Goal: Task Accomplishment & Management: Use online tool/utility

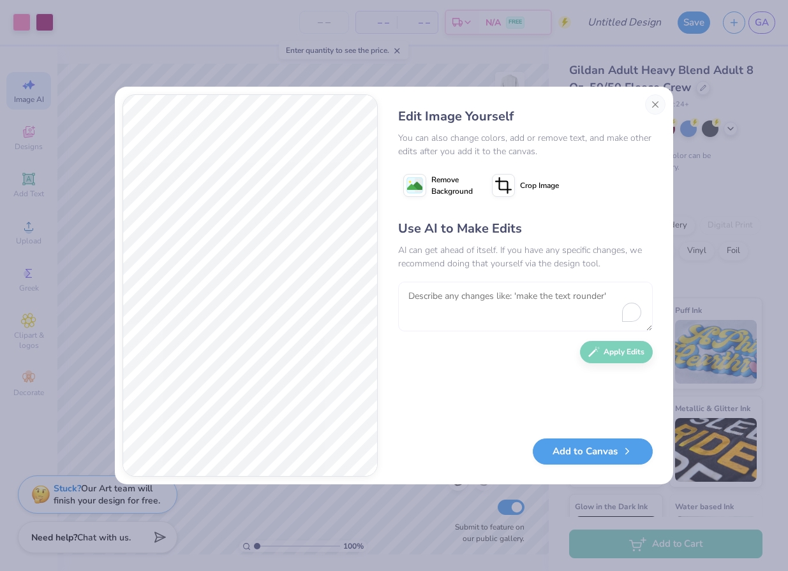
click at [491, 311] on textarea "To enrich screen reader interactions, please activate Accessibility in Grammarl…" at bounding box center [525, 307] width 254 height 50
type textarea "make it linear."
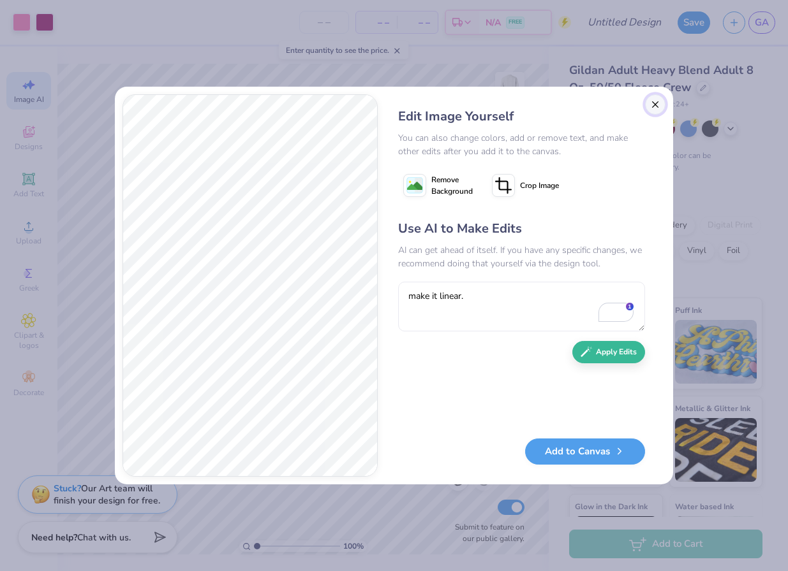
click at [658, 105] on button "Close" at bounding box center [655, 104] width 20 height 20
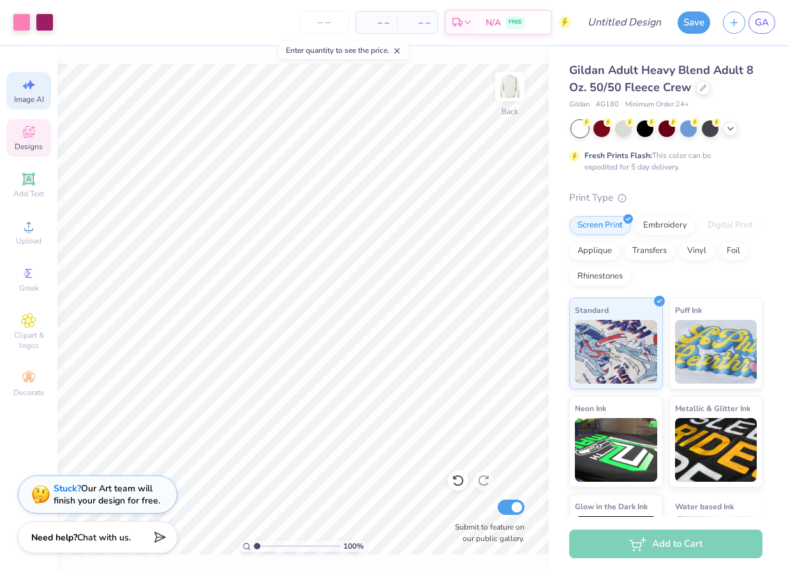
click at [28, 144] on span "Designs" at bounding box center [29, 147] width 28 height 10
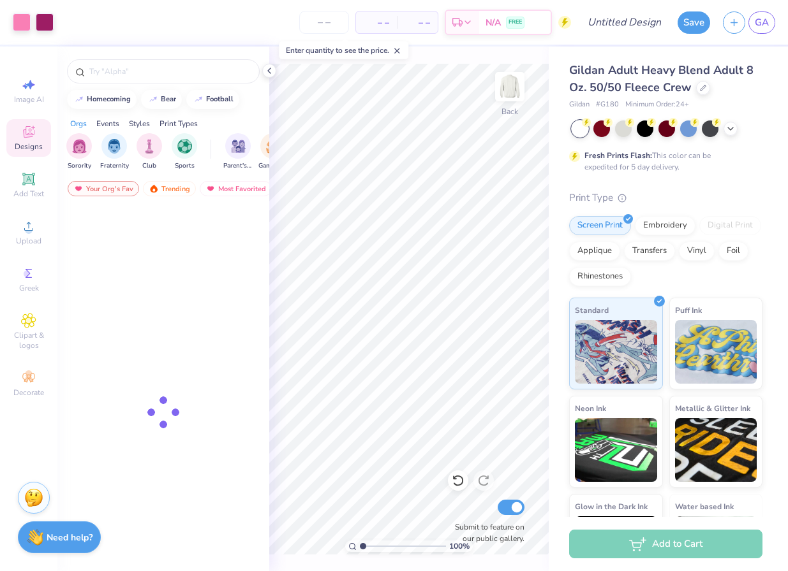
scroll to position [0, 0]
click at [28, 144] on span "Designs" at bounding box center [29, 147] width 28 height 10
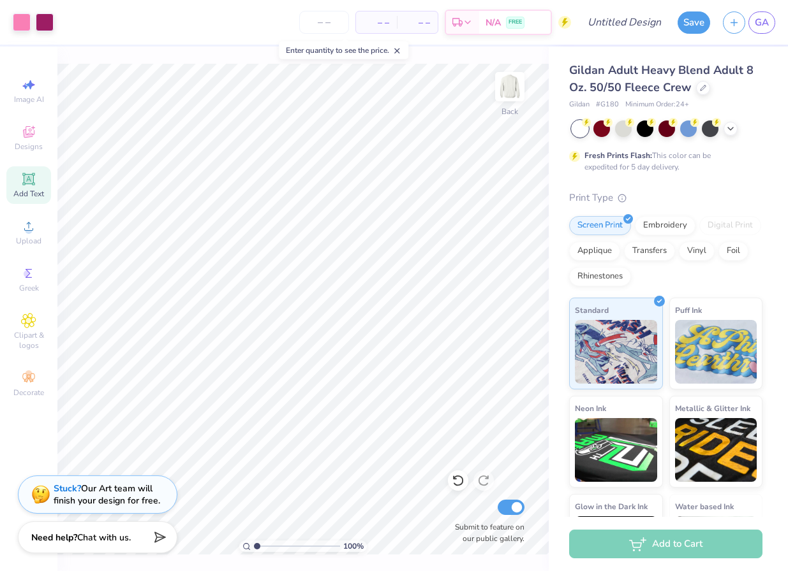
click at [26, 194] on span "Add Text" at bounding box center [28, 194] width 31 height 10
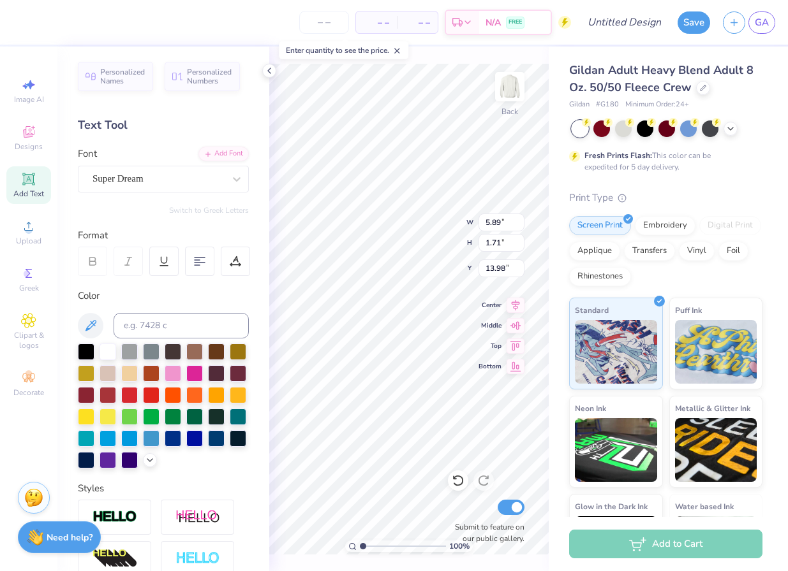
type input "13.99"
type textarea "est. 1909"
click at [147, 460] on icon at bounding box center [150, 459] width 10 height 10
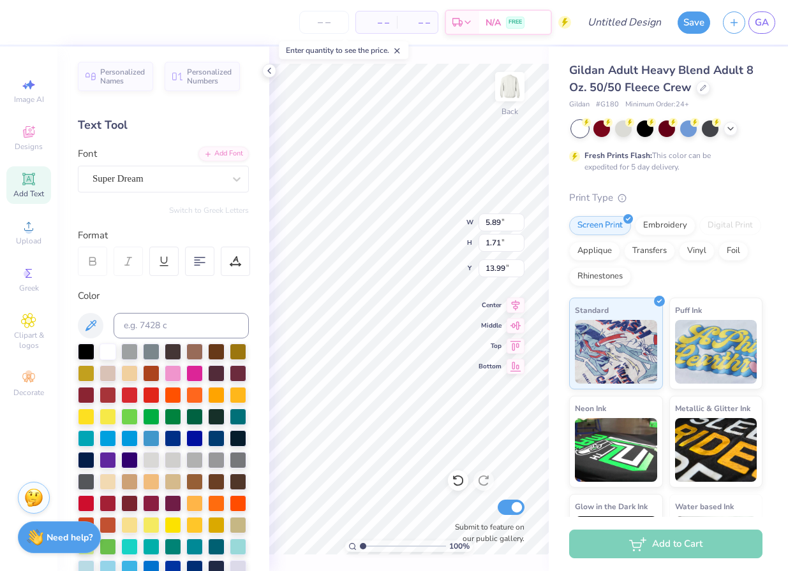
scroll to position [321, 0]
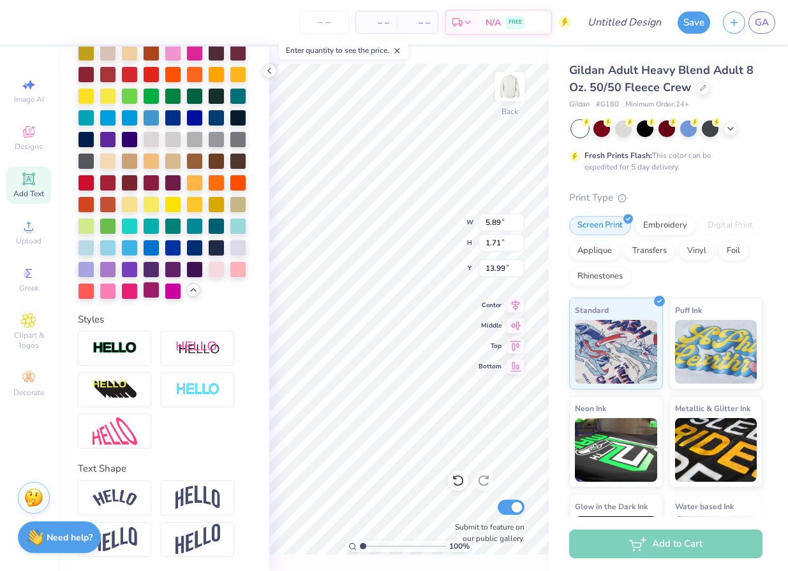
click at [149, 288] on div at bounding box center [151, 290] width 17 height 17
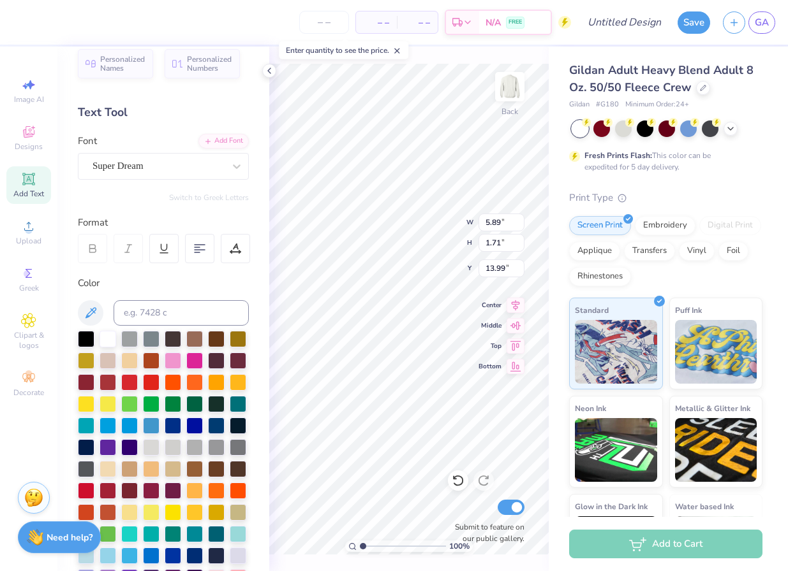
scroll to position [0, 0]
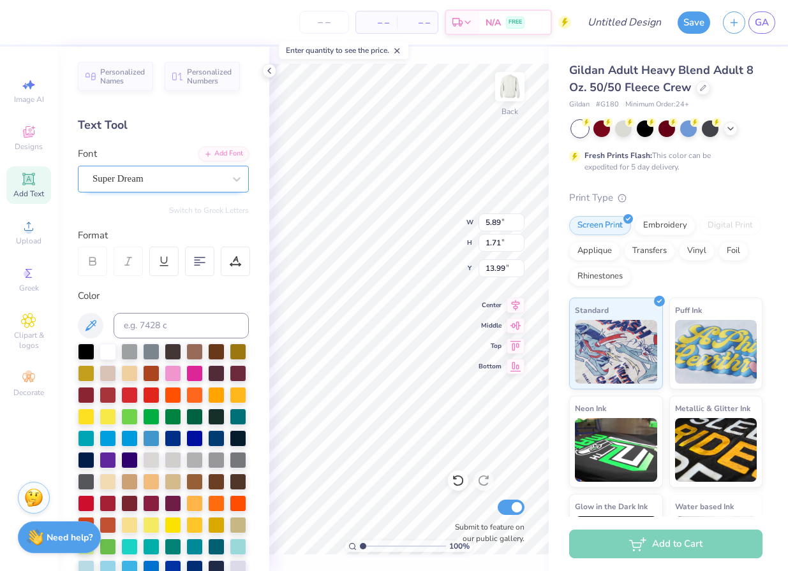
click at [138, 179] on div "Super Dream" at bounding box center [158, 179] width 134 height 20
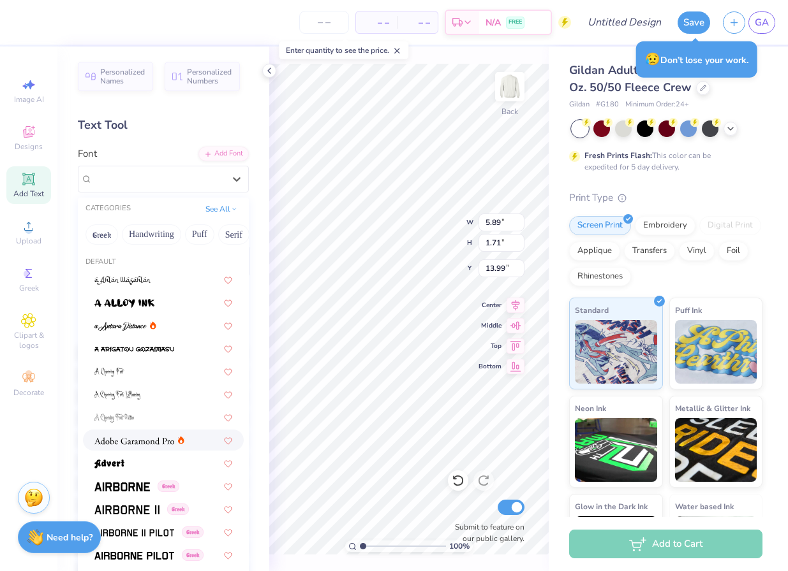
scroll to position [10, 0]
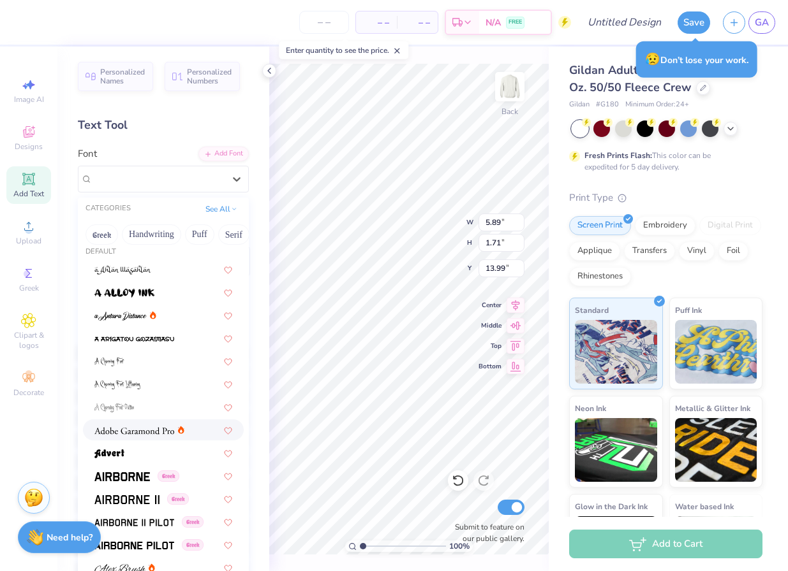
click at [135, 434] on img at bounding box center [134, 431] width 80 height 9
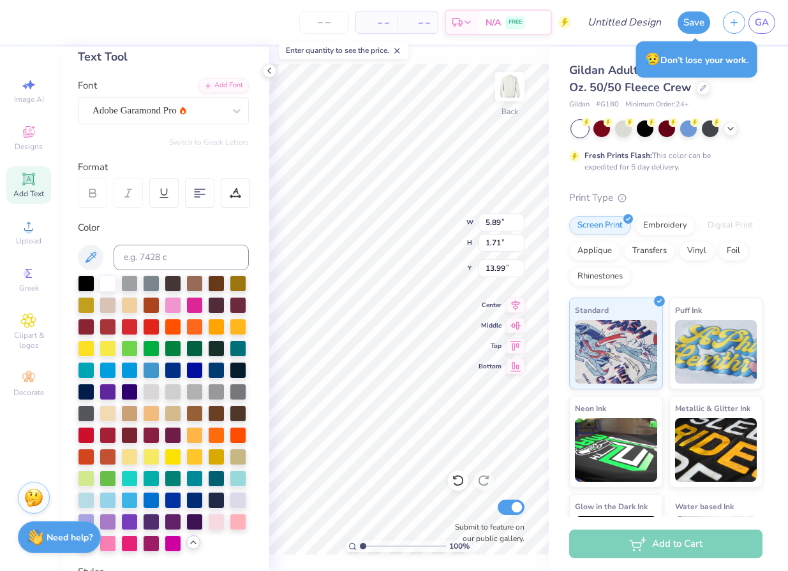
scroll to position [7, 0]
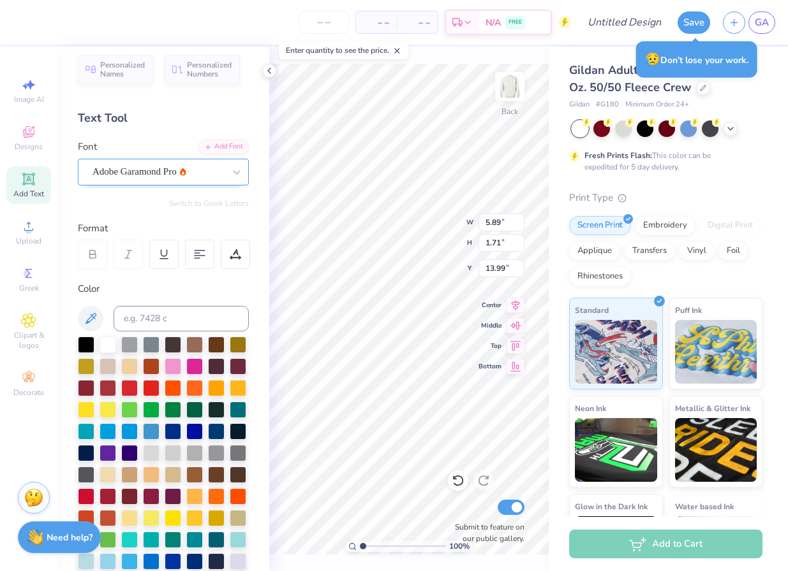
click at [132, 172] on div "Adobe Garamond Pro" at bounding box center [158, 172] width 134 height 20
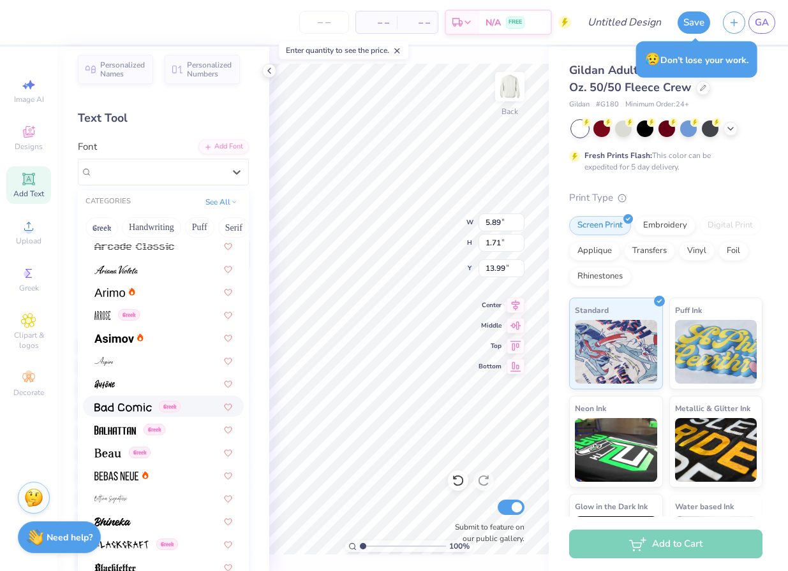
scroll to position [418, 0]
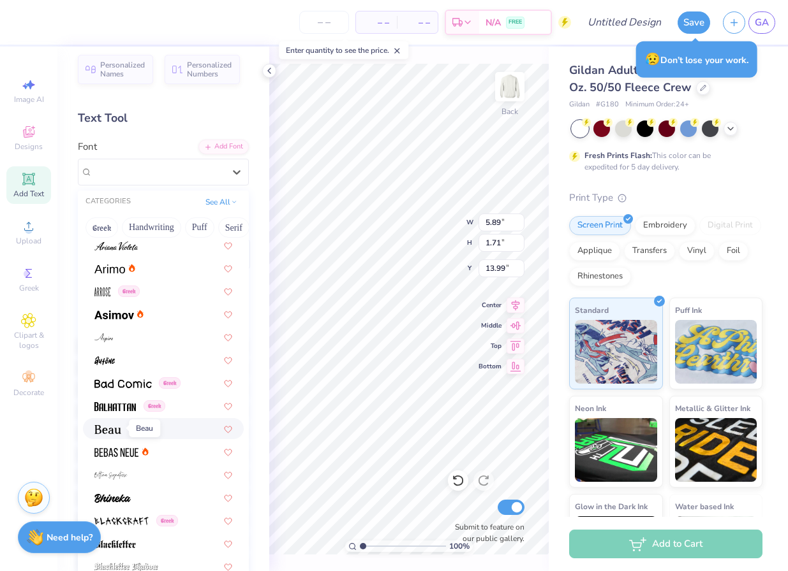
click at [110, 428] on img at bounding box center [107, 429] width 27 height 9
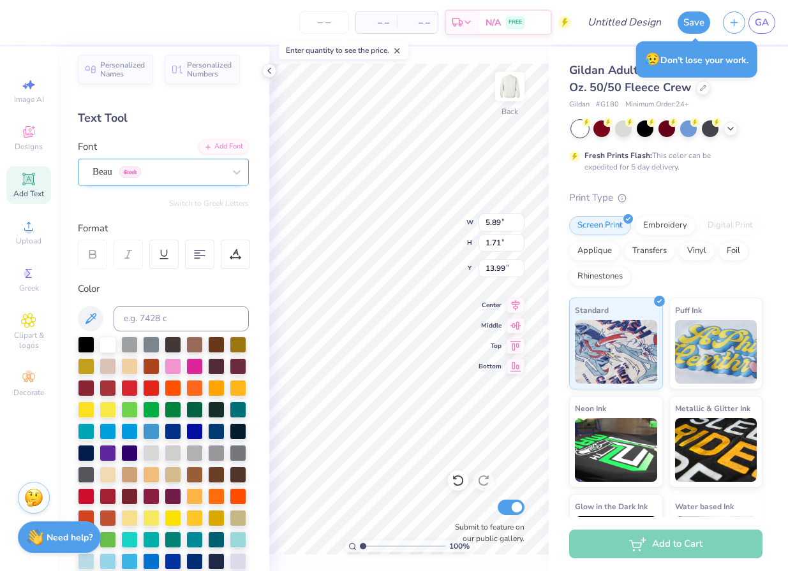
click at [133, 166] on div "Beau Greek" at bounding box center [158, 172] width 134 height 20
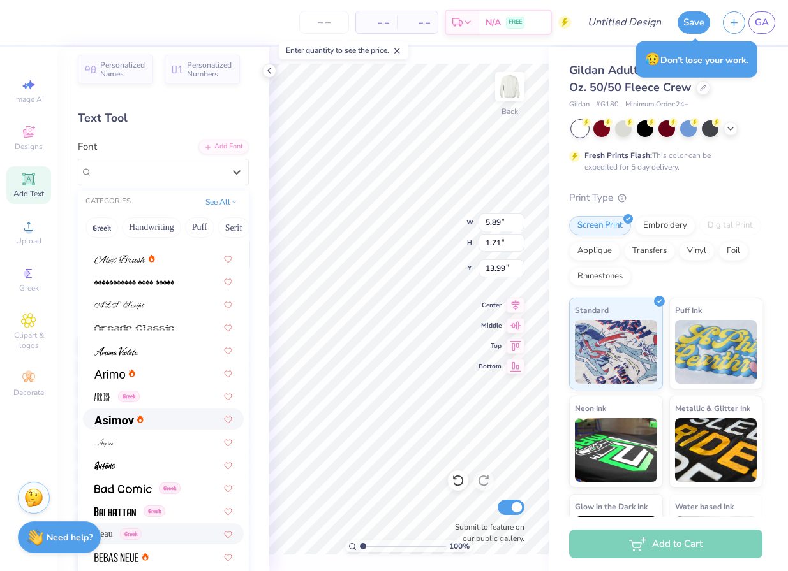
scroll to position [317, 0]
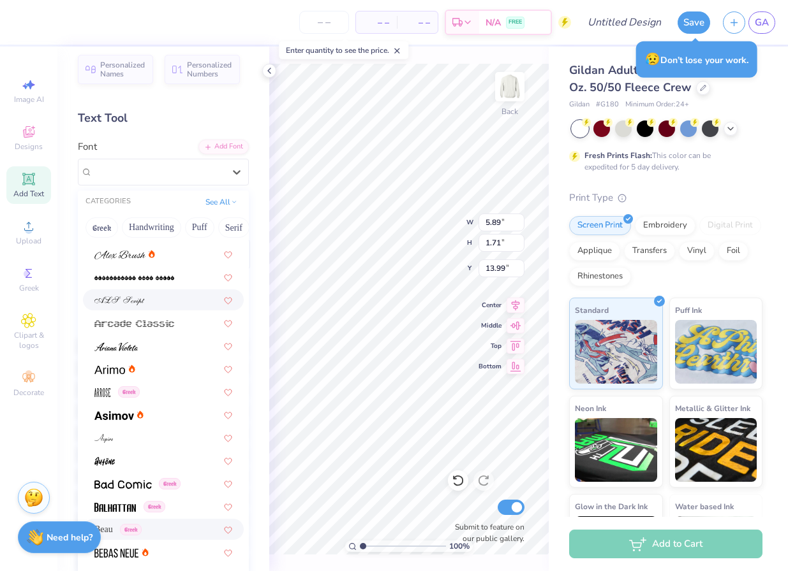
click at [118, 292] on div at bounding box center [163, 300] width 161 height 21
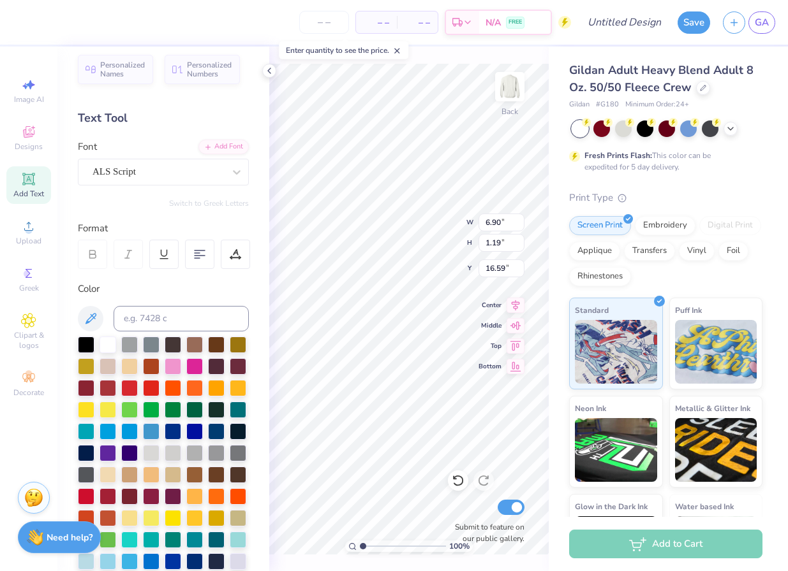
type input "16.59"
type input "1.82"
click at [33, 146] on span "Designs" at bounding box center [29, 147] width 28 height 10
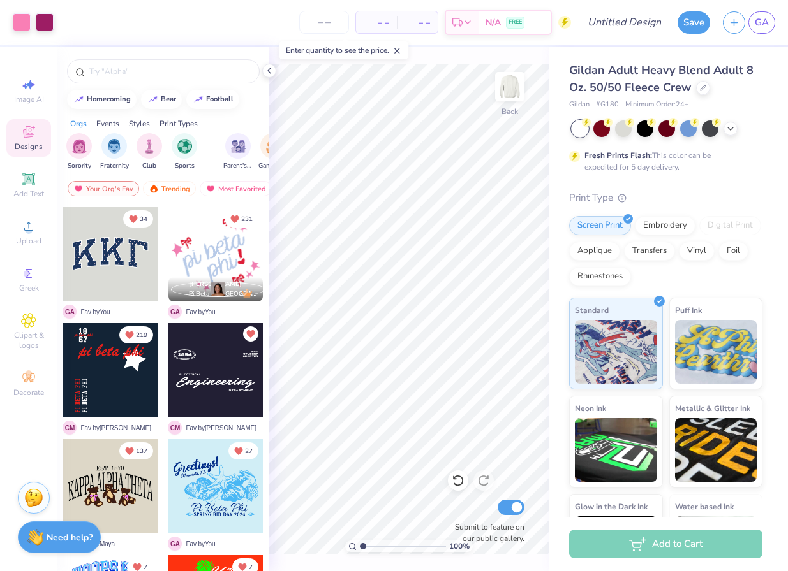
scroll to position [2, 0]
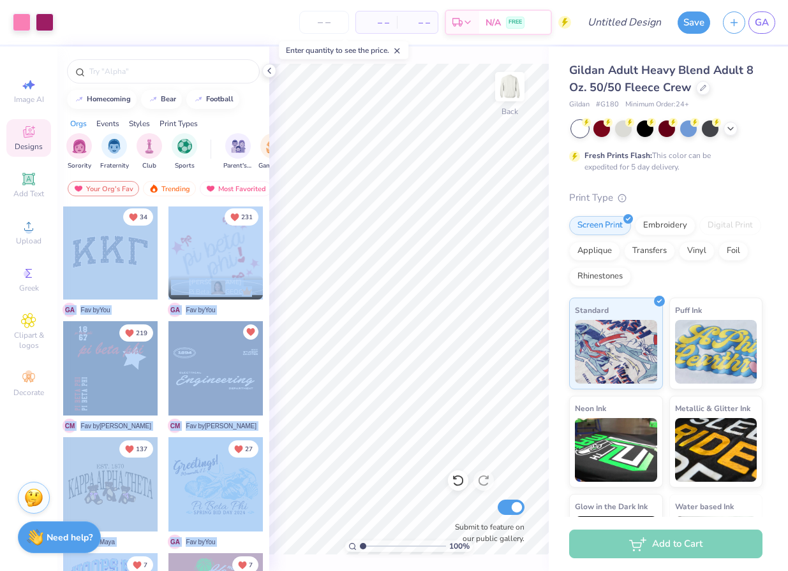
click at [287, 304] on div "Art colors – – Per Item – – Total Est. Delivery N/A FREE Design Title Save GA I…" at bounding box center [394, 285] width 788 height 571
click at [212, 396] on div at bounding box center [215, 368] width 94 height 94
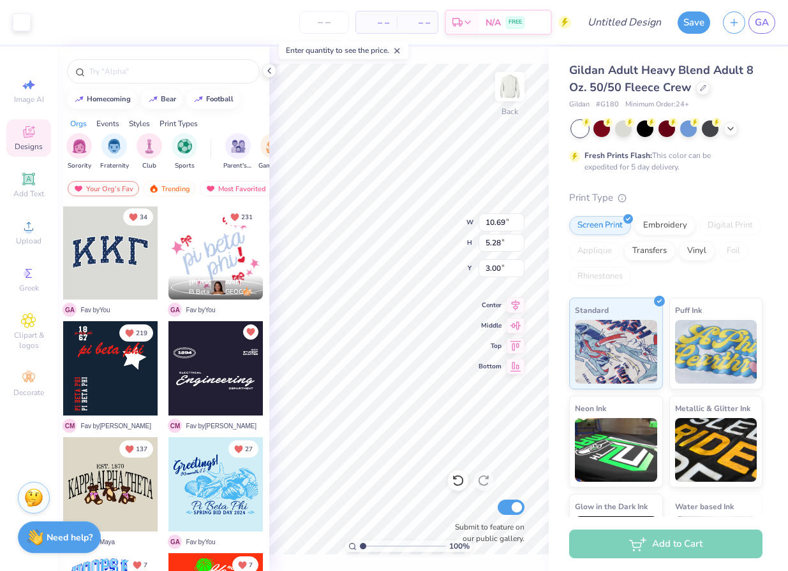
type input "13.61"
click at [574, 156] on icon at bounding box center [574, 156] width 5 height 8
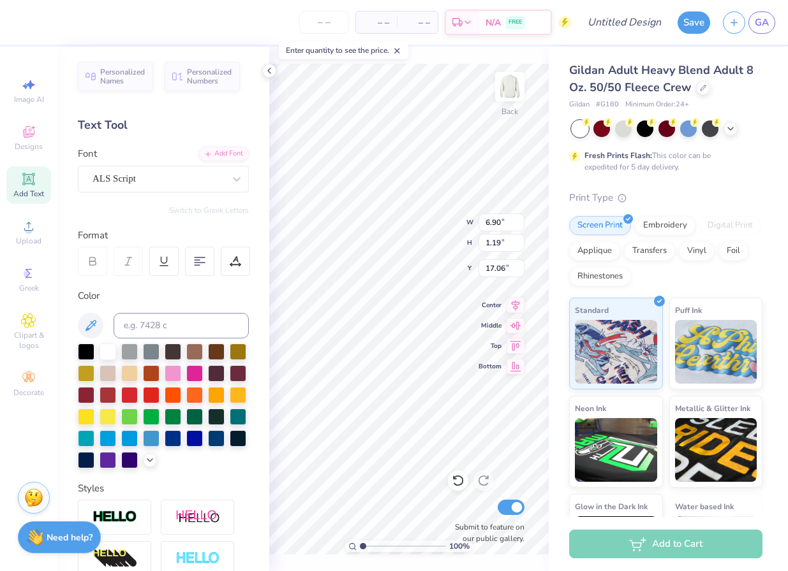
type input "17.06"
type input "15.09"
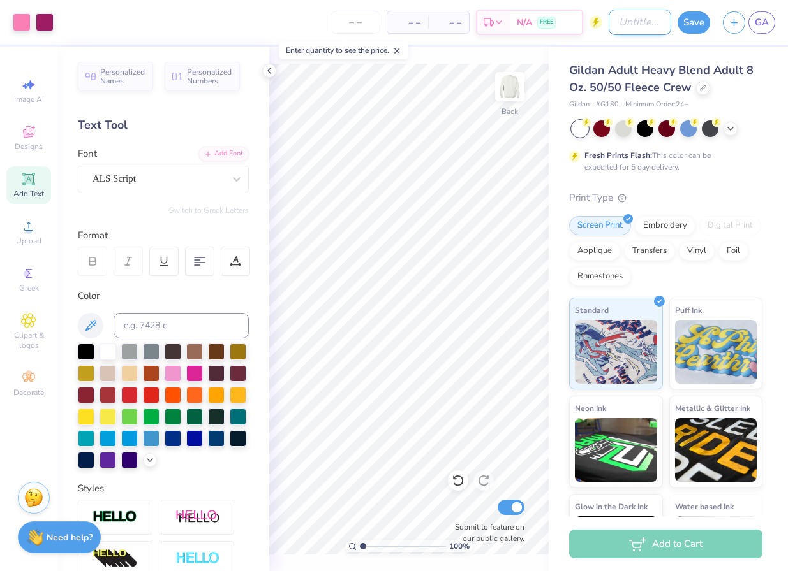
click at [630, 23] on input "Design Title" at bounding box center [639, 23] width 63 height 26
type input "PINK WEEK"
click at [686, 17] on button "Save" at bounding box center [693, 21] width 33 height 22
click at [734, 23] on line "button" at bounding box center [734, 20] width 0 height 6
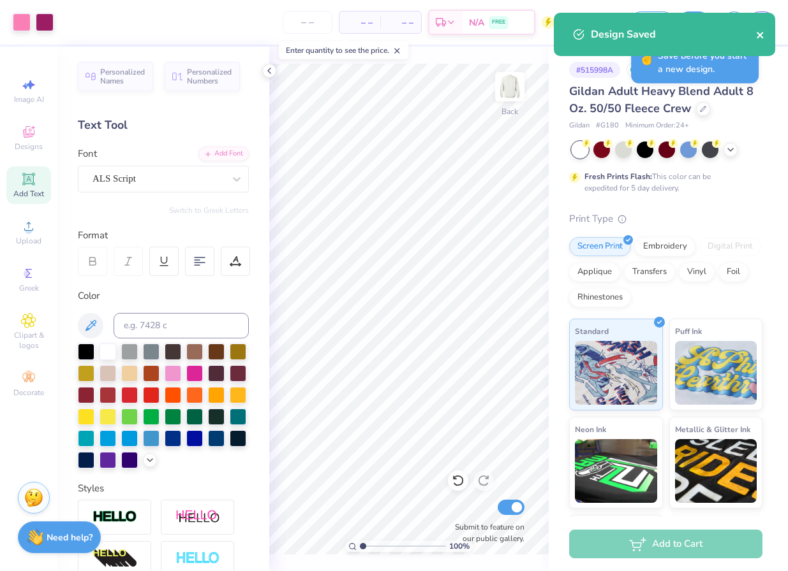
click at [758, 34] on icon "close" at bounding box center [759, 35] width 6 height 6
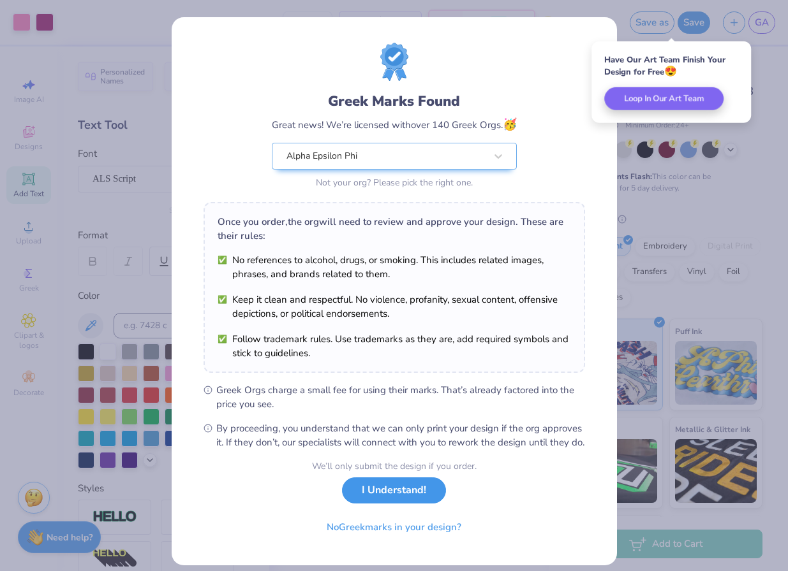
click at [393, 504] on button "I Understand!" at bounding box center [394, 491] width 104 height 26
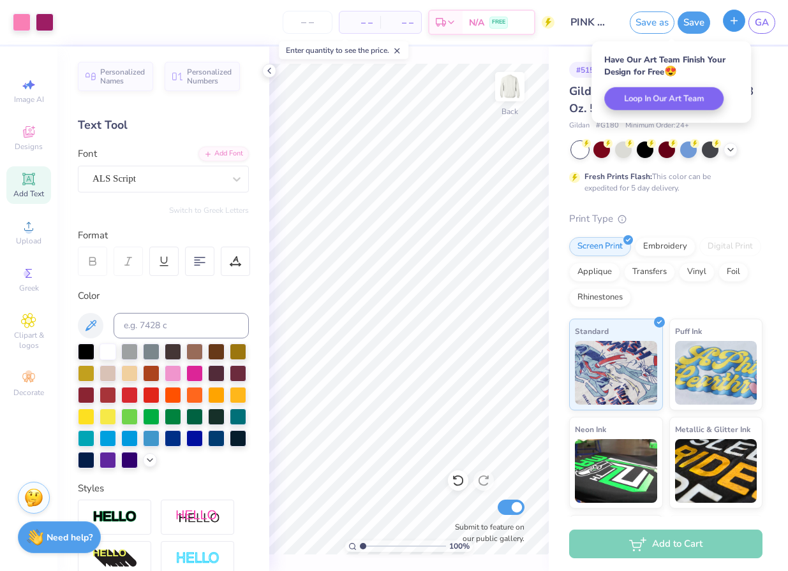
click at [727, 26] on button "button" at bounding box center [734, 21] width 22 height 22
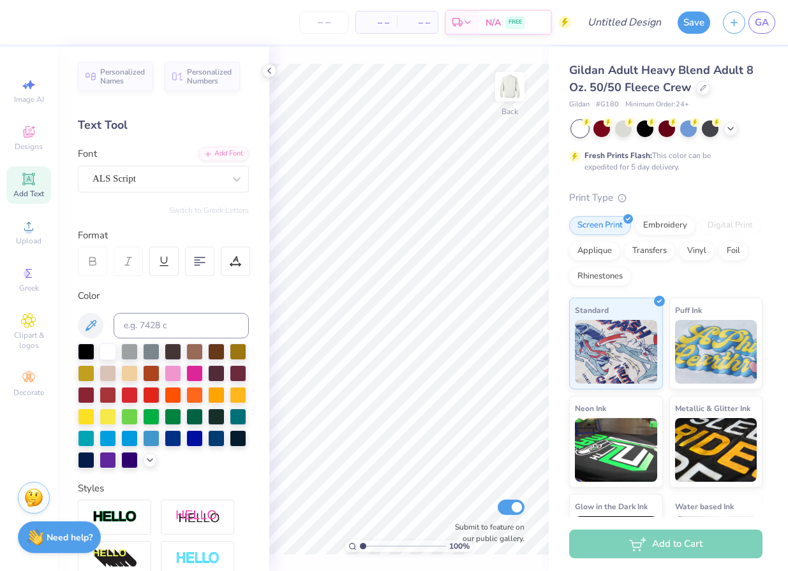
click at [35, 188] on div "Add Text" at bounding box center [28, 185] width 45 height 38
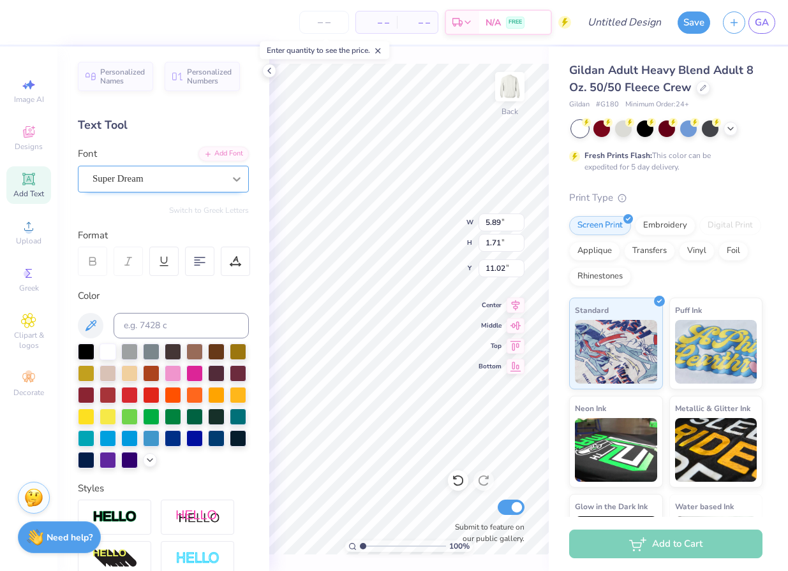
scroll to position [0, 1]
click at [135, 172] on div "Super Dream" at bounding box center [158, 179] width 134 height 20
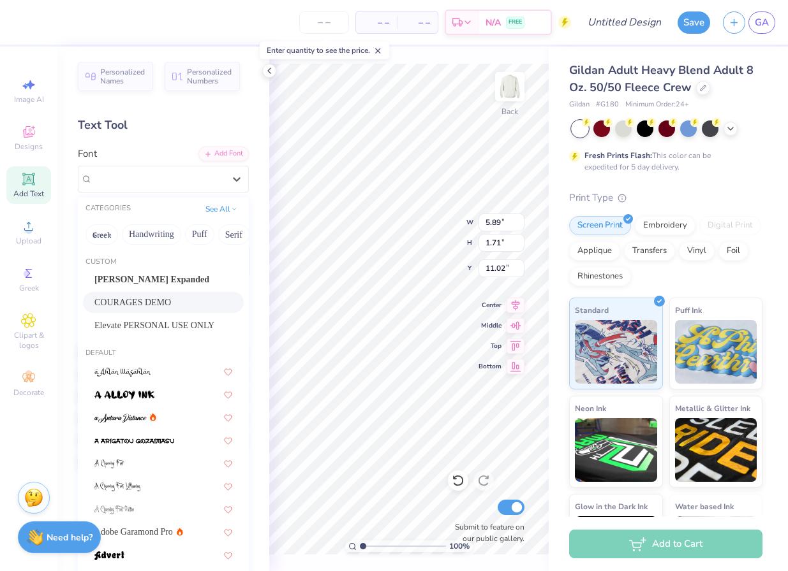
click at [133, 293] on div "COURAGES DEMO" at bounding box center [163, 302] width 161 height 21
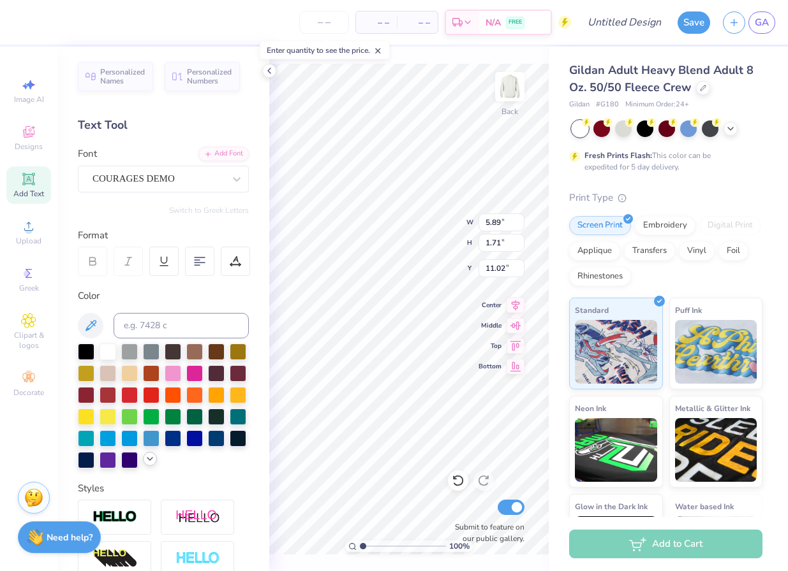
click at [151, 463] on icon at bounding box center [150, 459] width 10 height 10
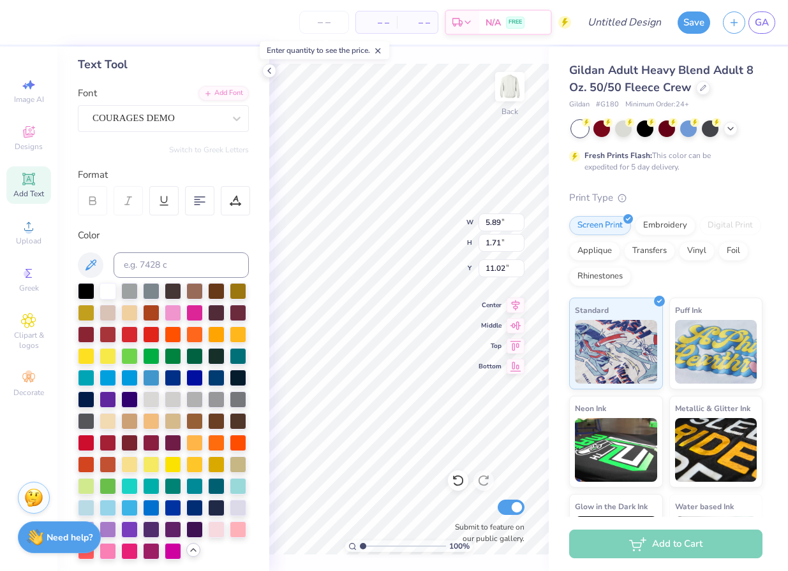
scroll to position [159, 0]
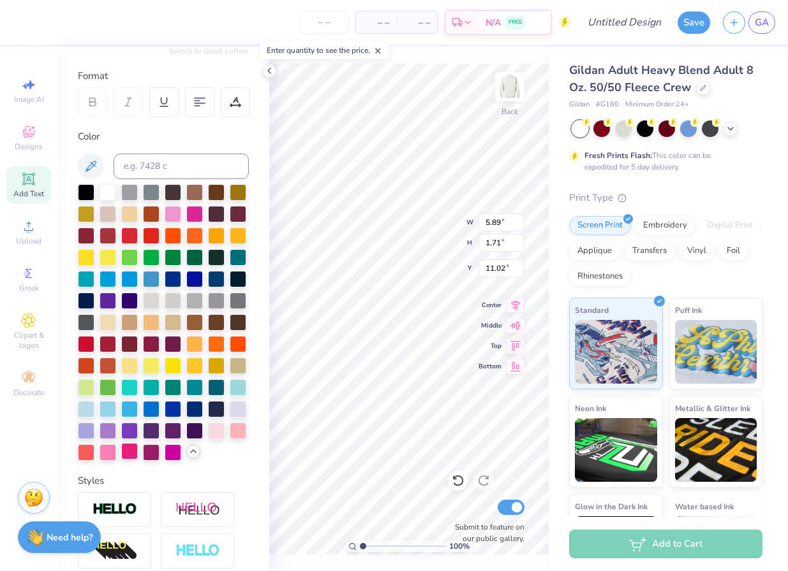
click at [129, 449] on div at bounding box center [129, 451] width 17 height 17
click at [158, 448] on div at bounding box center [151, 451] width 17 height 17
click at [234, 436] on div at bounding box center [238, 430] width 17 height 17
click at [221, 436] on div at bounding box center [216, 430] width 17 height 17
click at [108, 452] on div at bounding box center [107, 451] width 17 height 17
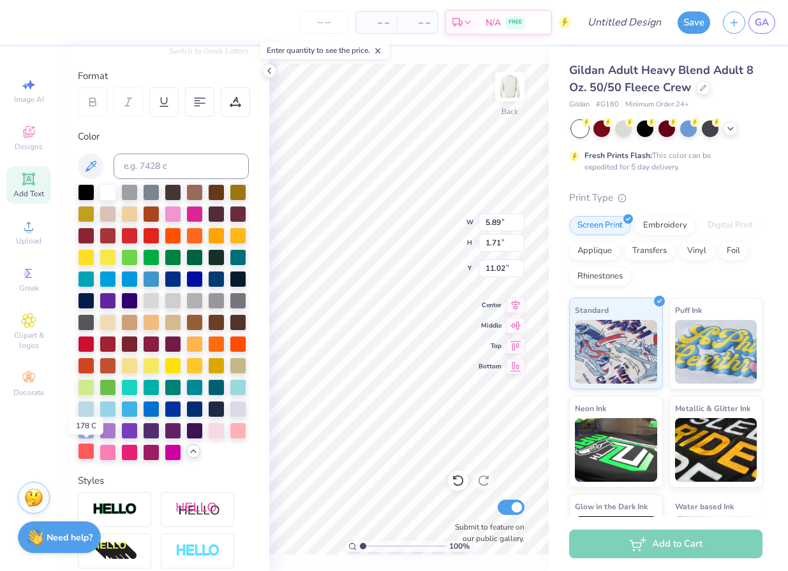
click at [83, 450] on div at bounding box center [86, 451] width 17 height 17
click at [213, 433] on div at bounding box center [216, 430] width 17 height 17
click at [235, 434] on div at bounding box center [238, 430] width 17 height 17
click at [153, 448] on div at bounding box center [151, 451] width 17 height 17
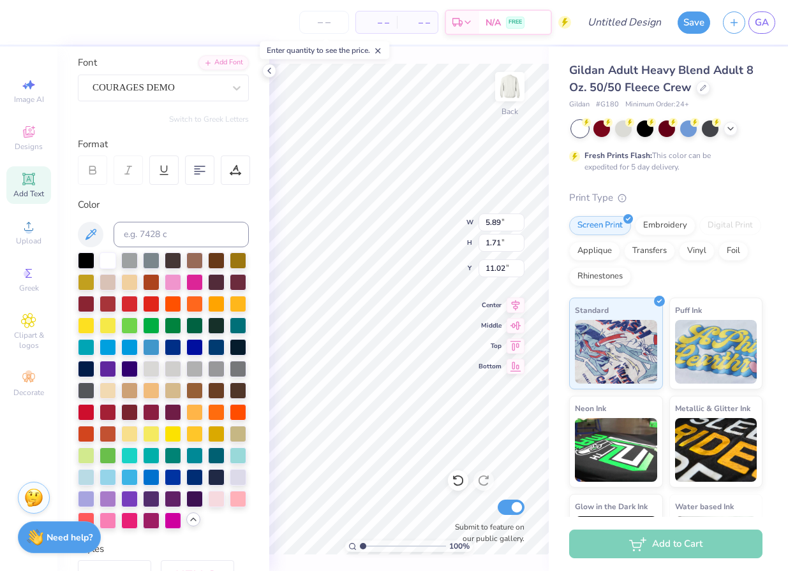
scroll to position [0, 0]
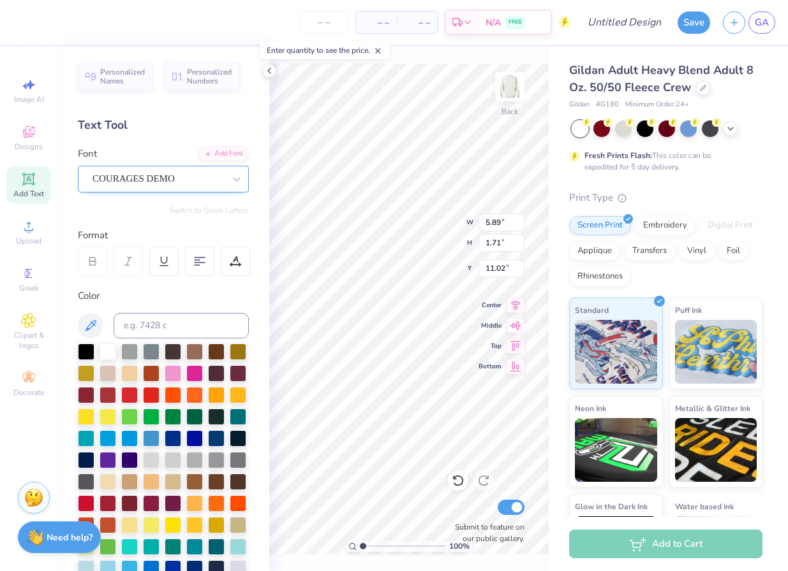
click at [117, 173] on div "COURAGES DEMO" at bounding box center [158, 179] width 134 height 20
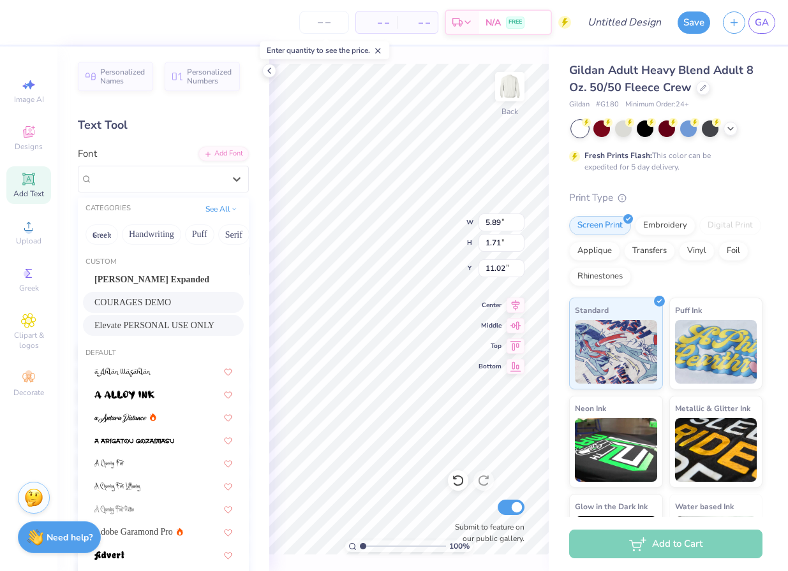
click at [117, 324] on span "Elevate PERSONAL USE ONLY" at bounding box center [154, 325] width 120 height 13
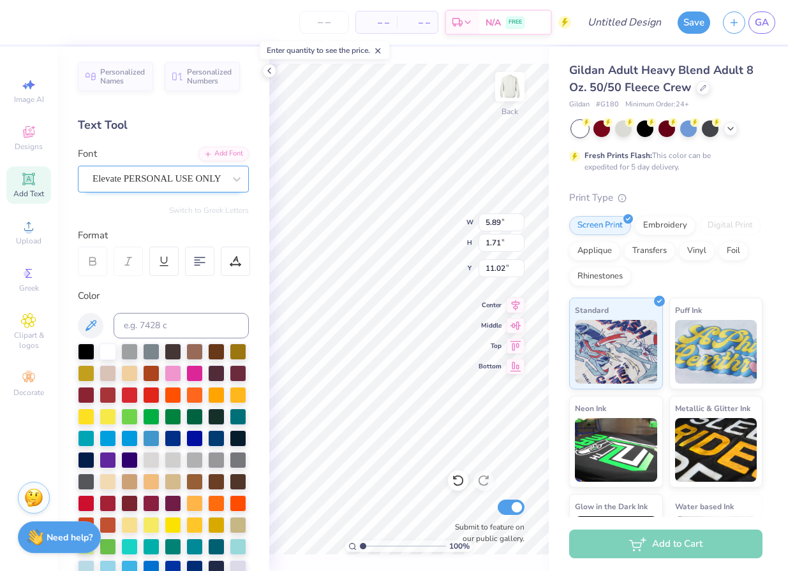
click at [136, 179] on div "Elevate PERSONAL USE ONLY" at bounding box center [158, 179] width 134 height 20
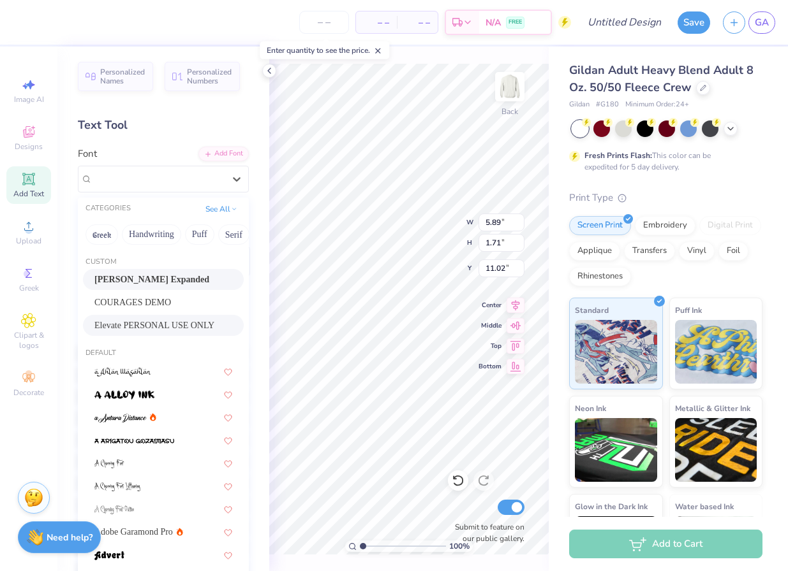
click at [128, 277] on span "Akira Expanded" at bounding box center [151, 279] width 115 height 13
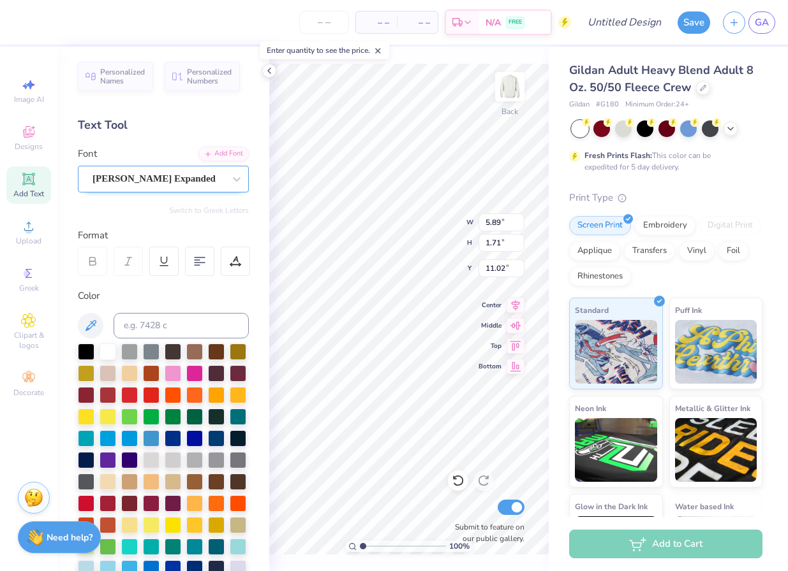
click at [136, 173] on div "Akira Expanded" at bounding box center [158, 179] width 134 height 20
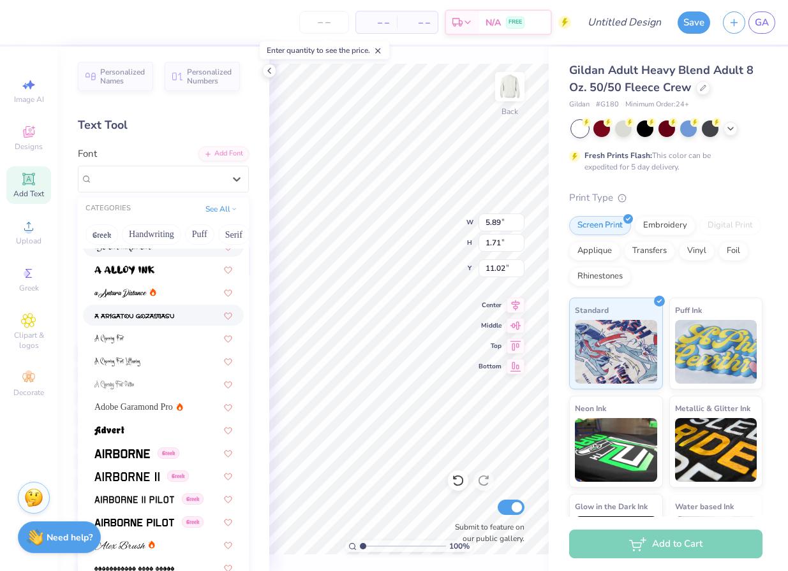
scroll to position [240, 0]
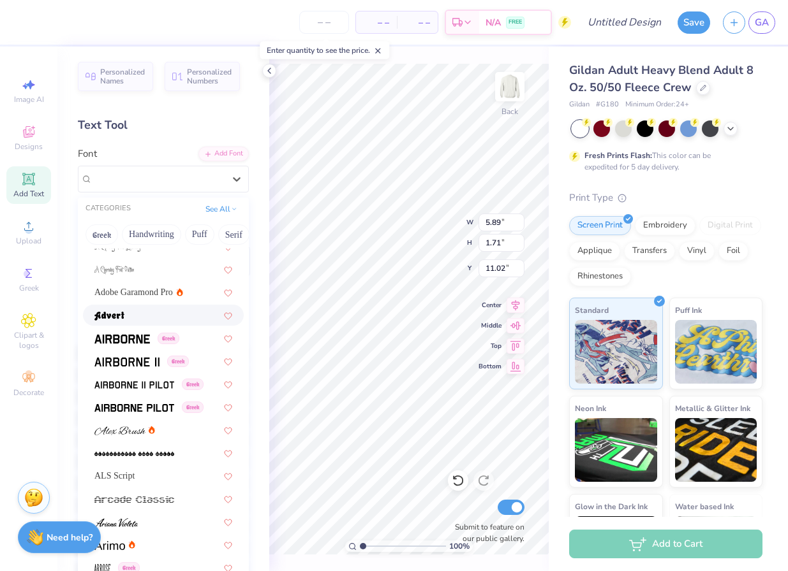
click at [123, 316] on img at bounding box center [109, 316] width 30 height 9
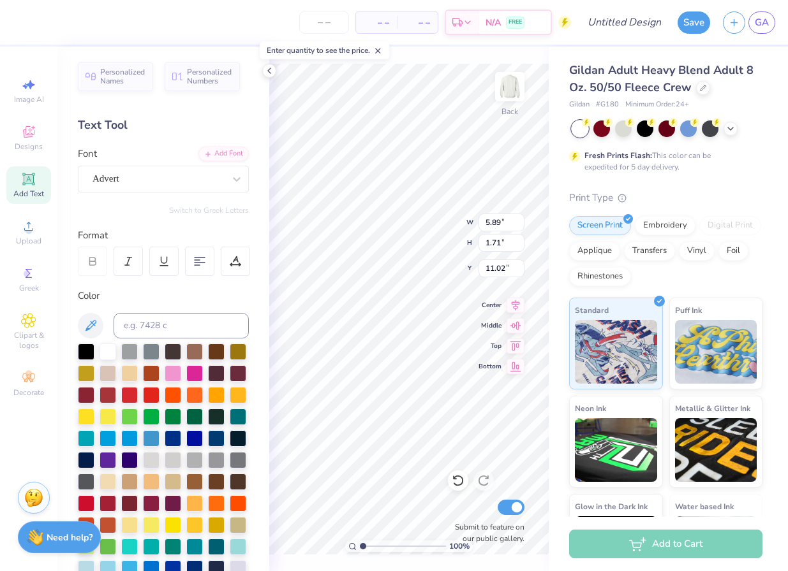
click at [147, 195] on div "Personalized Names Personalized Numbers Text Tool Add Font Font Advert Switch t…" at bounding box center [163, 309] width 212 height 525
click at [136, 179] on div "Advert" at bounding box center [158, 179] width 134 height 20
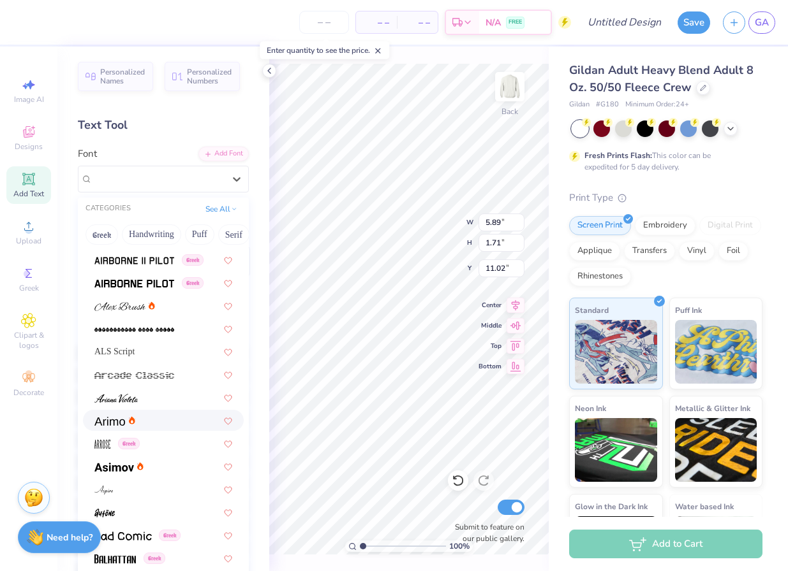
scroll to position [387, 0]
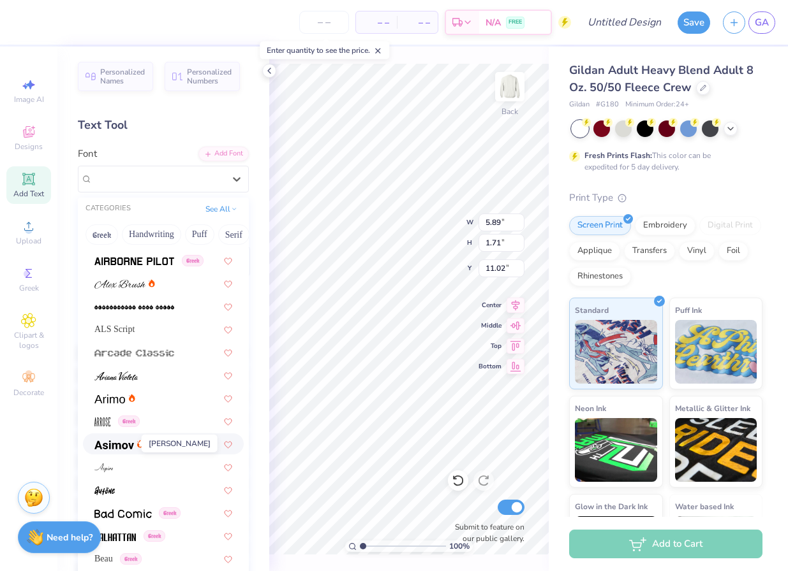
click at [115, 444] on img at bounding box center [114, 445] width 40 height 9
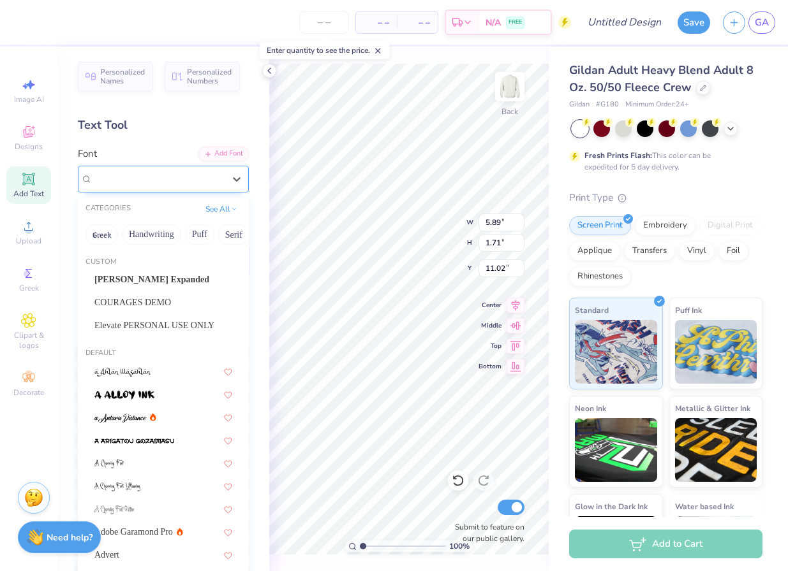
click at [123, 188] on div "Asimov" at bounding box center [163, 179] width 171 height 27
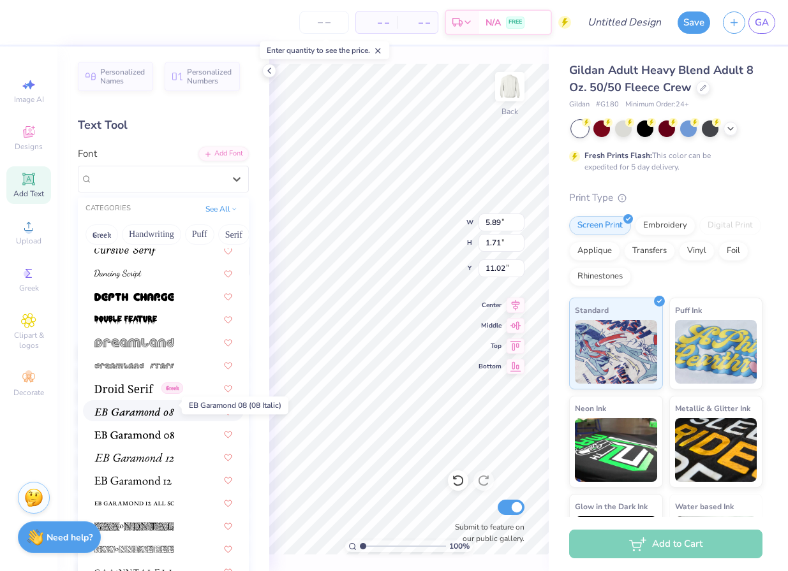
scroll to position [2261, 0]
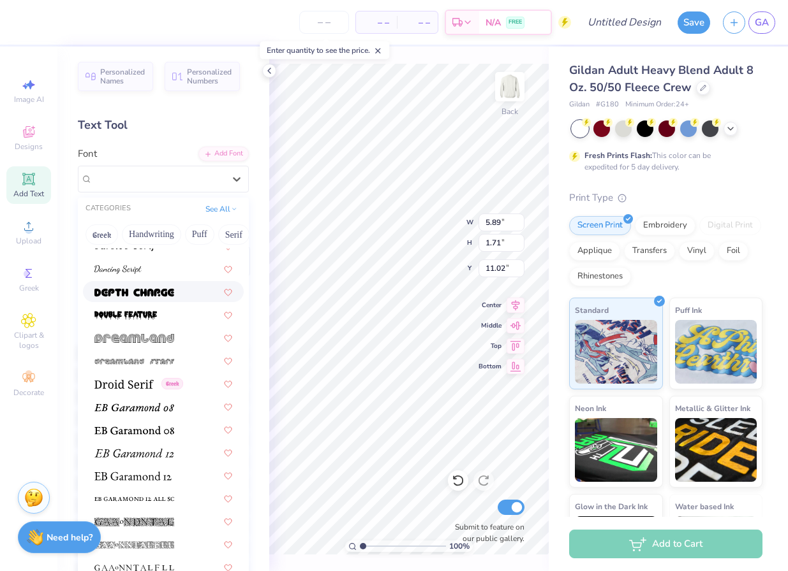
click at [121, 285] on span at bounding box center [134, 291] width 80 height 13
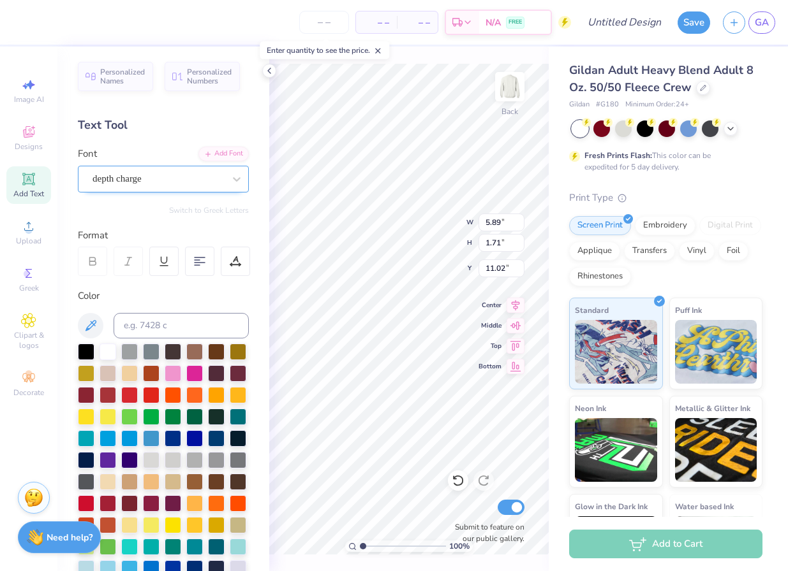
click at [110, 183] on div "depth charge" at bounding box center [158, 179] width 134 height 20
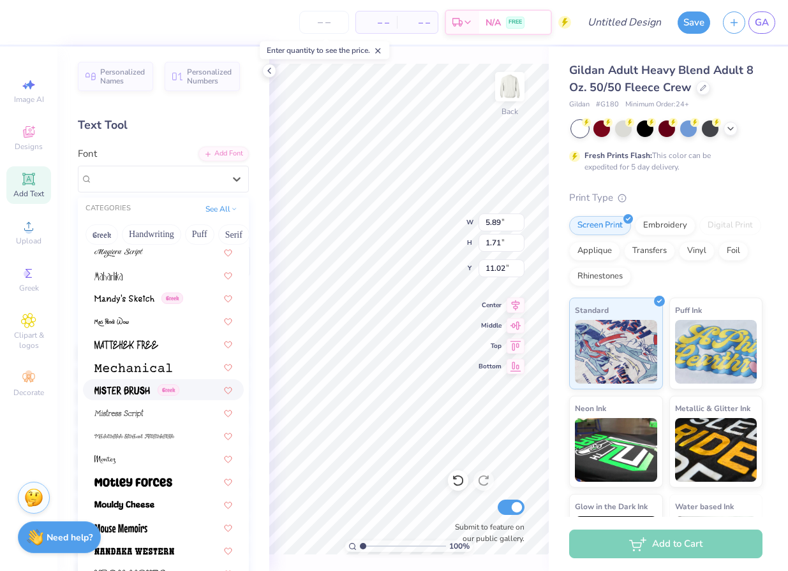
scroll to position [4621, 0]
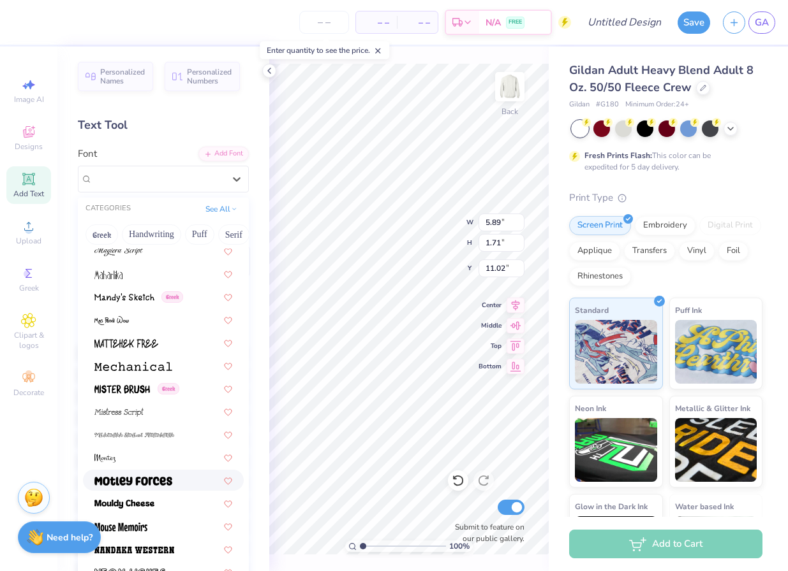
click at [136, 478] on img at bounding box center [133, 481] width 78 height 9
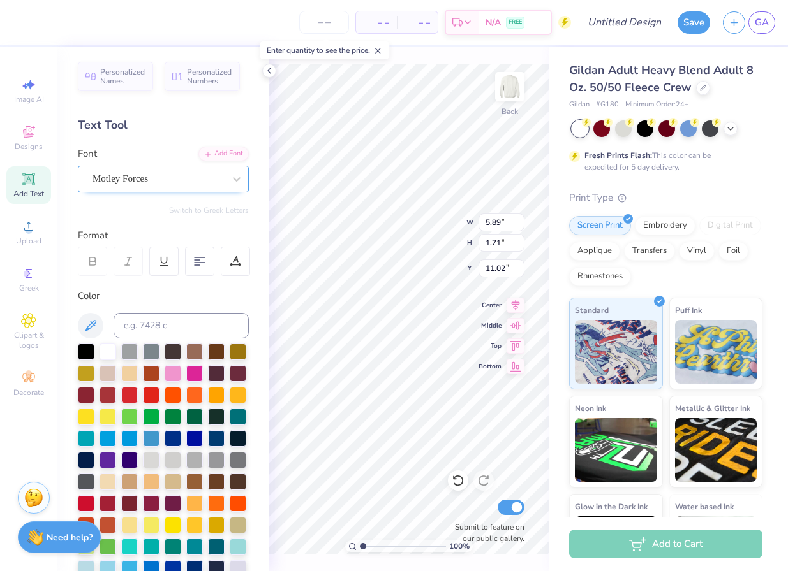
click at [117, 173] on div "Motley Forces" at bounding box center [158, 179] width 134 height 20
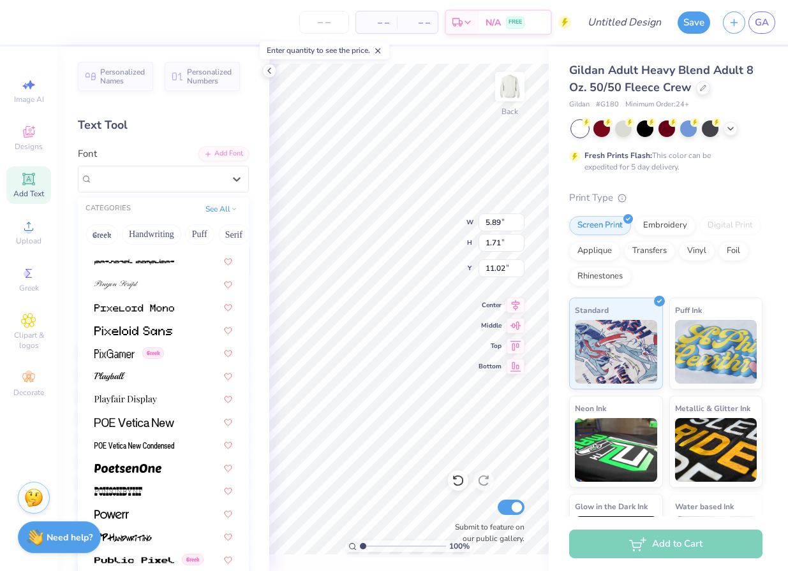
scroll to position [5237, 0]
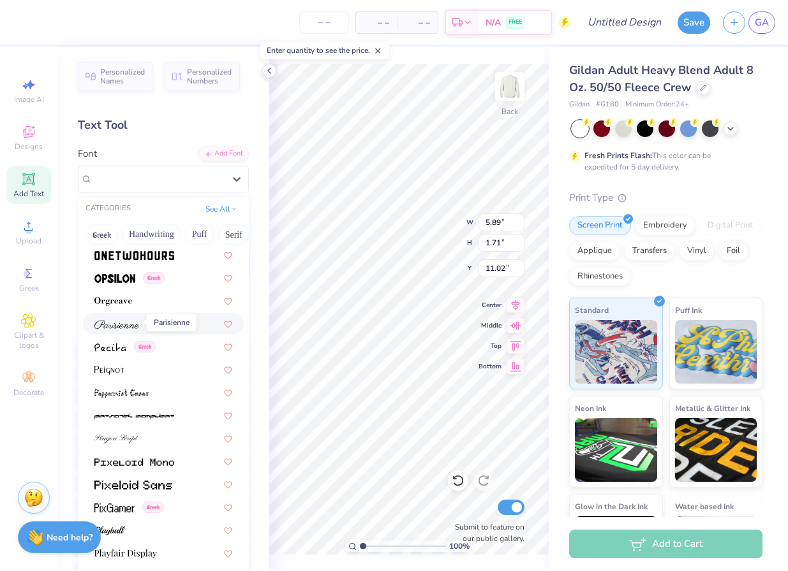
click at [129, 326] on img at bounding box center [116, 324] width 45 height 9
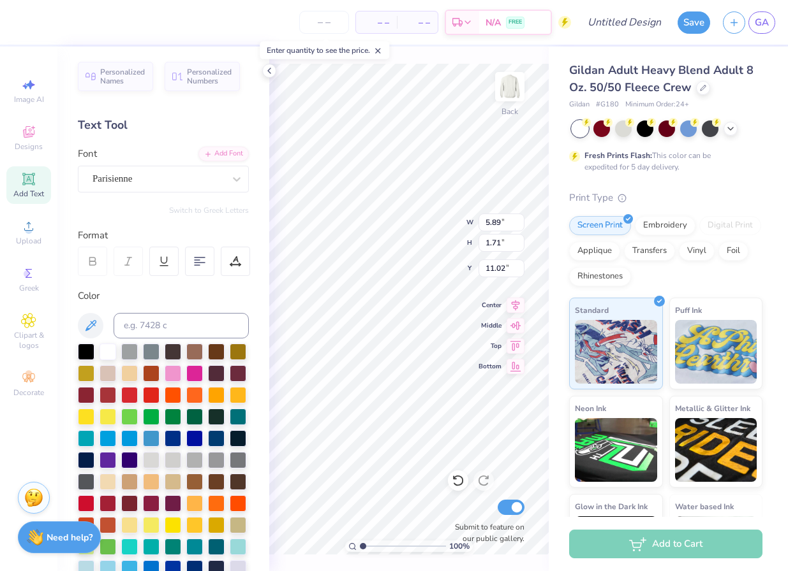
scroll to position [0, 1]
click at [556, 318] on div "– – Per Item – – Total Est. Delivery N/A FREE Design Title Save GA Image AI Des…" at bounding box center [394, 285] width 788 height 571
click at [128, 172] on div "Parisienne" at bounding box center [158, 179] width 134 height 20
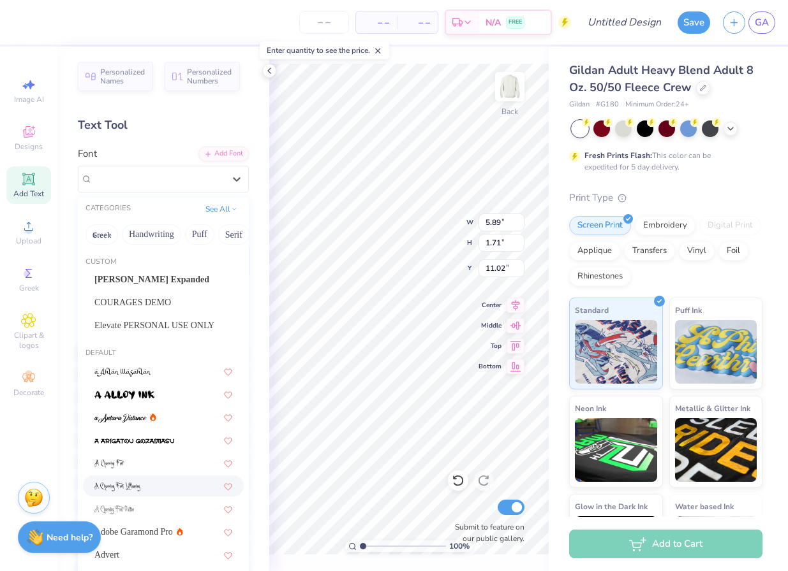
scroll to position [232, 0]
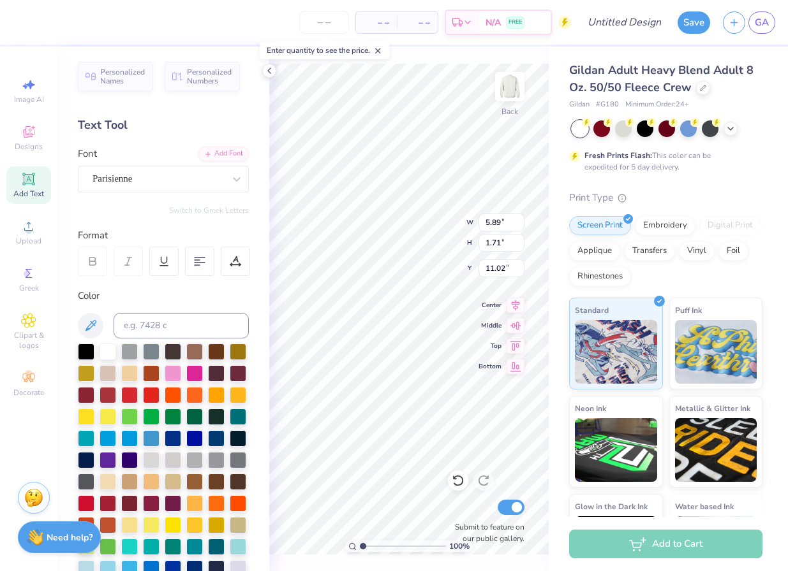
type textarea "Aephi"
type input "15.60"
click at [33, 191] on span "Add Text" at bounding box center [28, 194] width 31 height 10
type textarea "19"
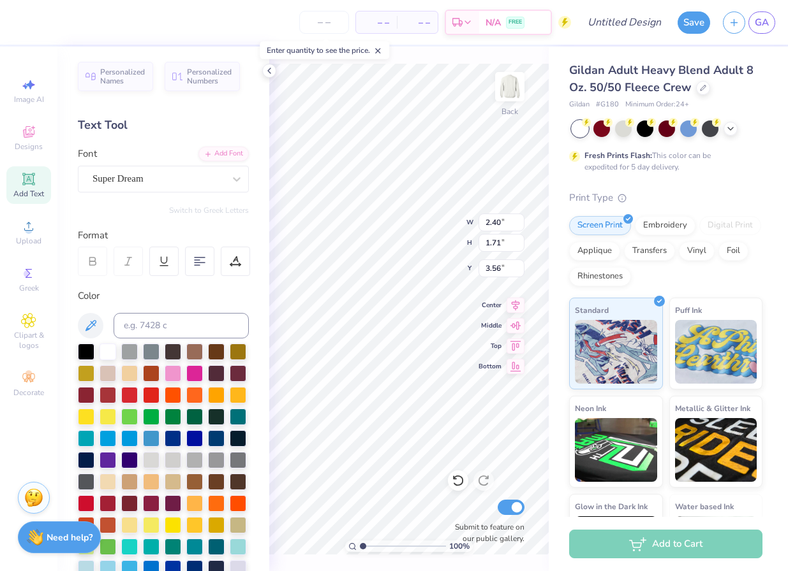
type input "3.56"
type input "2.64"
type input "1.88"
type input "3.39"
click at [482, 238] on div "100 % Back W 2.64 2.64 " H 1.88 1.88 " Y 3.39 3.39 " Center Middle Top Bottom S…" at bounding box center [408, 309] width 279 height 525
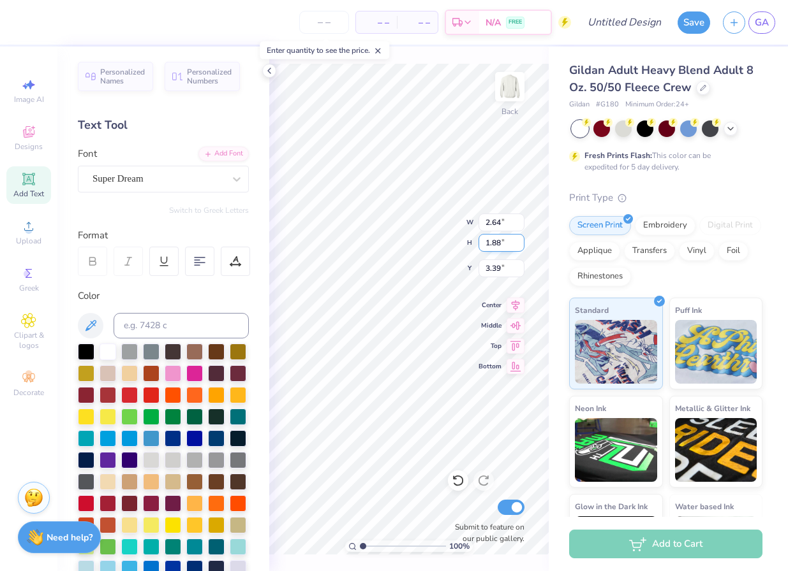
type input "5.83"
type input "4.55"
type input "5.84"
type textarea "09"
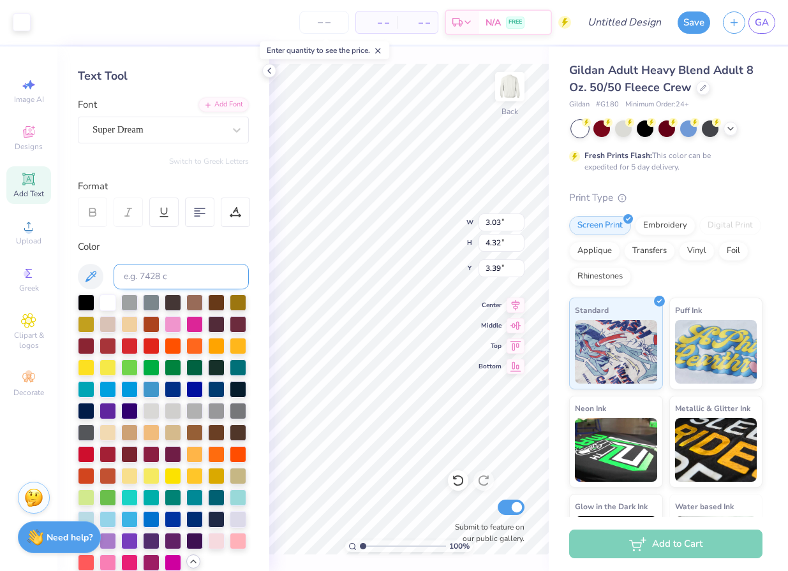
scroll to position [122, 0]
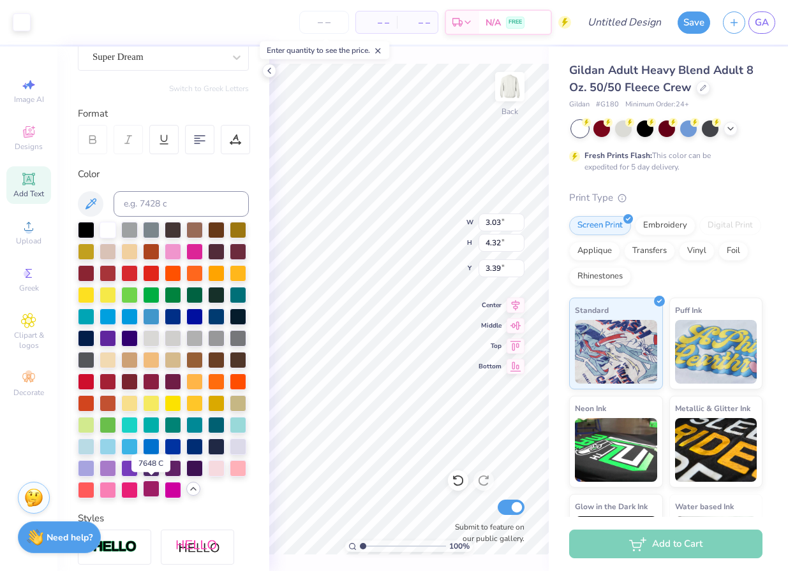
click at [151, 489] on div at bounding box center [151, 489] width 17 height 17
click at [168, 247] on div at bounding box center [173, 250] width 17 height 17
click at [170, 247] on div at bounding box center [173, 250] width 17 height 17
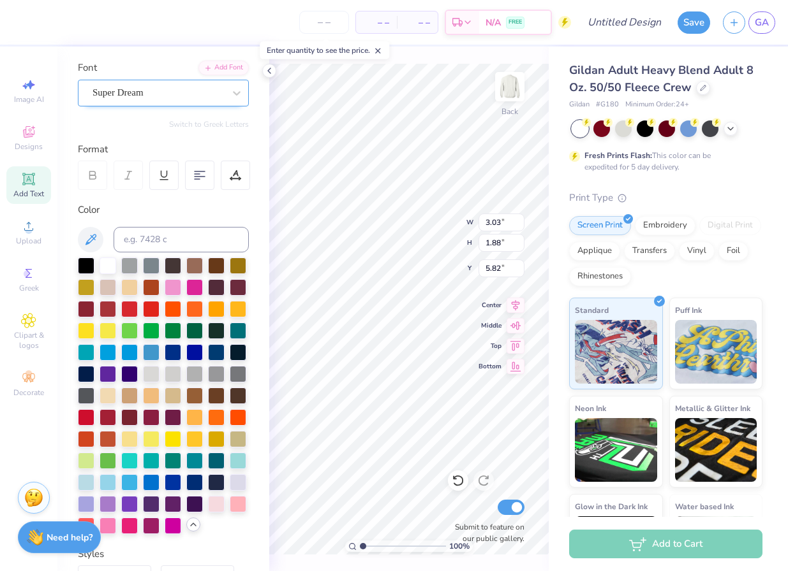
scroll to position [84, 0]
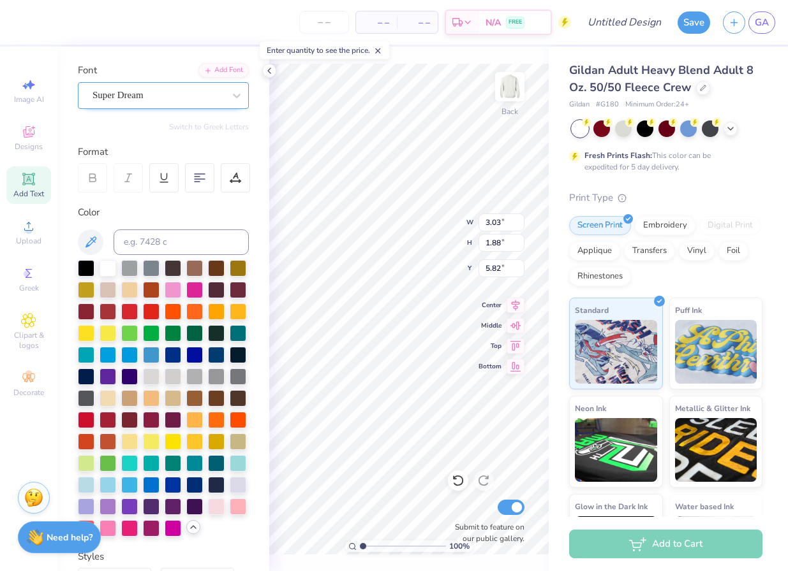
click at [117, 99] on div "Super Dream" at bounding box center [158, 95] width 134 height 20
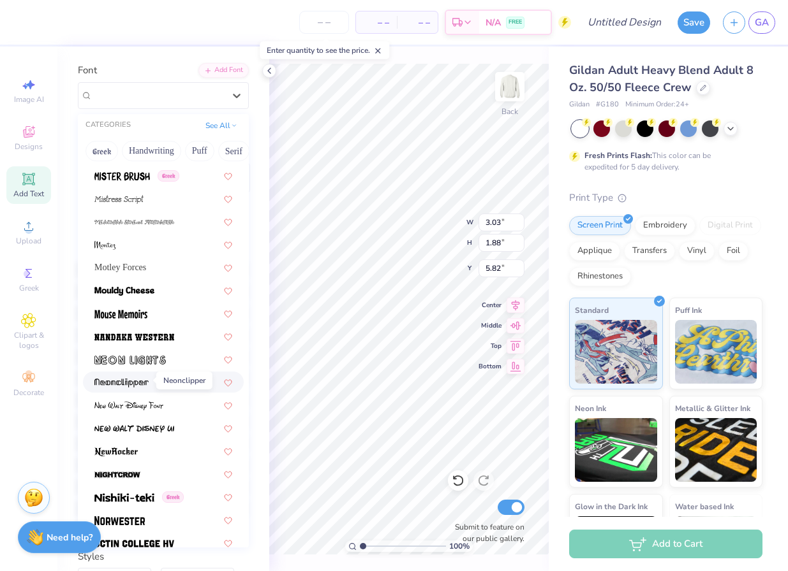
scroll to position [5503, 0]
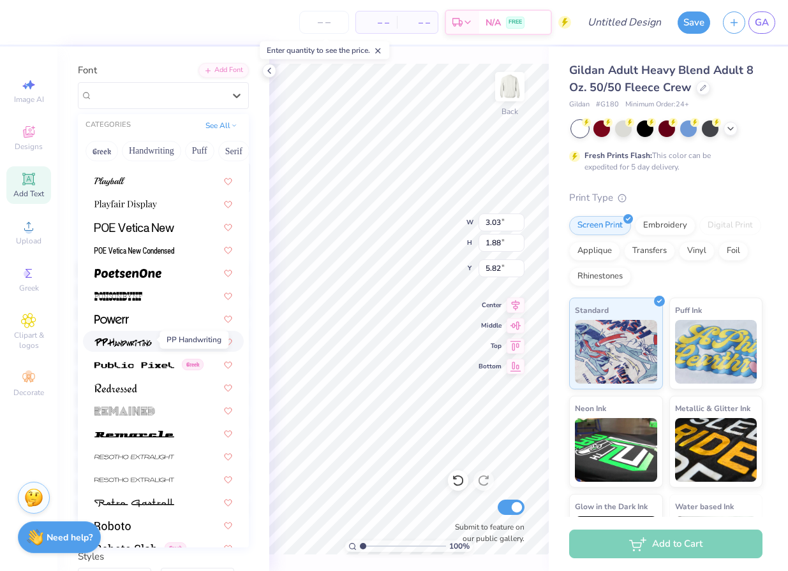
click at [129, 343] on img at bounding box center [122, 342] width 57 height 9
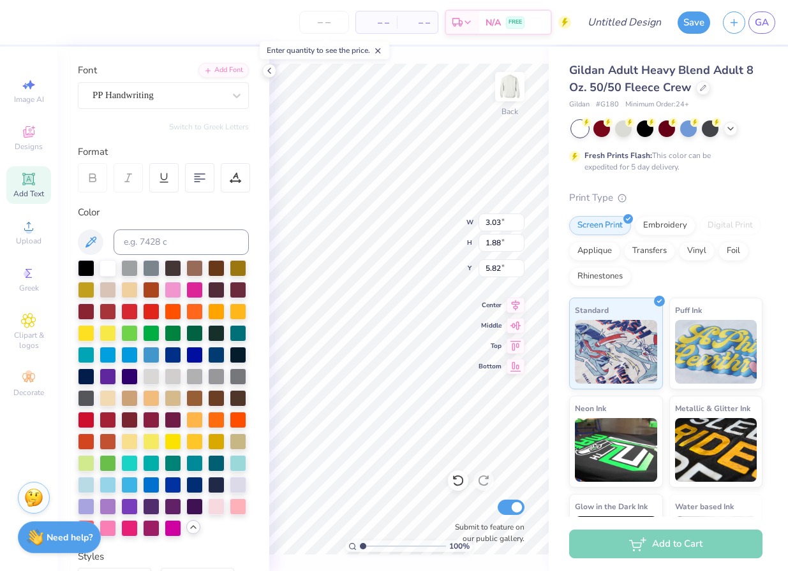
type input "2.76"
type input "2.17"
type input "5.68"
click at [131, 100] on div "PP Handwriting" at bounding box center [158, 95] width 134 height 20
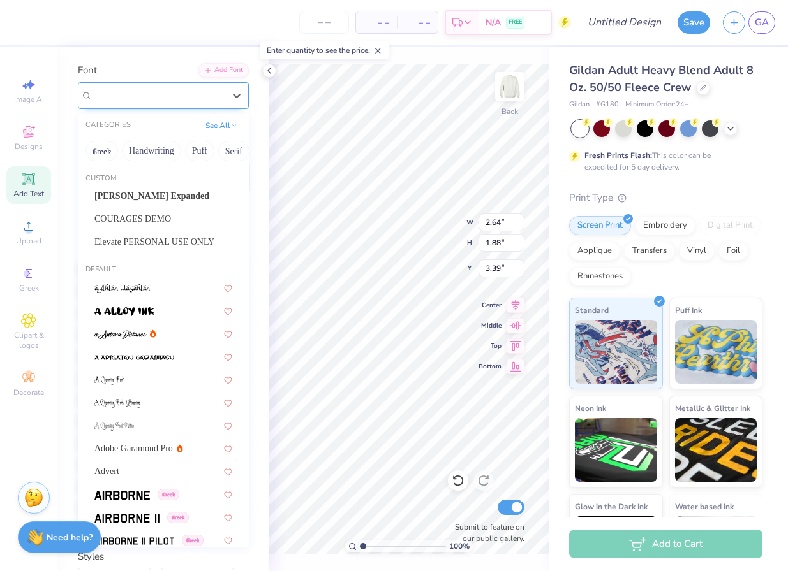
click at [175, 85] on div "Super Dream" at bounding box center [158, 95] width 134 height 20
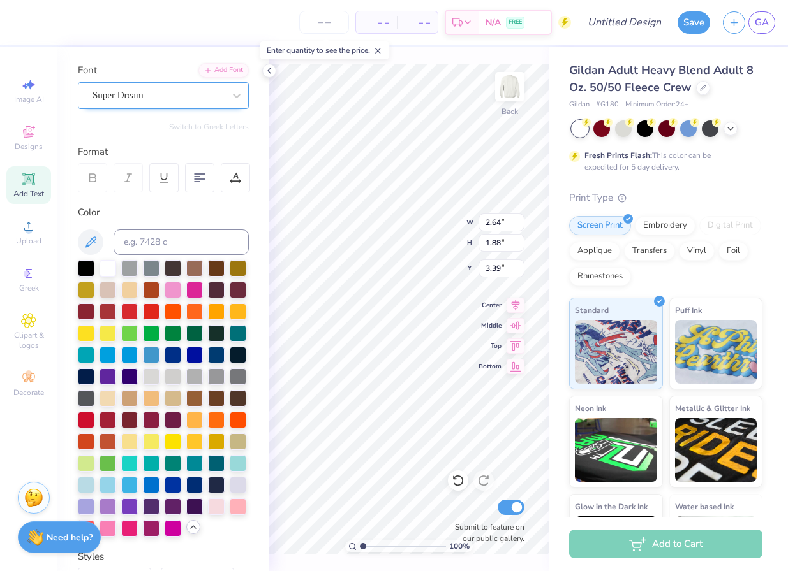
click at [129, 105] on div "Super Dream" at bounding box center [163, 95] width 171 height 27
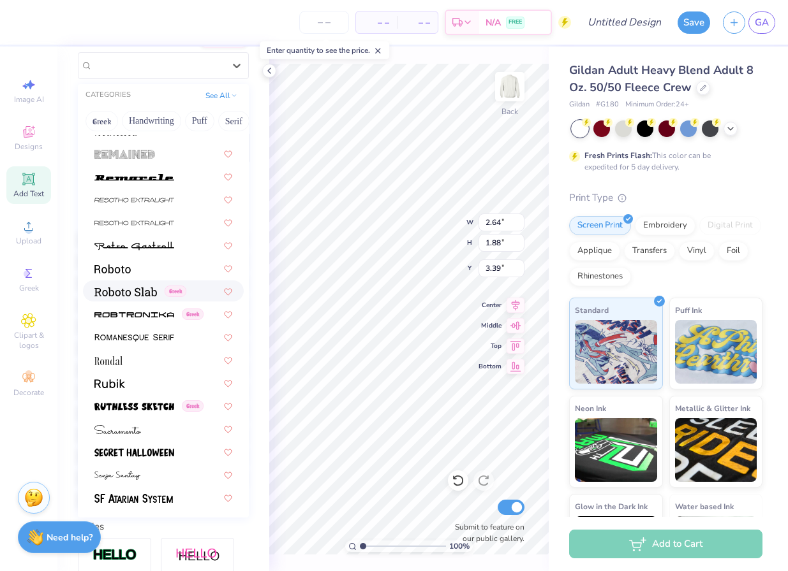
scroll to position [5606, 0]
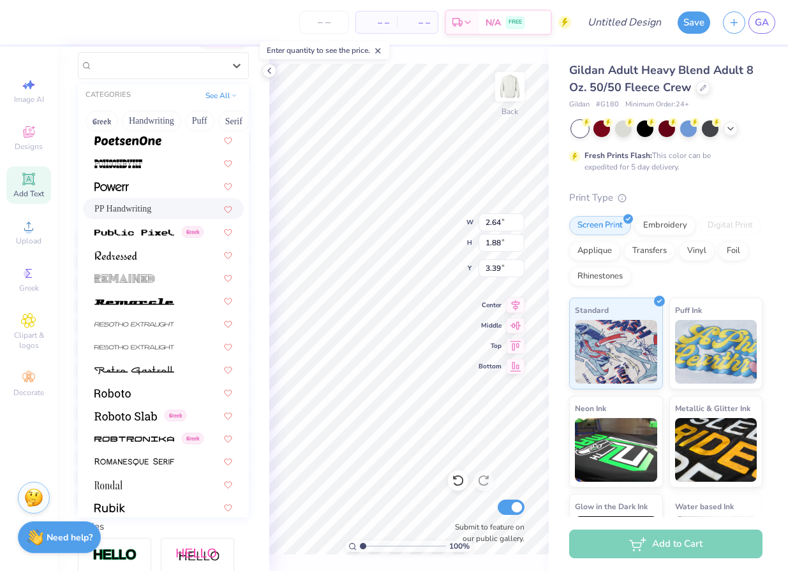
click at [129, 207] on span "PP Handwriting" at bounding box center [122, 208] width 57 height 13
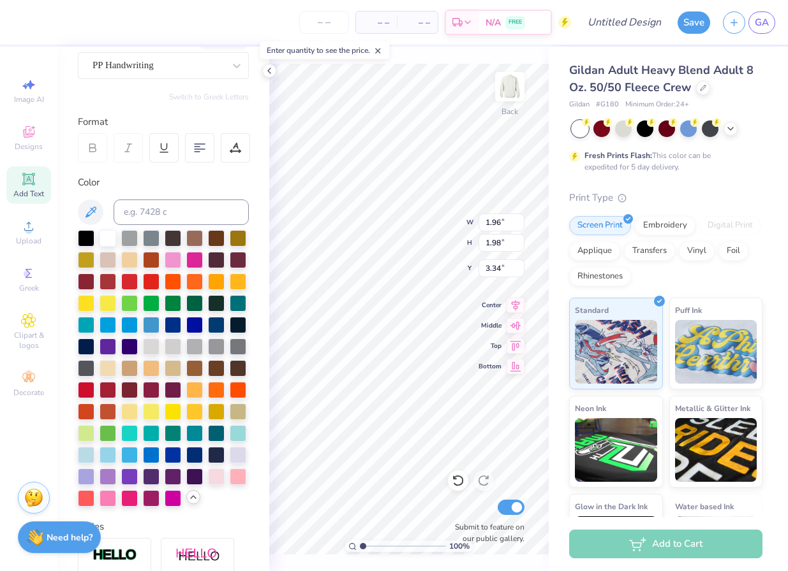
type input "1.96"
type input "1.98"
type input "3.34"
click at [150, 85] on div "Personalized Names Personalized Numbers Text Tool Add Font Font Parisienne Swit…" at bounding box center [163, 309] width 212 height 525
click at [135, 67] on div "Parisienne" at bounding box center [158, 65] width 134 height 20
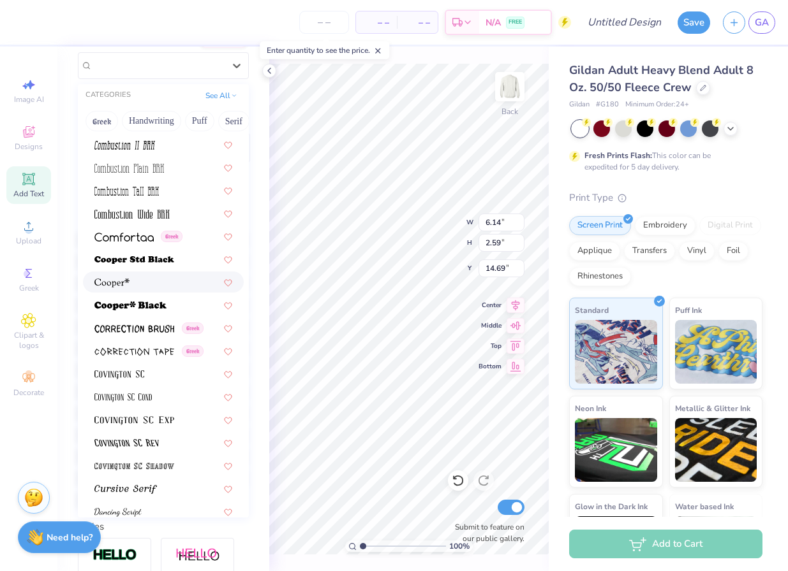
scroll to position [1911, 0]
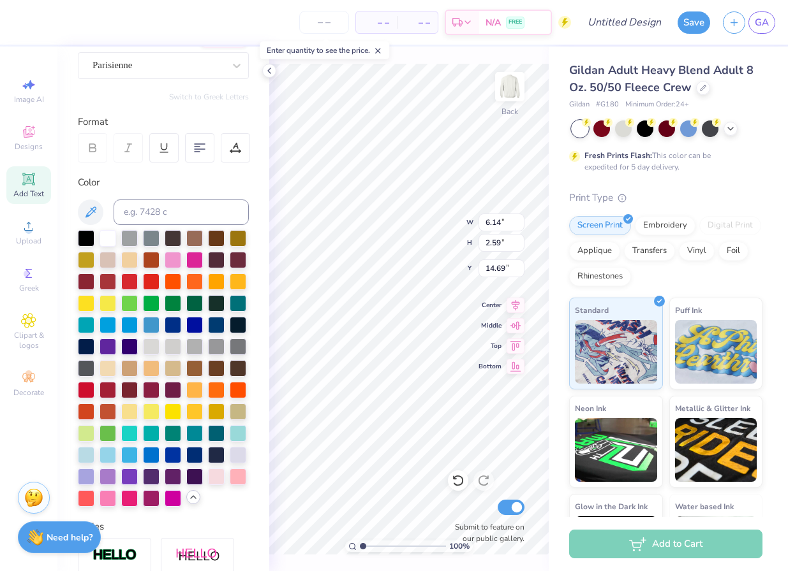
type input "14.72"
type textarea "Alpha Epsilon Phi"
click at [170, 257] on div at bounding box center [173, 259] width 17 height 17
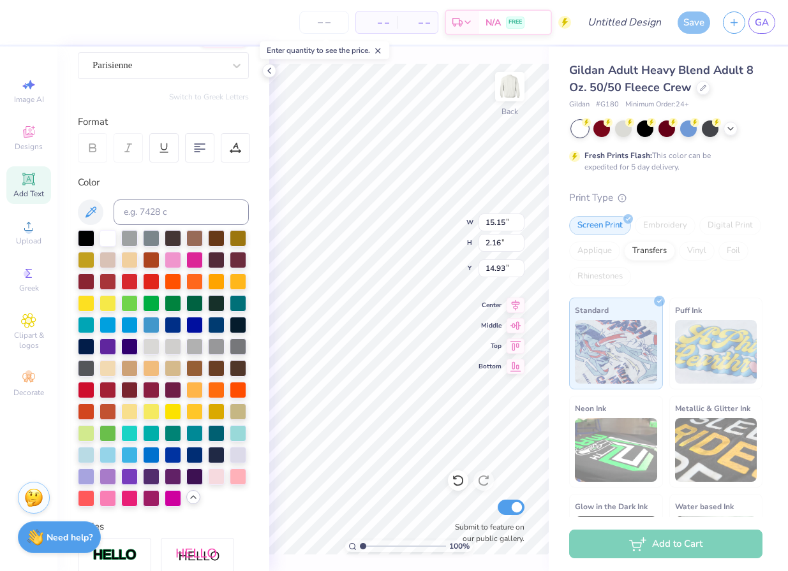
scroll to position [0, 1]
click at [566, 374] on div "– – Per Item – – Total Est. Delivery N/A FREE Design Title Save GA Image AI Des…" at bounding box center [394, 285] width 788 height 571
type textarea "Aephi"
click at [110, 67] on div "Parisienne" at bounding box center [158, 65] width 134 height 20
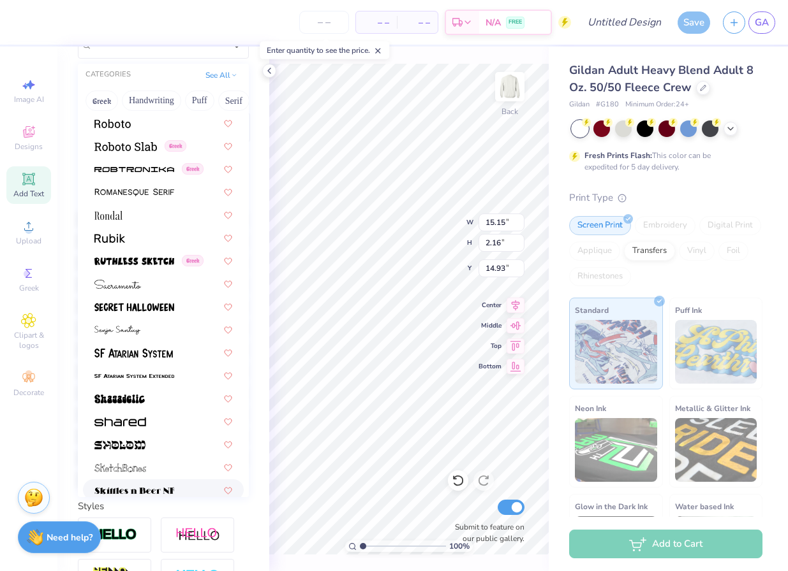
scroll to position [5573, 0]
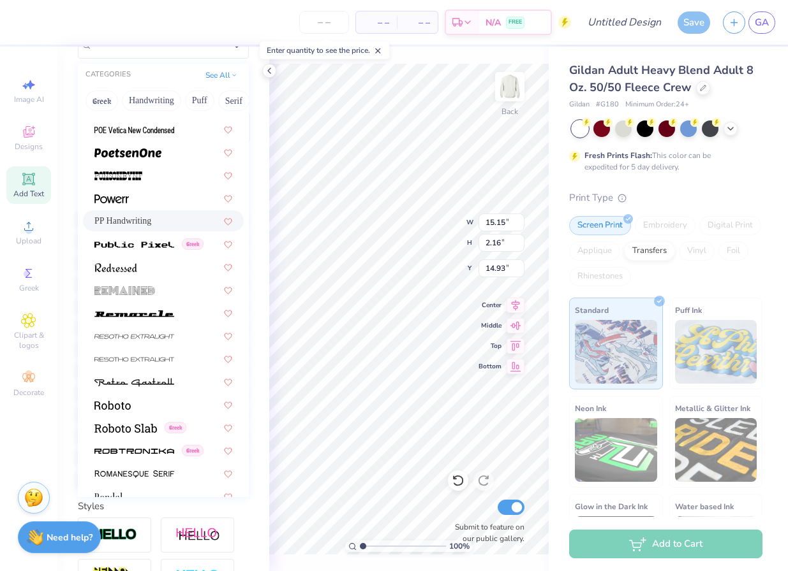
click at [124, 214] on span "PP Handwriting" at bounding box center [122, 220] width 57 height 13
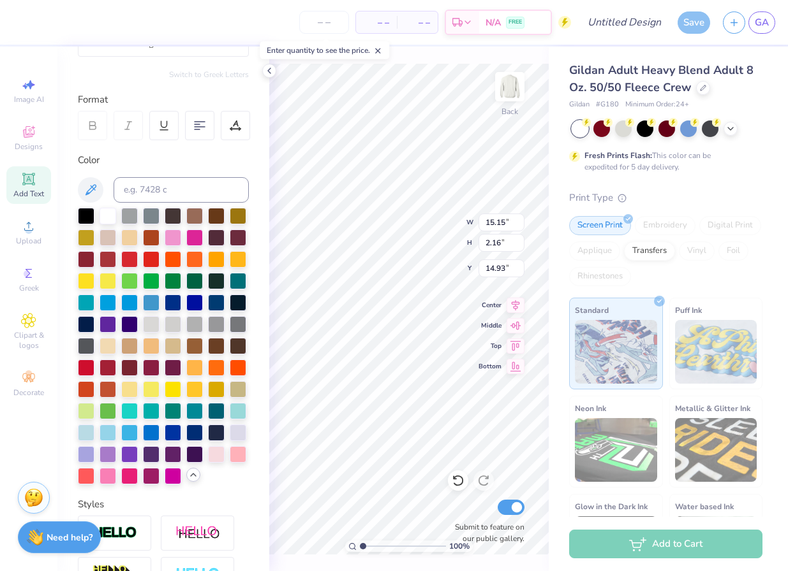
click at [120, 115] on div at bounding box center [128, 125] width 29 height 29
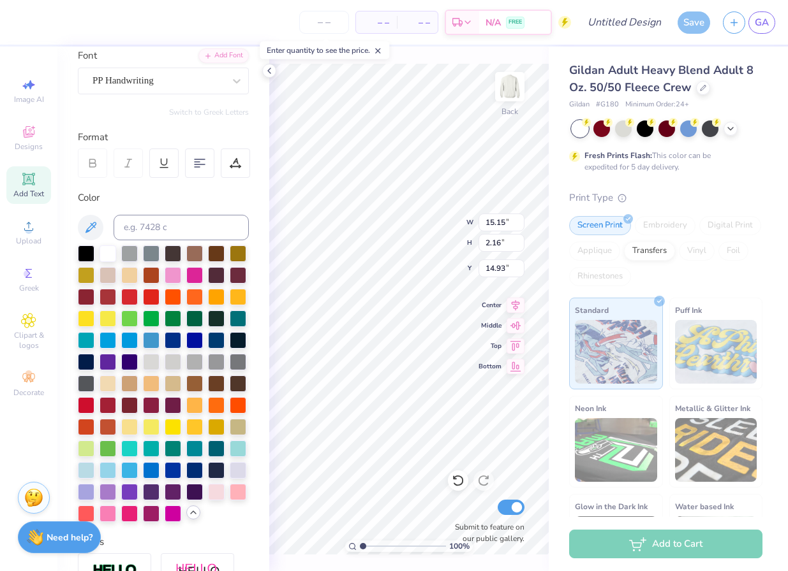
scroll to position [47, 0]
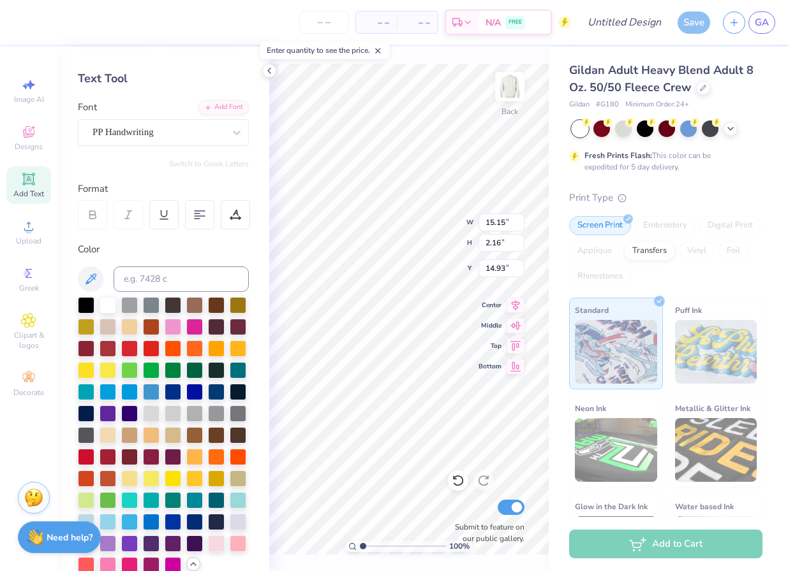
click at [112, 117] on div "Font PP Handwriting" at bounding box center [163, 123] width 171 height 46
click at [112, 144] on div "PP Handwriting" at bounding box center [163, 132] width 171 height 27
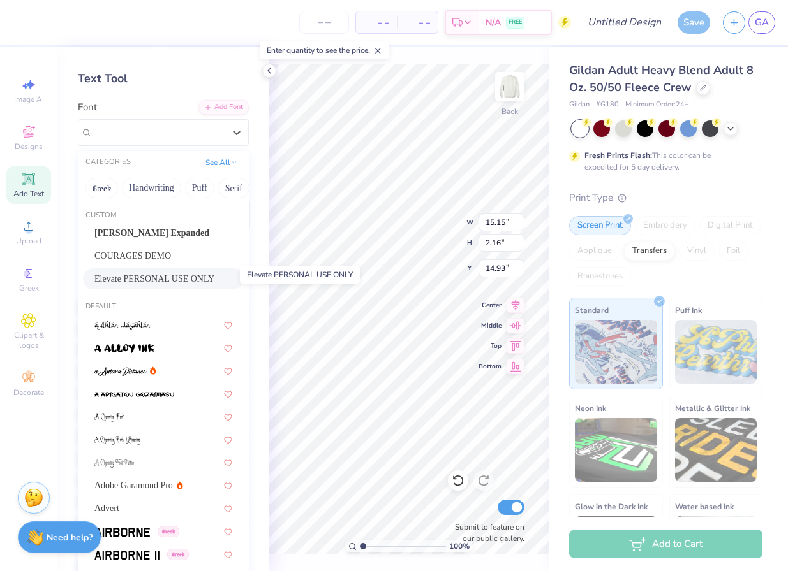
click at [166, 279] on span "Elevate PERSONAL USE ONLY" at bounding box center [154, 278] width 120 height 13
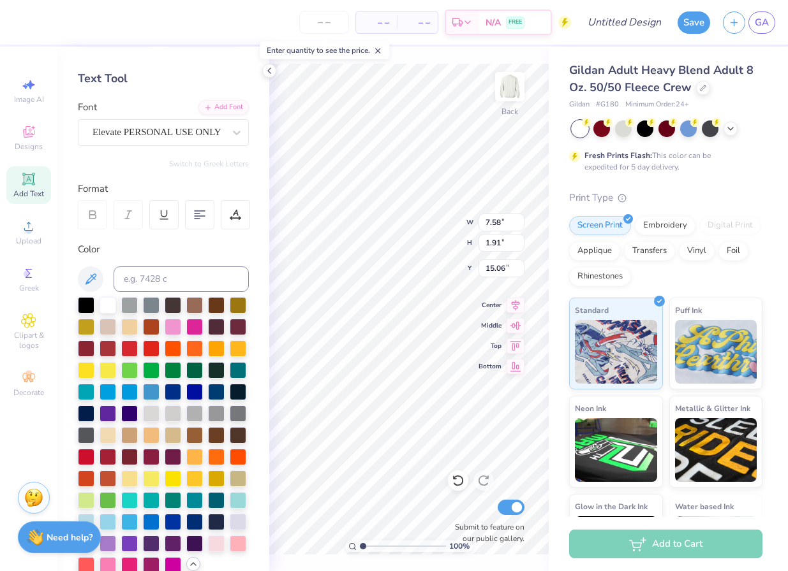
type input "14.89"
type input "2.24"
type input "1.75"
click at [414, 238] on div "100 % Back W 2.24 H 1.75 Y 5.71 Center Middle Top Bottom Submit to feature on o…" at bounding box center [408, 309] width 279 height 525
type input "1.65"
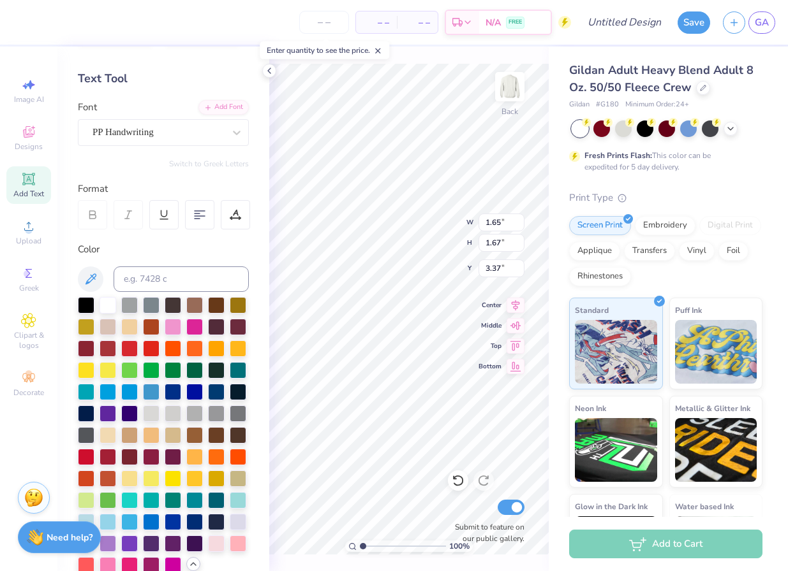
type input "1.67"
type input "5.53"
type input "2.11"
type input "1.66"
click at [480, 229] on div "100 % Back W 2.11 2.11 " H 1.66 1.66 " Y 5.53 5.53 " Center Middle Top Bottom S…" at bounding box center [408, 309] width 279 height 525
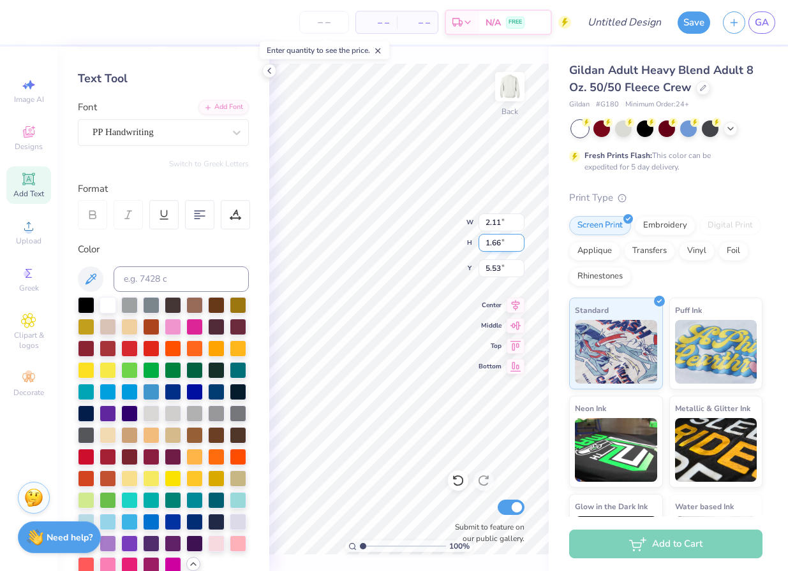
type input "5.50"
drag, startPoint x: 34, startPoint y: 143, endPoint x: 41, endPoint y: 150, distance: 9.9
click at [34, 143] on span "Designs" at bounding box center [29, 147] width 28 height 10
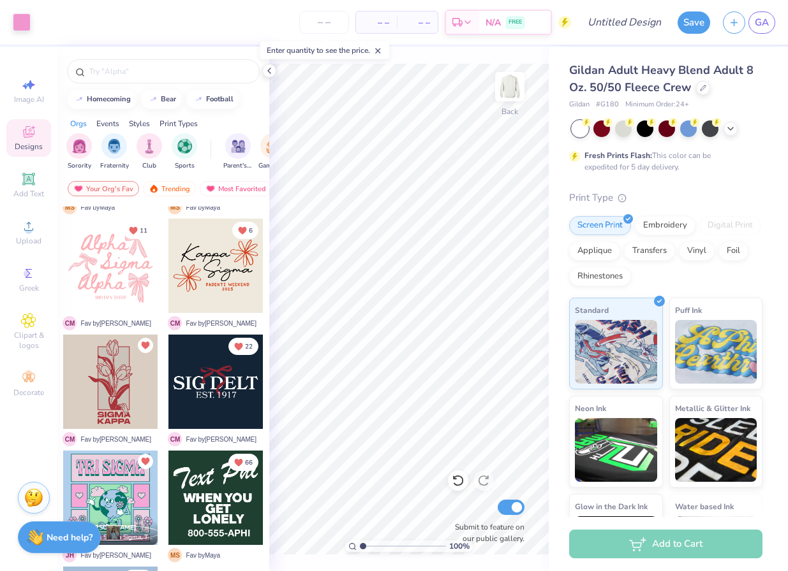
scroll to position [457, 0]
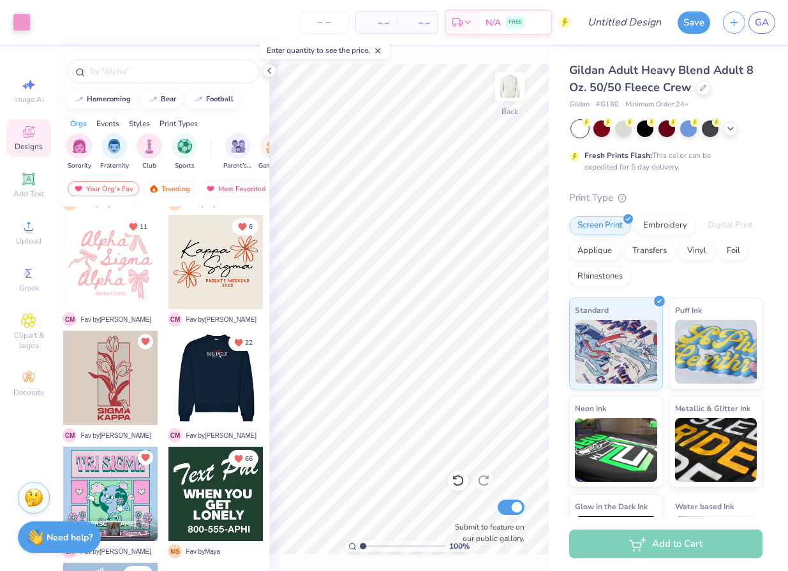
click at [216, 399] on div at bounding box center [215, 378] width 94 height 94
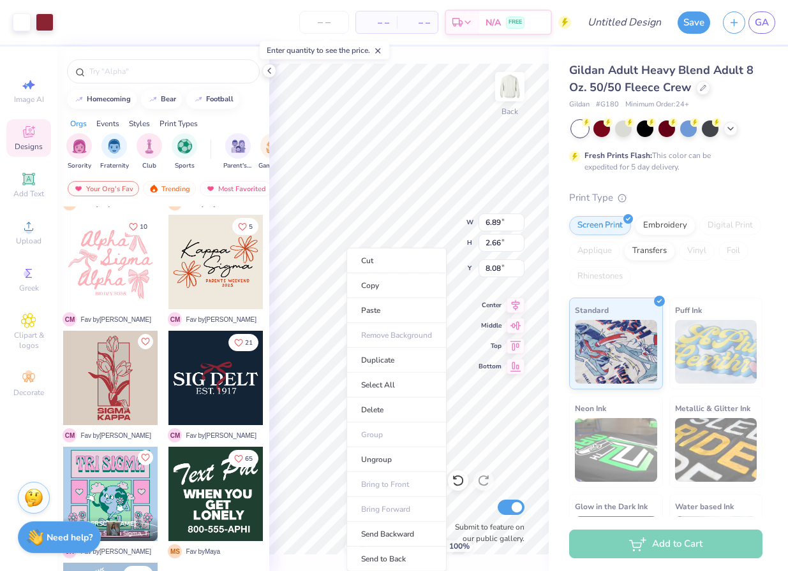
type input "8.28"
click at [374, 457] on li "Ungroup" at bounding box center [396, 460] width 100 height 25
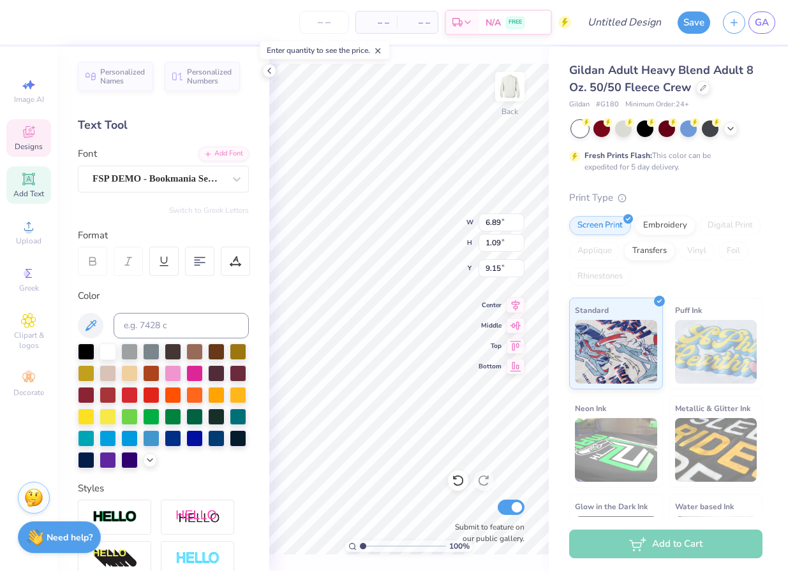
type input "3.00"
type input "15.84"
click at [34, 142] on span "Designs" at bounding box center [29, 147] width 28 height 10
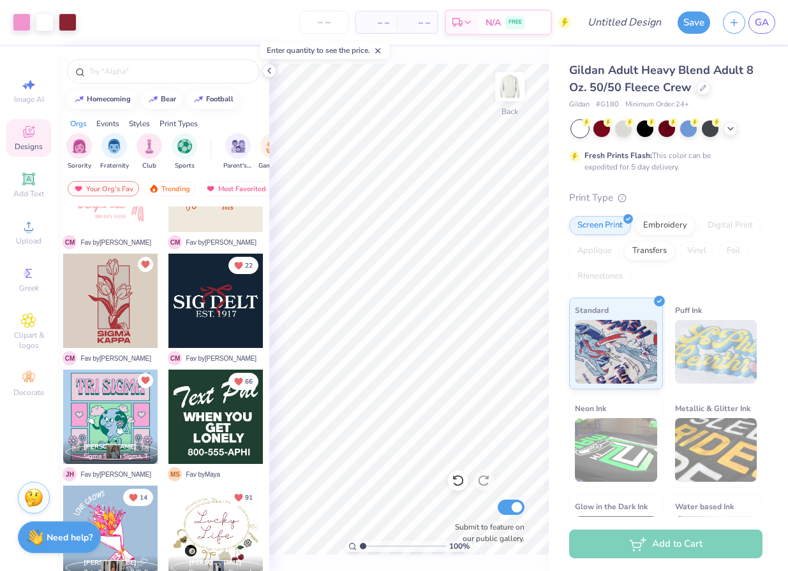
scroll to position [578, 0]
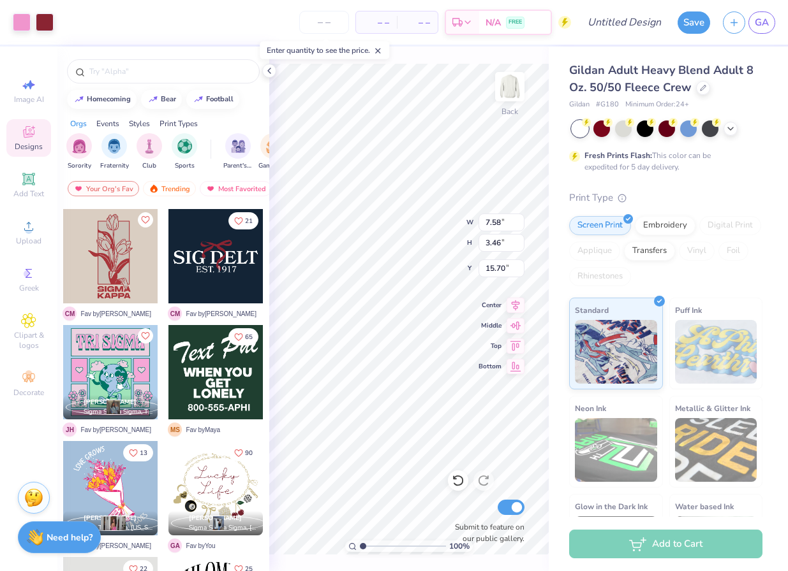
type input "15.70"
type input "15.39"
click at [11, 22] on div "Art colors" at bounding box center [15, 22] width 31 height 45
click at [24, 20] on div at bounding box center [22, 21] width 18 height 18
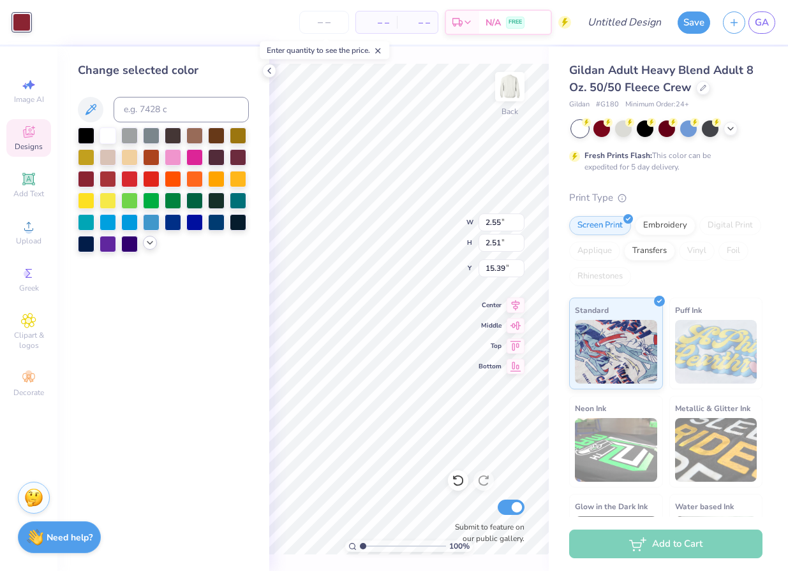
click at [149, 249] on div at bounding box center [150, 243] width 14 height 14
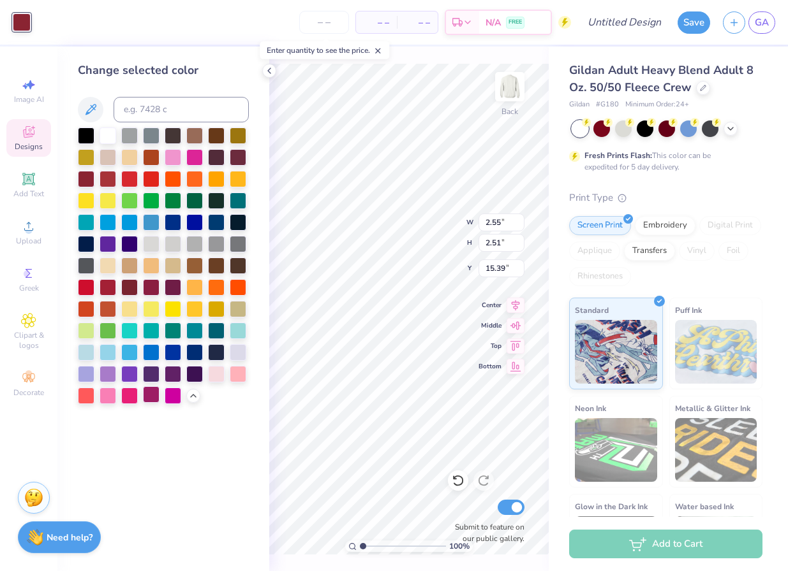
click at [146, 399] on div at bounding box center [151, 395] width 17 height 17
click at [149, 392] on div at bounding box center [151, 395] width 17 height 17
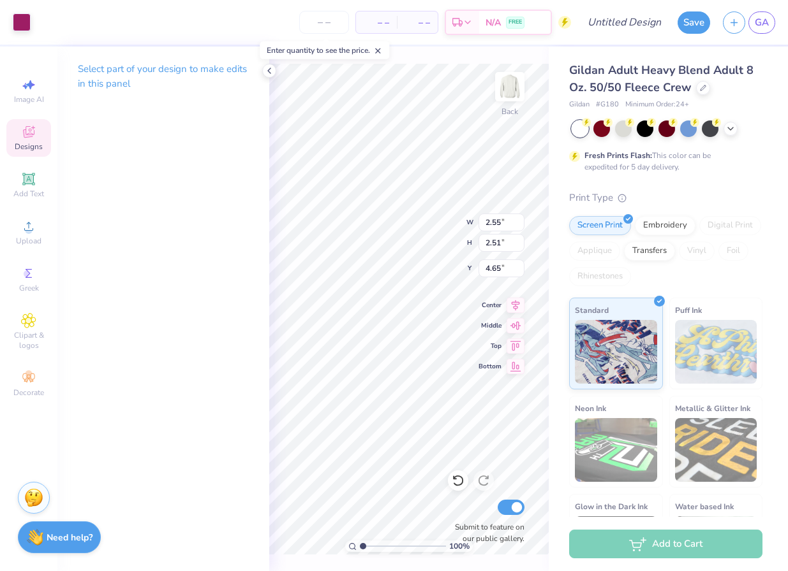
type input "4.65"
type input "6.89"
type input "1.09"
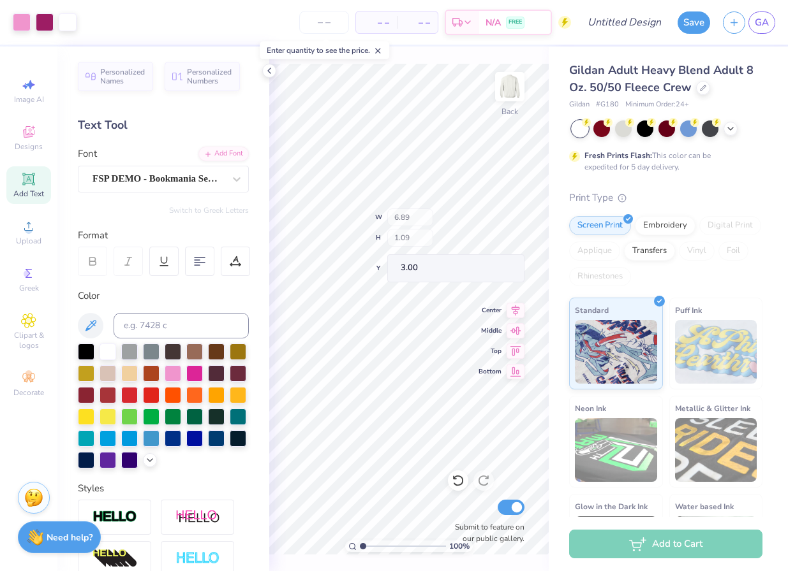
type input "12.64"
type input "3.30"
type input "0.54"
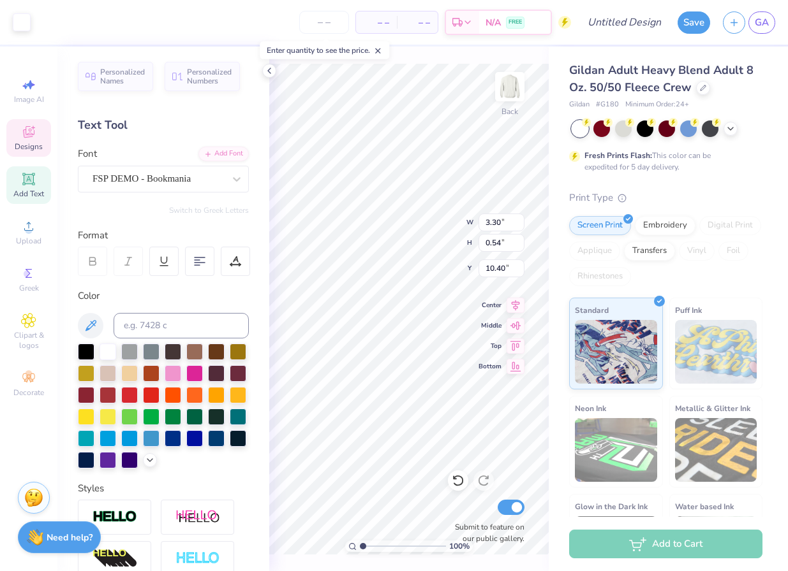
type input "10.39"
click at [723, 135] on div at bounding box center [666, 129] width 191 height 17
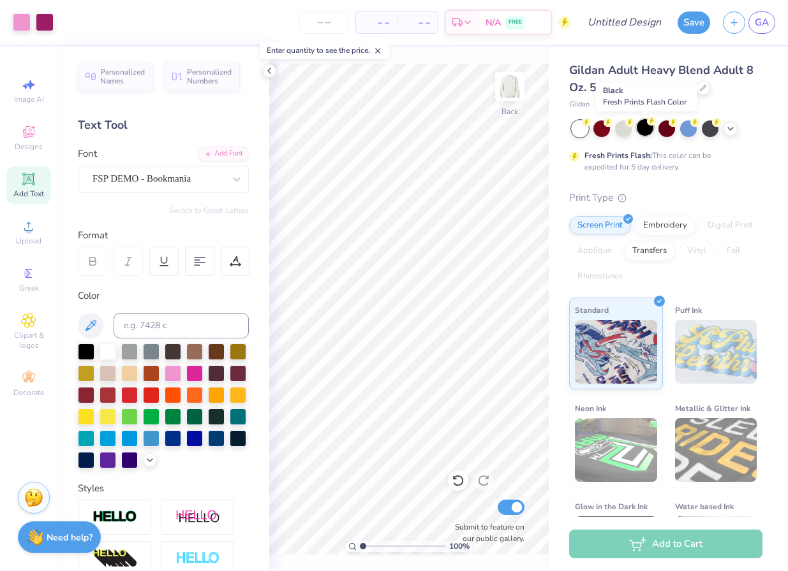
click at [641, 131] on div at bounding box center [645, 127] width 17 height 17
click at [733, 131] on icon at bounding box center [730, 127] width 10 height 10
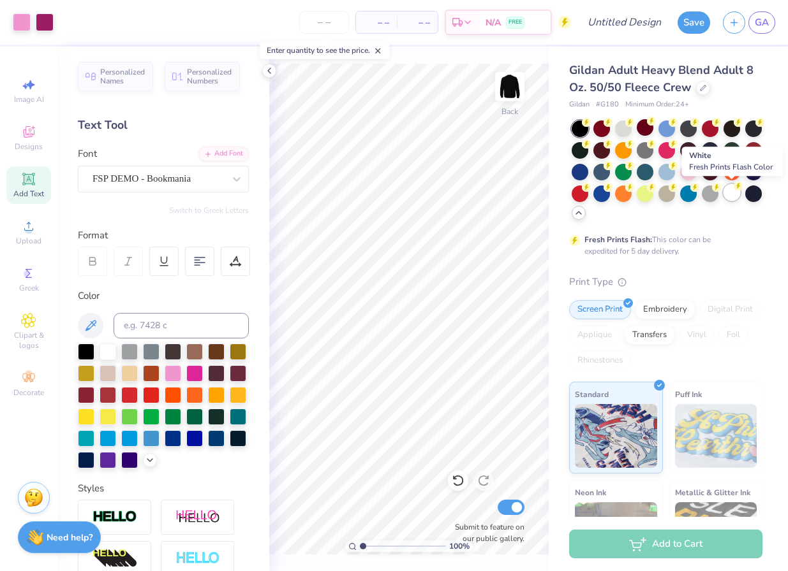
click at [732, 193] on div at bounding box center [731, 192] width 17 height 17
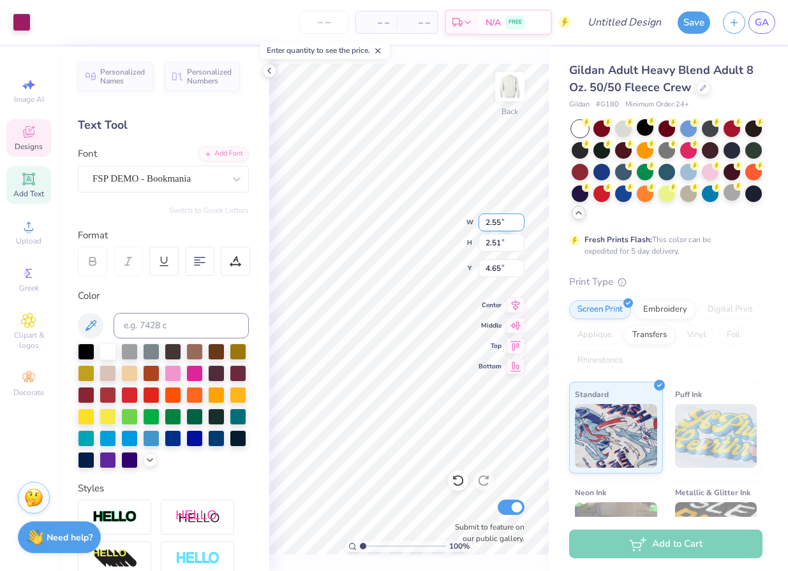
click at [483, 221] on div "100 % Back W 2.55 2.55 " H 2.51 2.51 " Y 4.65 4.65 " Center Middle Top Bottom S…" at bounding box center [408, 309] width 279 height 525
type input "5.08"
type input "13.60"
click at [30, 131] on icon at bounding box center [28, 131] width 15 height 15
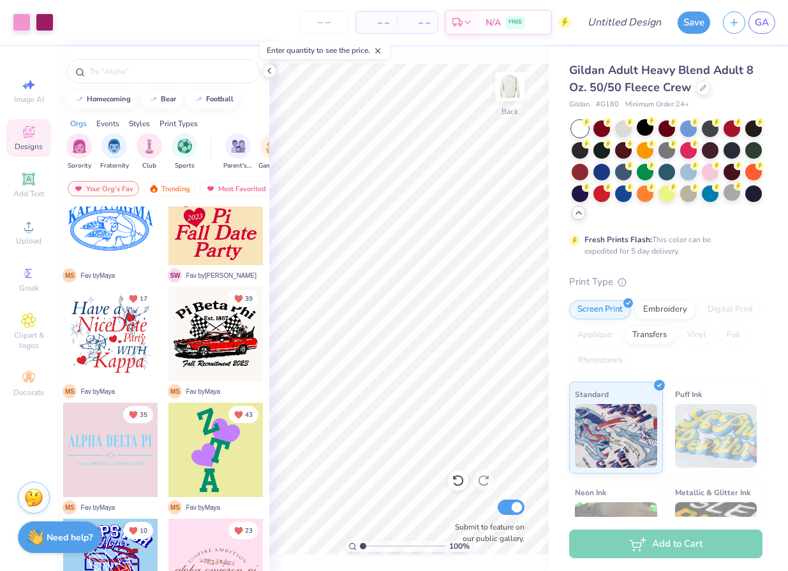
scroll to position [1445, 0]
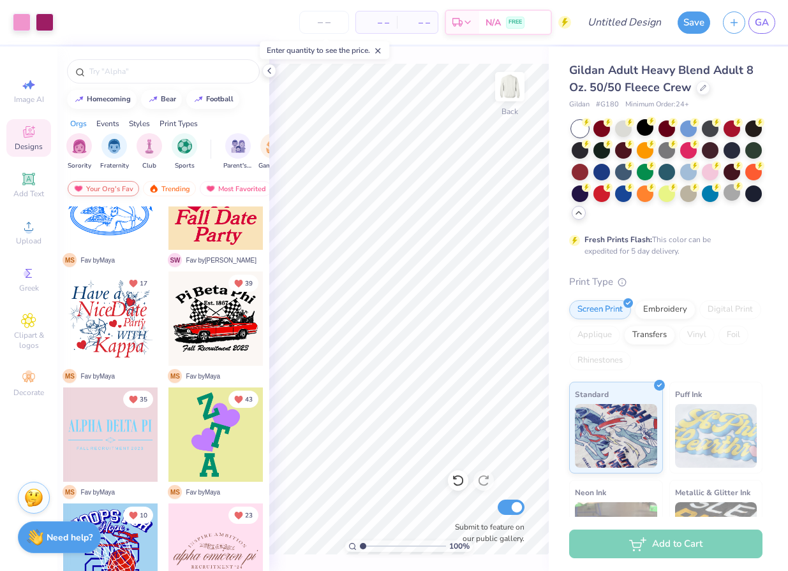
click at [101, 185] on div "Your Org's Fav" at bounding box center [103, 188] width 71 height 15
click at [235, 189] on div "Most Favorited" at bounding box center [236, 188] width 72 height 15
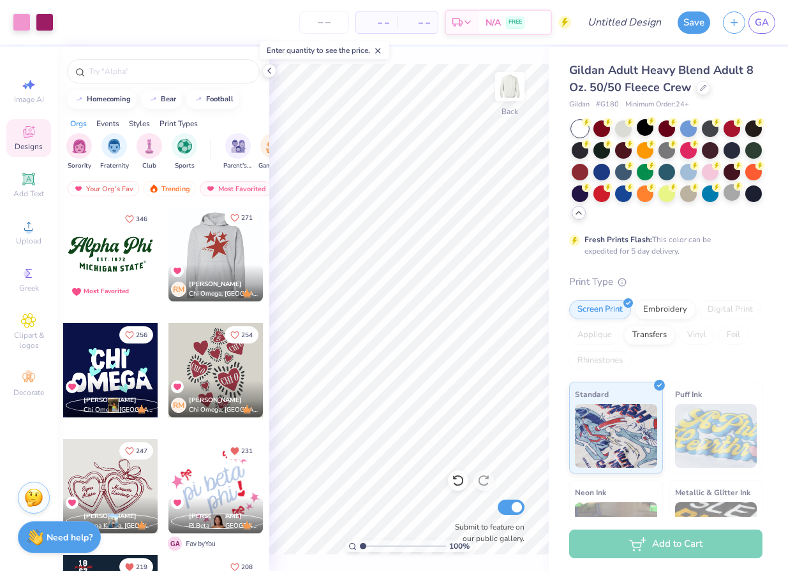
click at [243, 215] on span "271" at bounding box center [246, 218] width 11 height 6
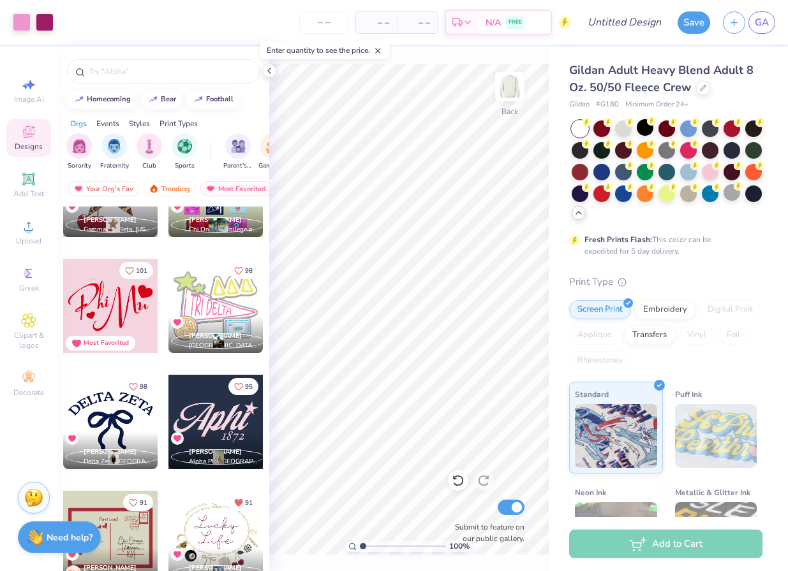
scroll to position [1478, 0]
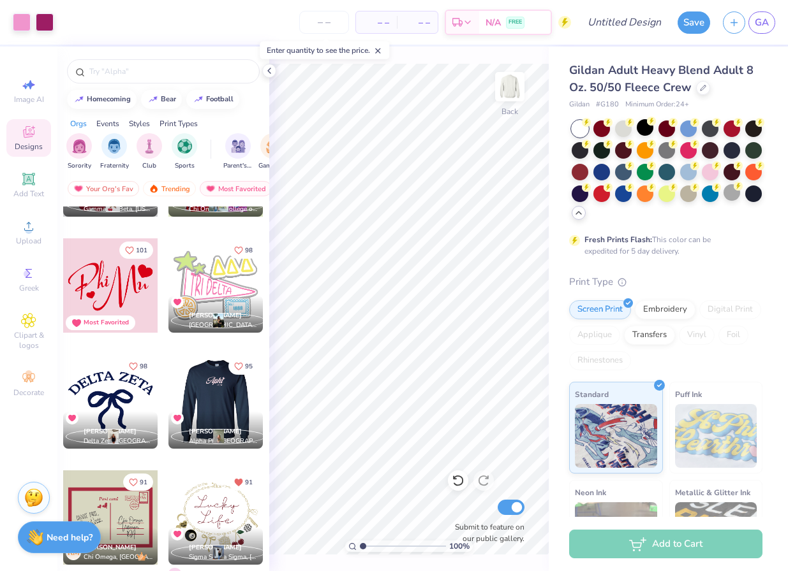
click at [226, 401] on div at bounding box center [215, 402] width 283 height 94
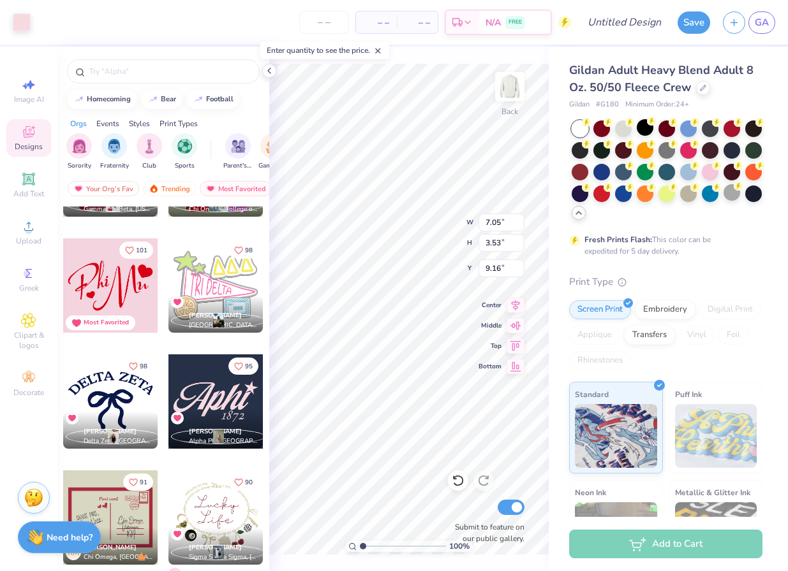
type input "9.16"
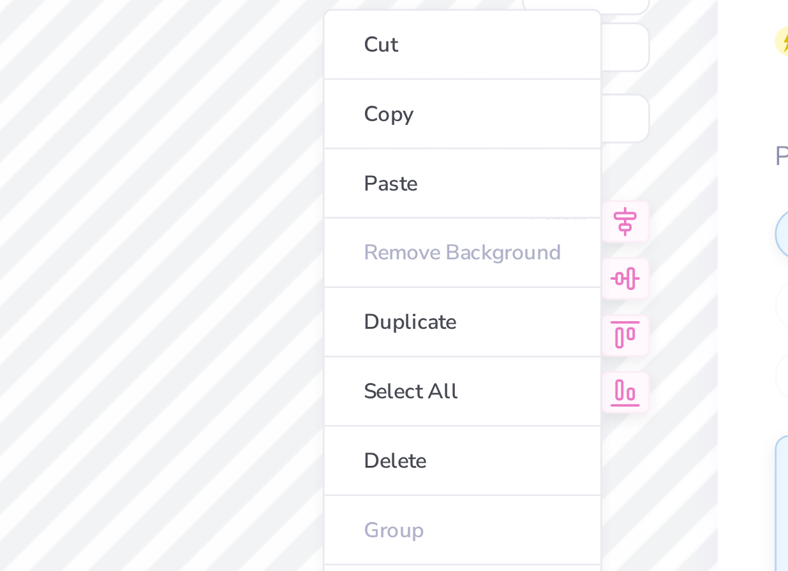
type input "9.38"
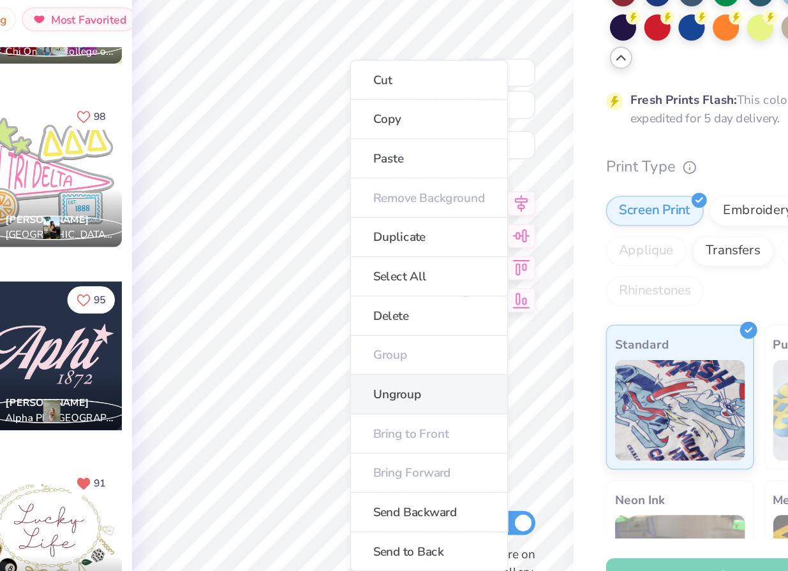
click at [438, 425] on li "Ungroup" at bounding box center [457, 426] width 100 height 25
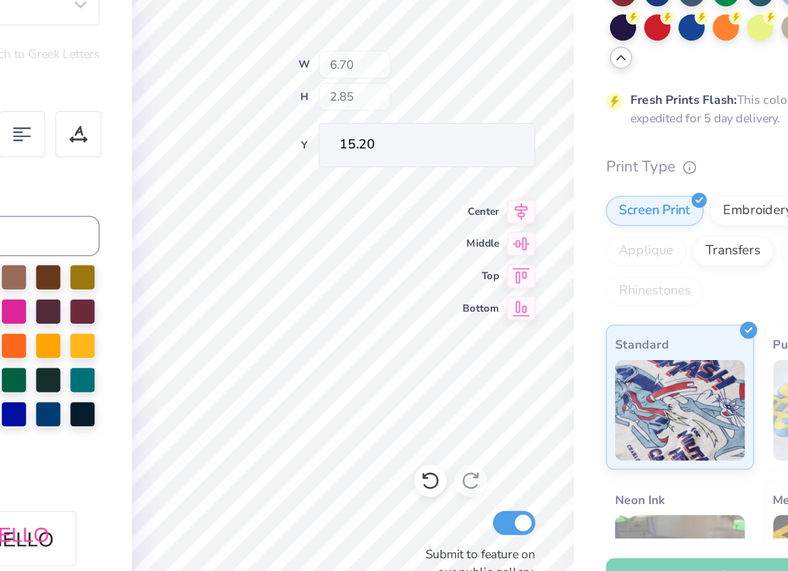
type input "15.20"
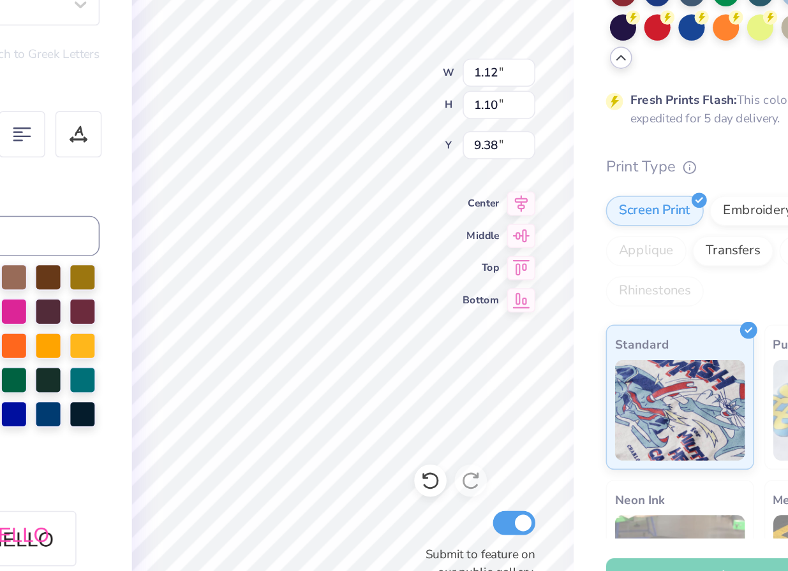
type input "13.45"
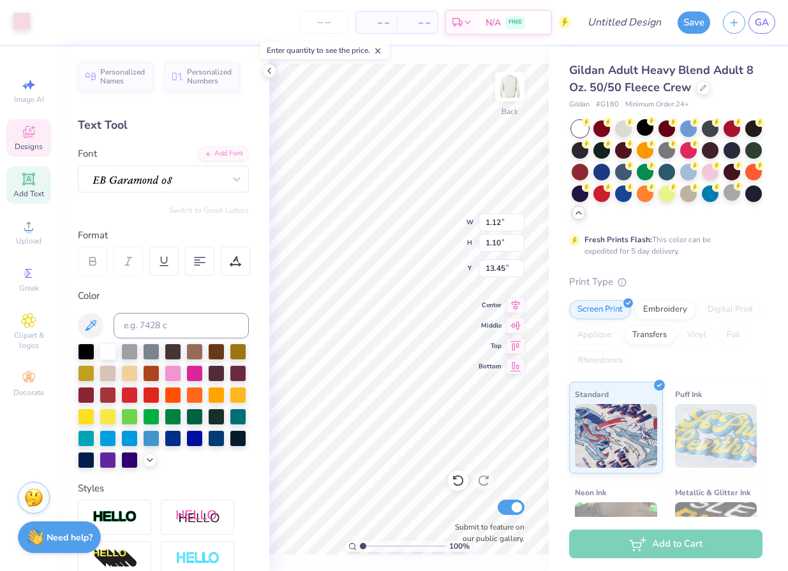
click at [23, 20] on div at bounding box center [22, 21] width 18 height 18
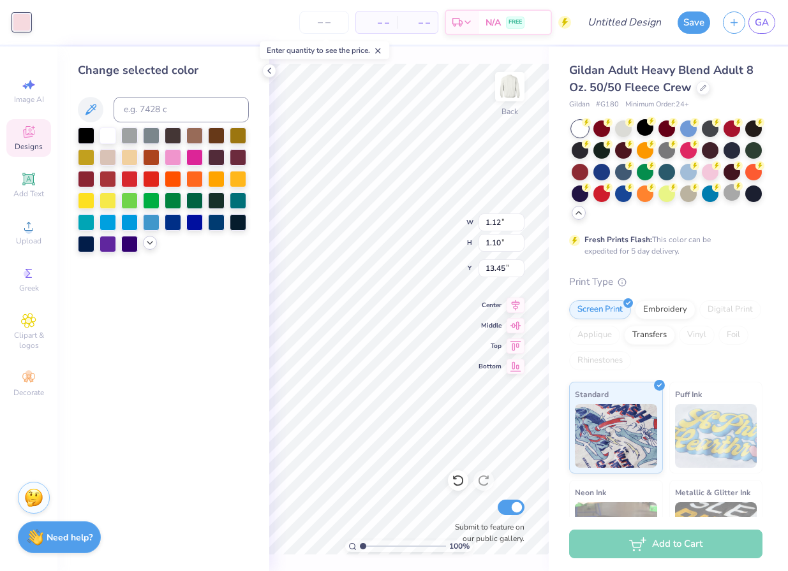
click at [150, 240] on icon at bounding box center [150, 243] width 10 height 10
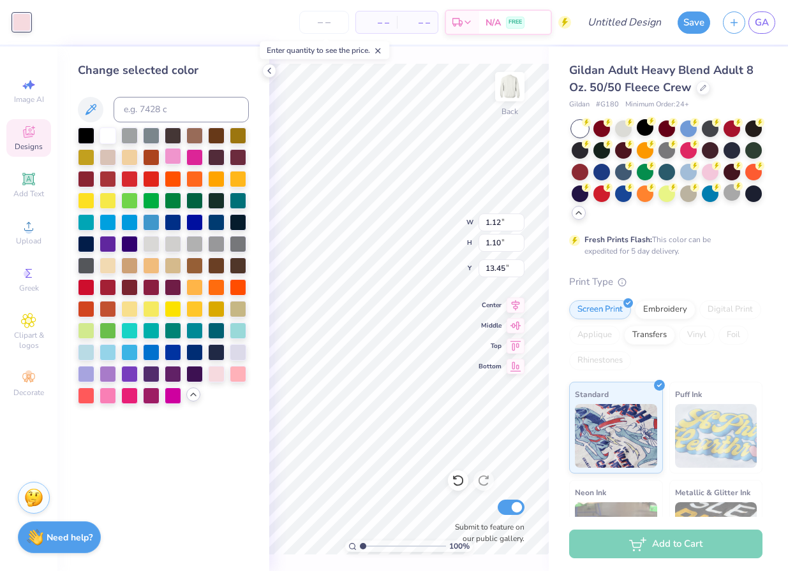
click at [174, 158] on div at bounding box center [173, 156] width 17 height 17
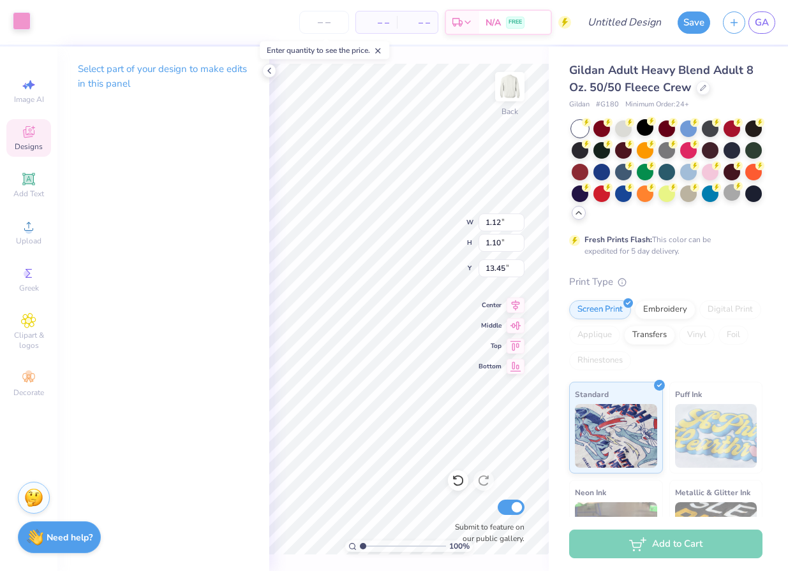
click at [15, 15] on div at bounding box center [22, 21] width 18 height 18
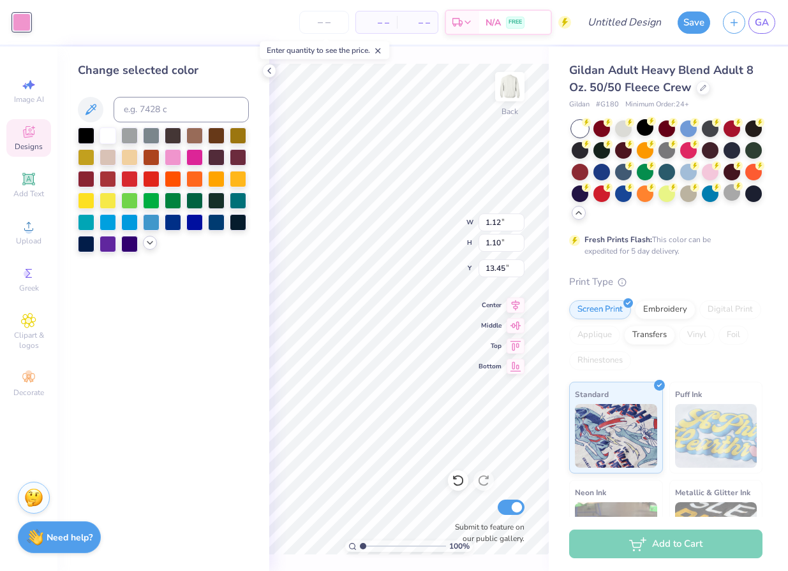
click at [153, 237] on div at bounding box center [150, 243] width 14 height 14
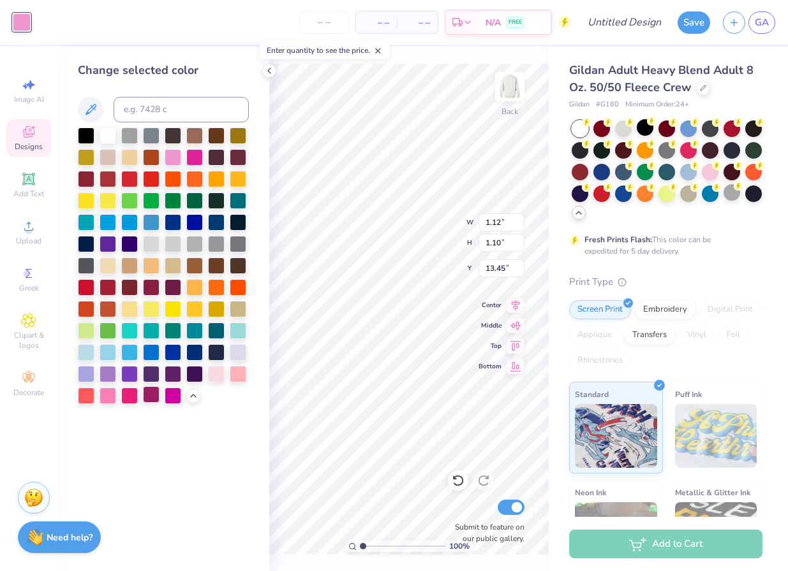
click at [150, 397] on div at bounding box center [151, 395] width 17 height 17
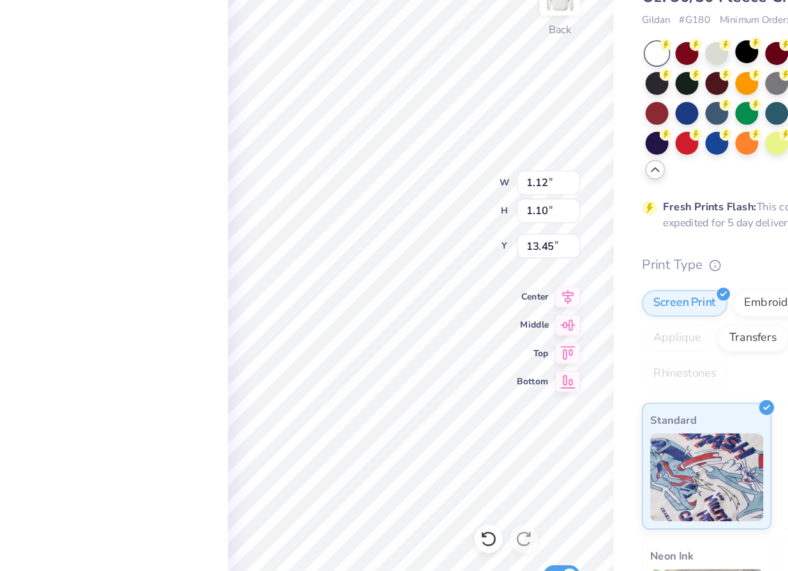
type input "13.05"
type input "1.09"
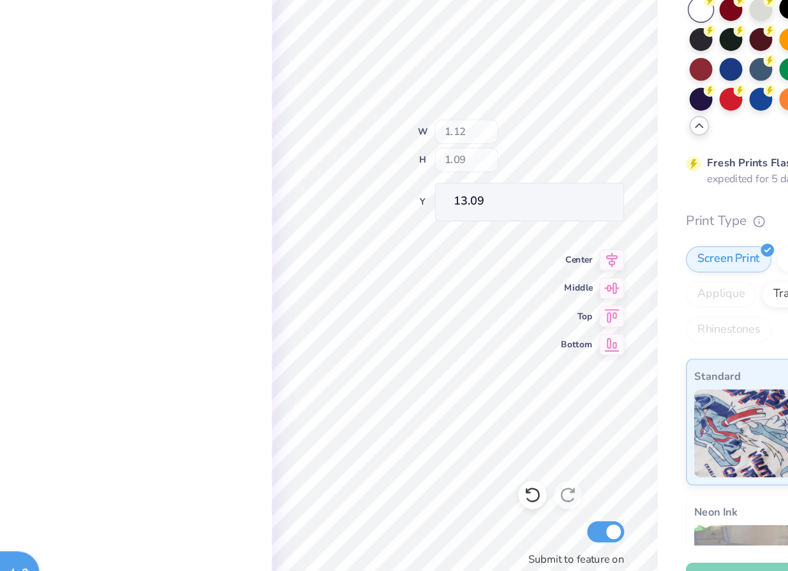
type input "13.46"
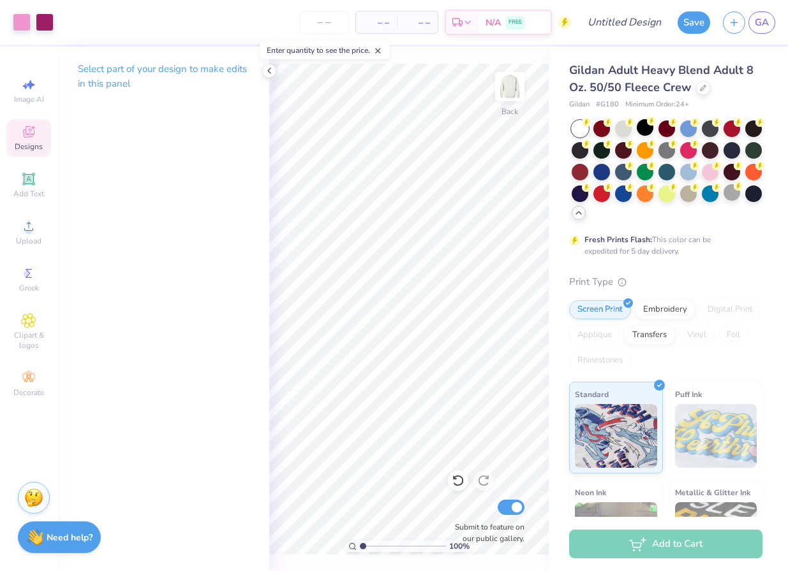
click at [28, 145] on span "Designs" at bounding box center [29, 147] width 28 height 10
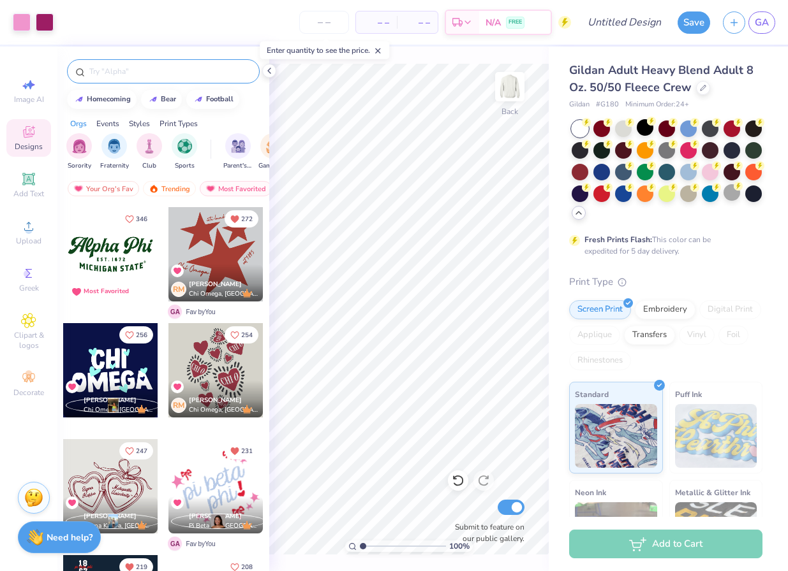
click at [102, 72] on input "text" at bounding box center [169, 71] width 163 height 13
type input "j"
type input "heart"
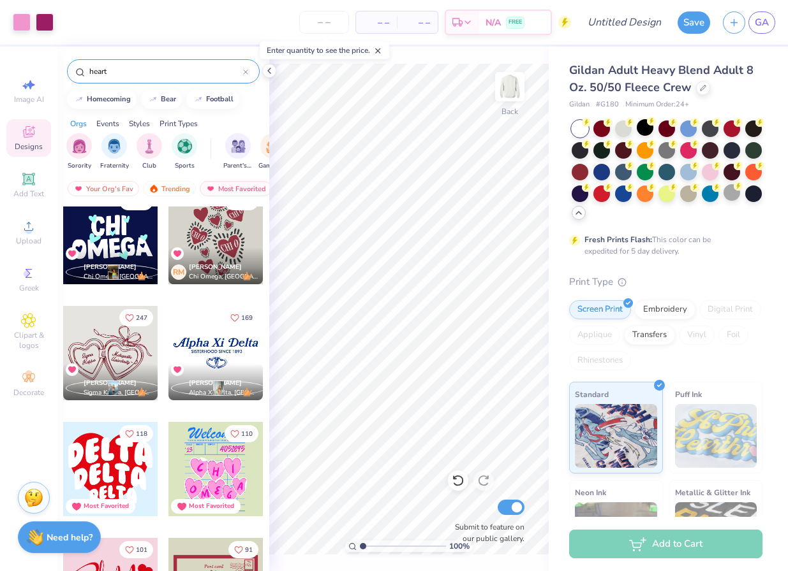
scroll to position [0, 0]
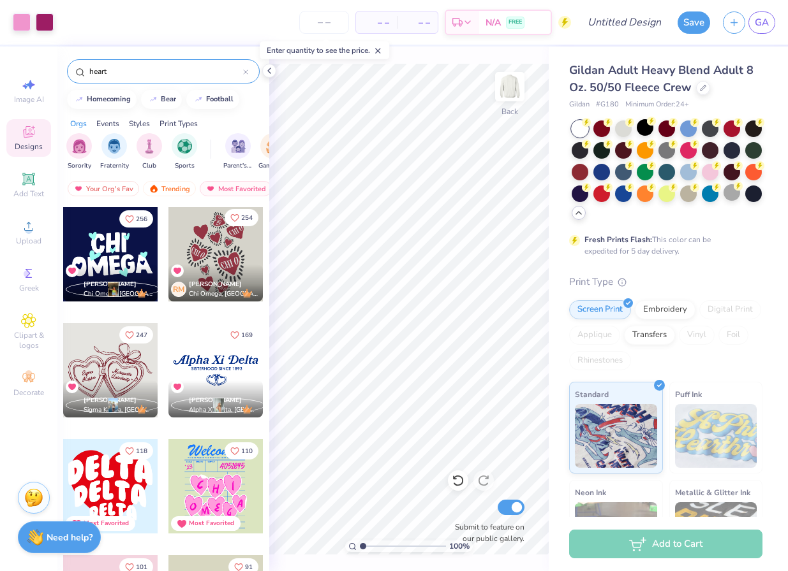
click at [239, 214] on icon "Like" at bounding box center [234, 218] width 9 height 9
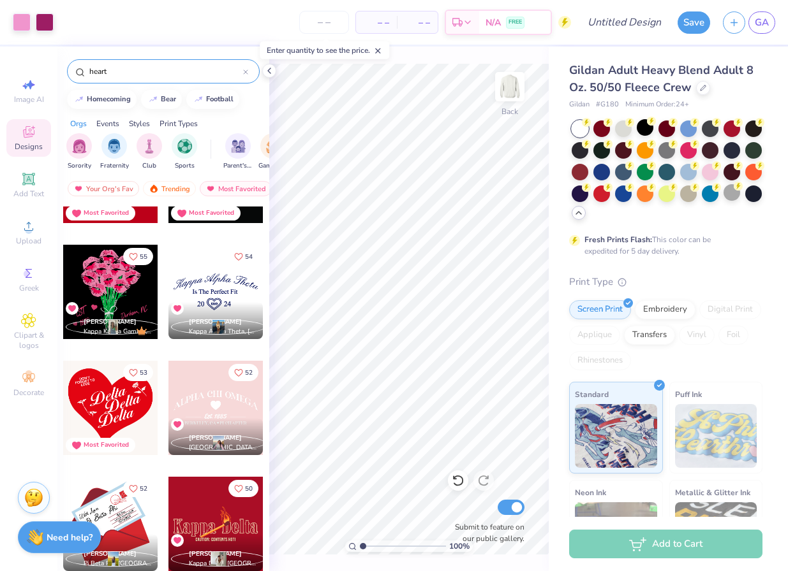
scroll to position [1284, 0]
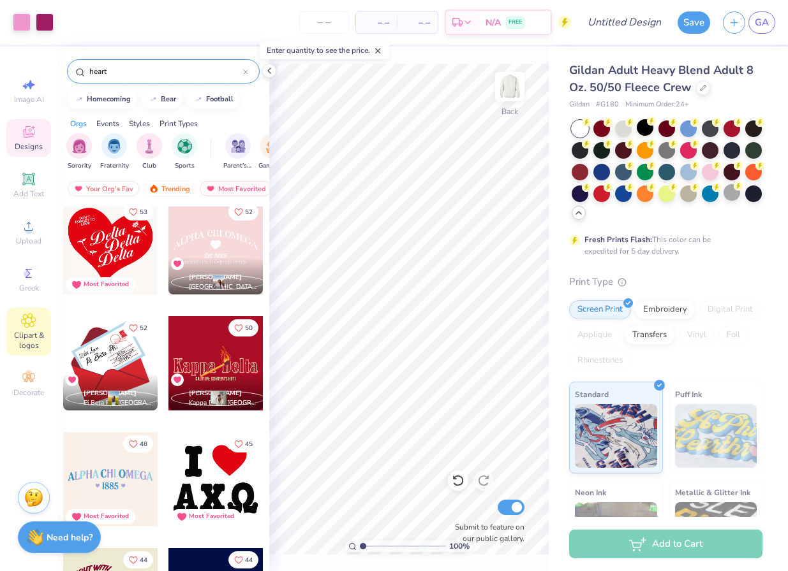
click at [25, 336] on span "Clipart & logos" at bounding box center [28, 340] width 45 height 20
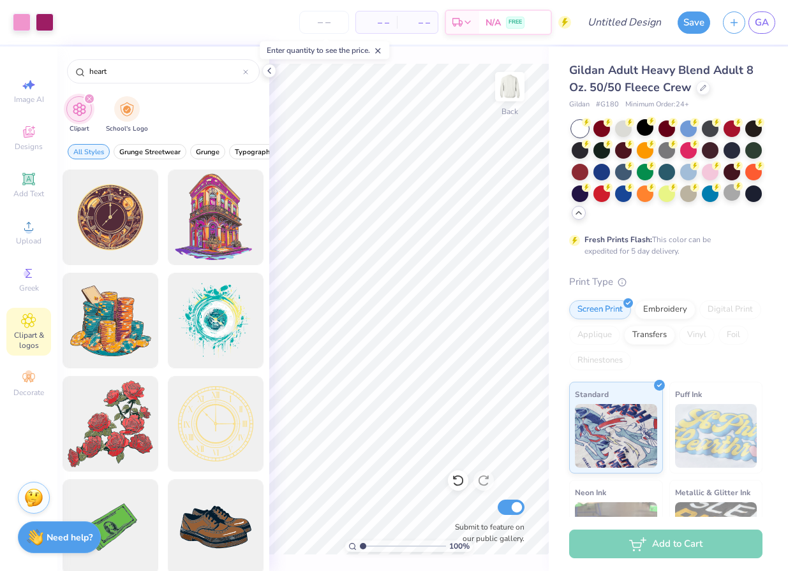
type input "heart"
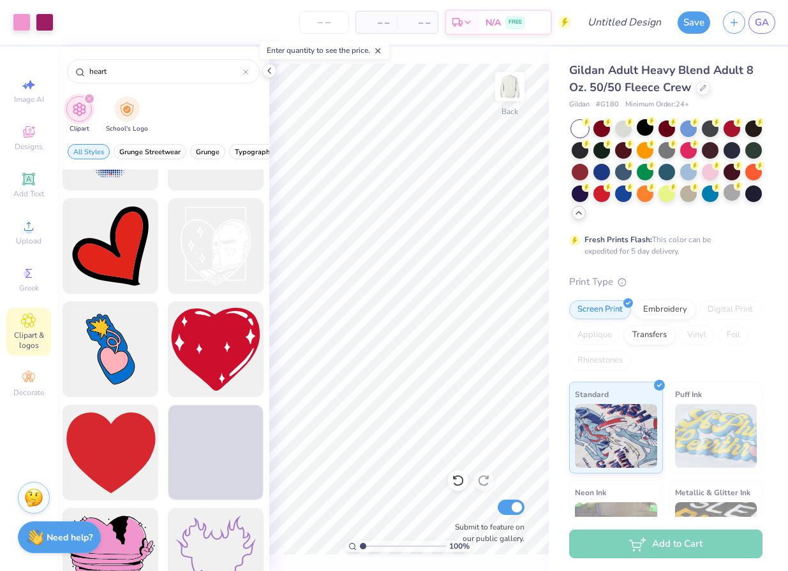
scroll to position [1921, 0]
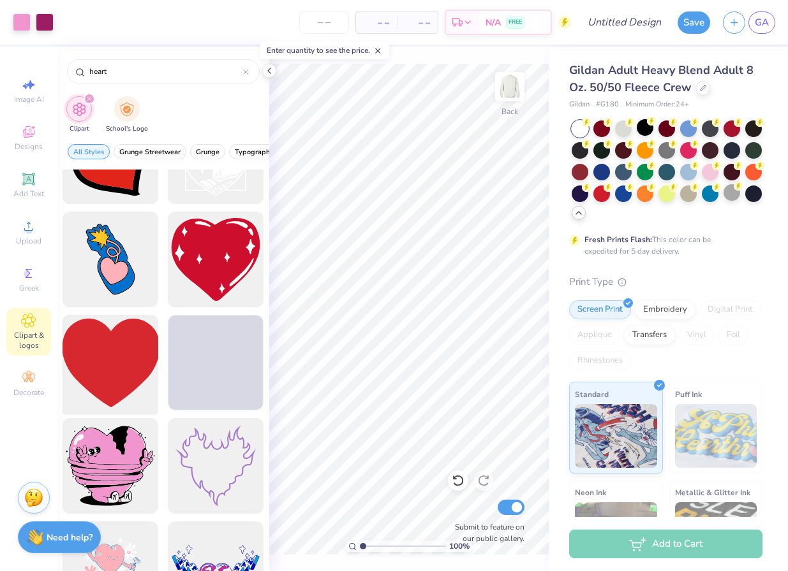
click at [96, 350] on div at bounding box center [110, 363] width 105 height 105
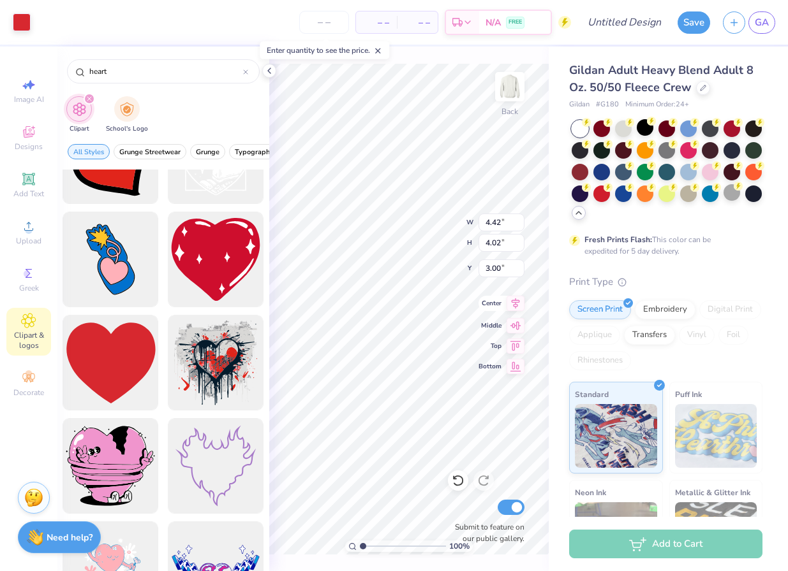
type input "4.42"
type input "4.02"
type input "14.55"
type input "1.54"
type input "1.40"
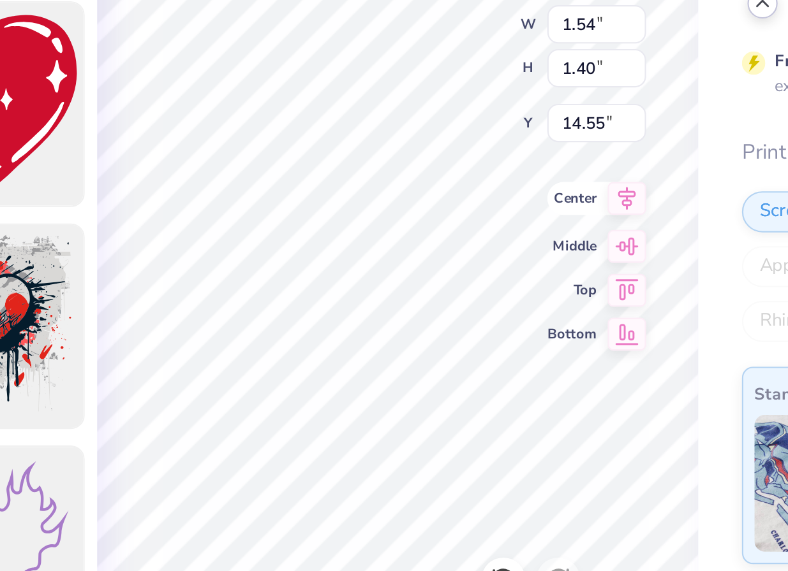
type input "1.12"
type input "1.02"
type input "13.09"
type input "0.59"
type input "0.54"
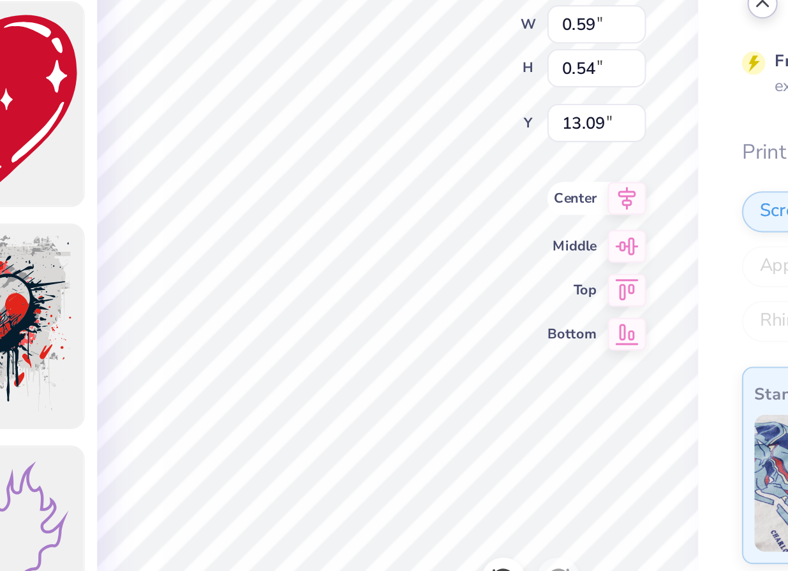
type input "0.51"
type input "0.47"
type input "13.60"
type input "0.63"
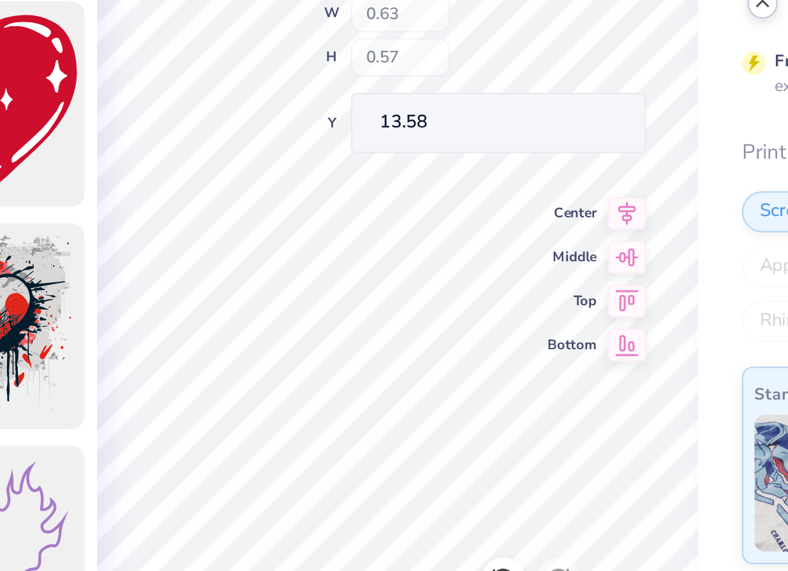
type input "0.59"
type input "13.58"
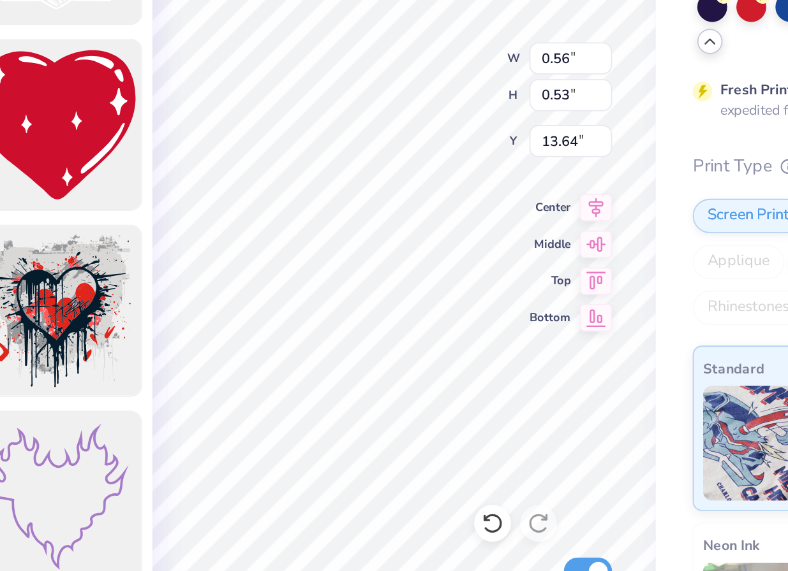
type input "0.56"
type input "0.53"
type input "13.60"
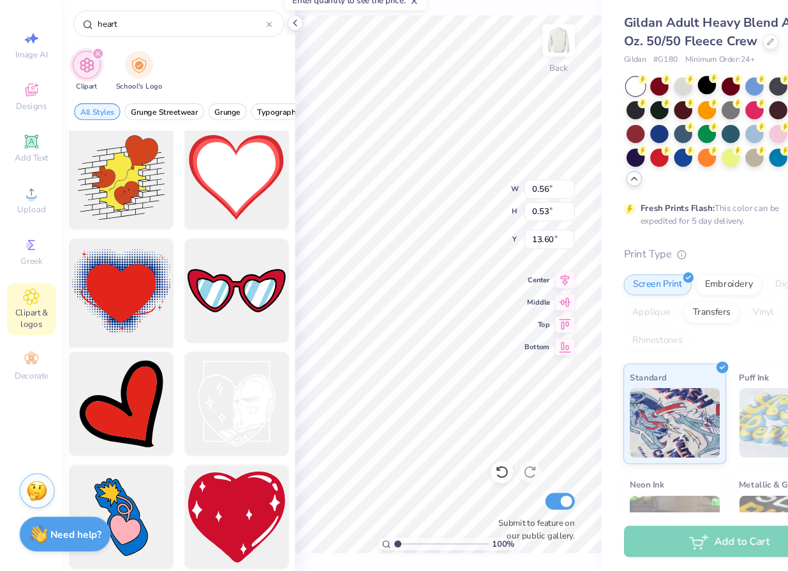
scroll to position [1605, 0]
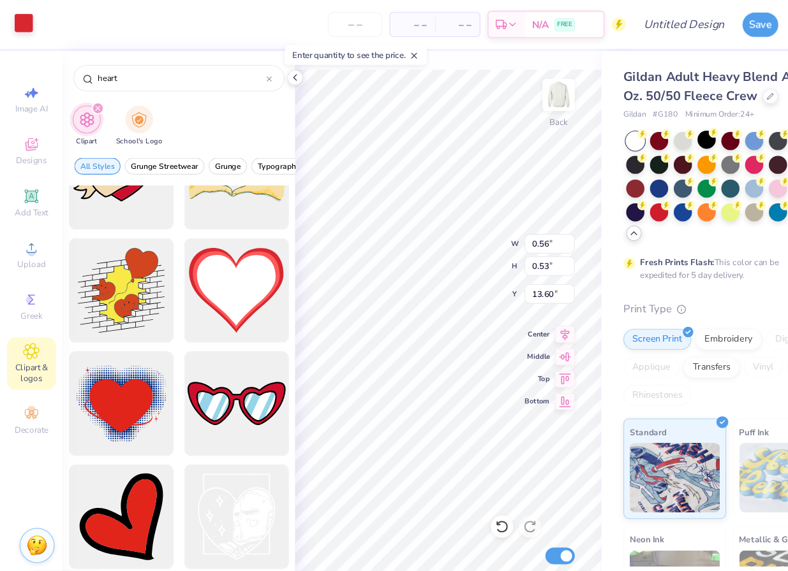
click at [27, 20] on div at bounding box center [22, 21] width 18 height 18
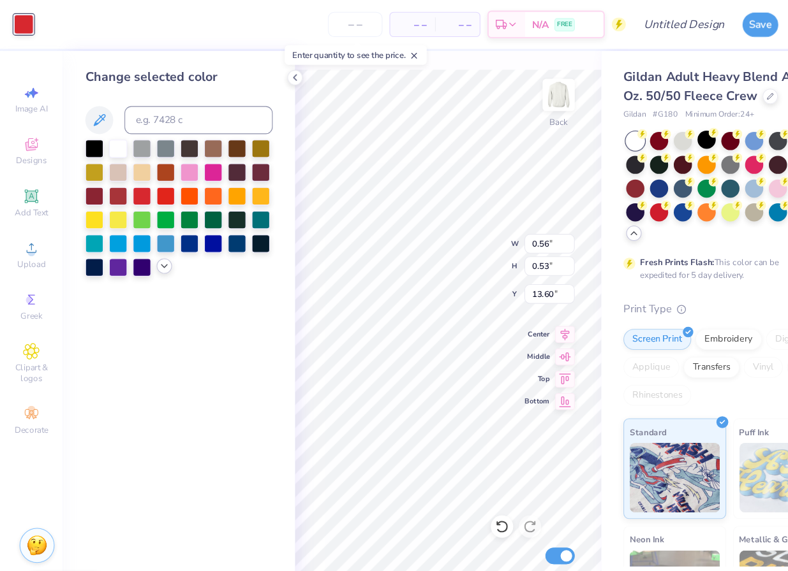
click at [153, 241] on icon at bounding box center [150, 243] width 10 height 10
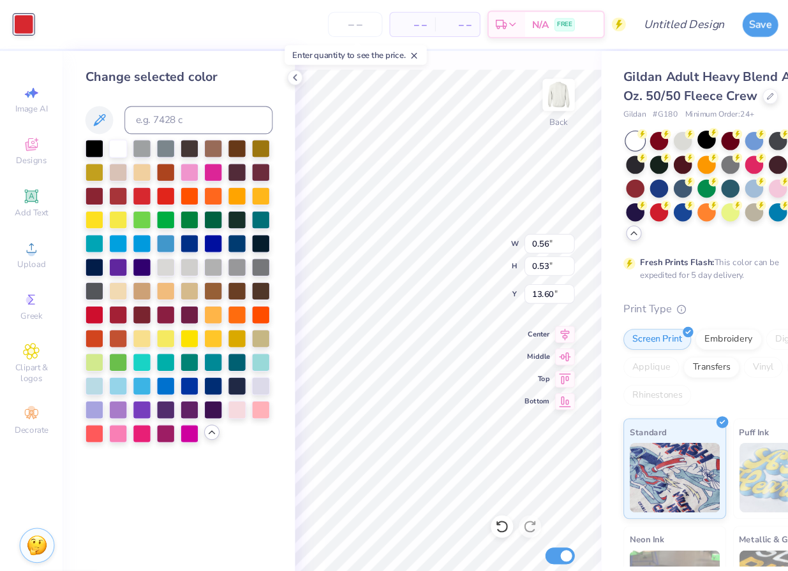
click at [152, 408] on div "Change selected color" at bounding box center [163, 309] width 212 height 525
click at [165, 155] on div at bounding box center [173, 156] width 17 height 17
click at [153, 395] on div at bounding box center [151, 395] width 17 height 17
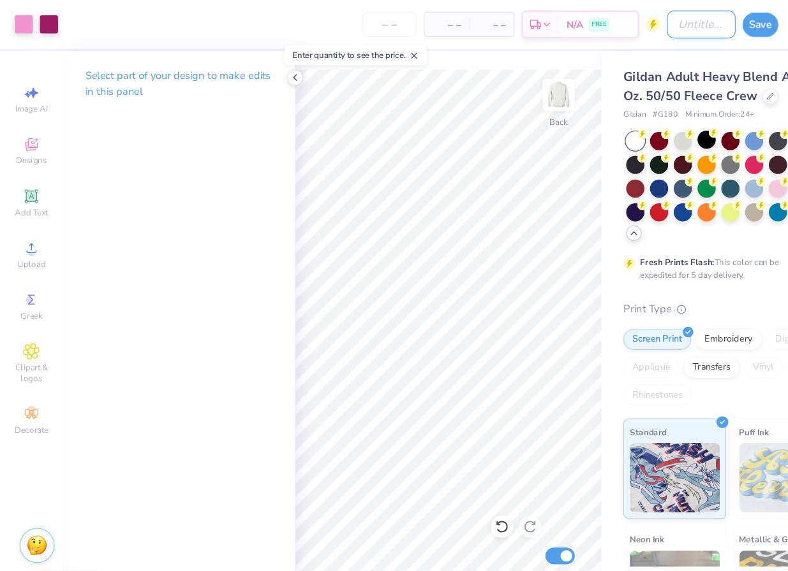
click at [610, 19] on input "Design Title" at bounding box center [639, 23] width 63 height 26
type input "["
type input "p"
type input "i"
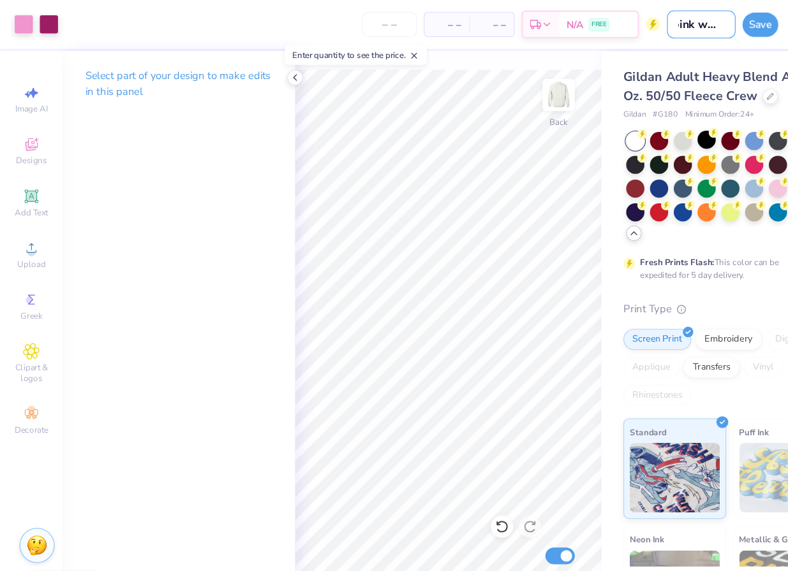
type input "pink week"
click at [696, 25] on button "Save" at bounding box center [693, 22] width 33 height 22
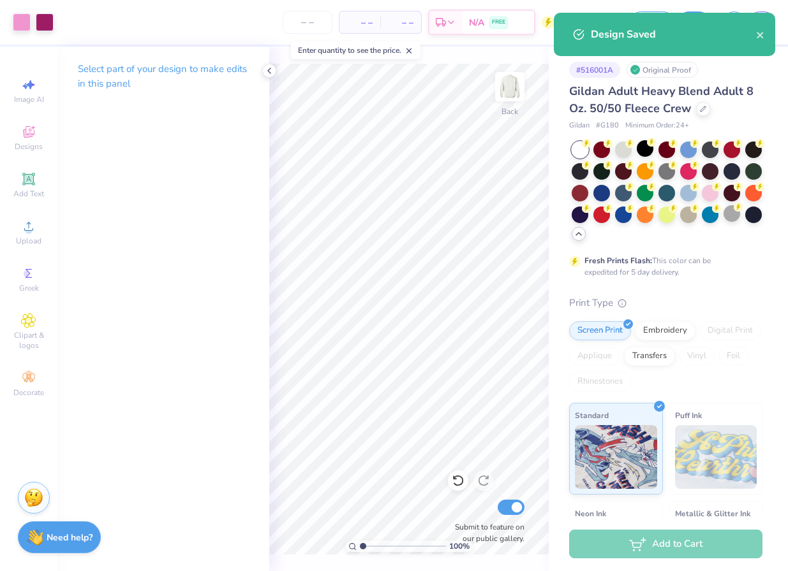
click at [755, 34] on div "Design Saved" at bounding box center [673, 34] width 165 height 15
click at [758, 34] on icon "close" at bounding box center [760, 35] width 9 height 10
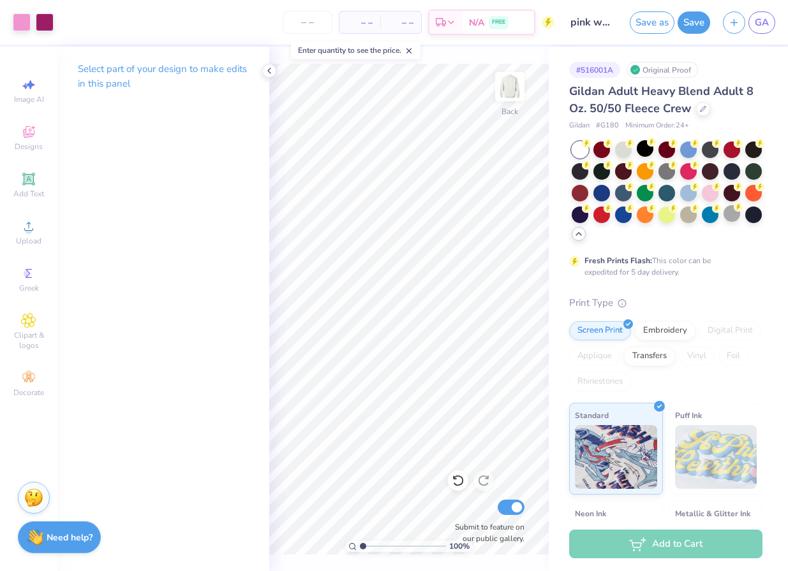
click at [737, 26] on div "Design Saved" at bounding box center [664, 39] width 226 height 58
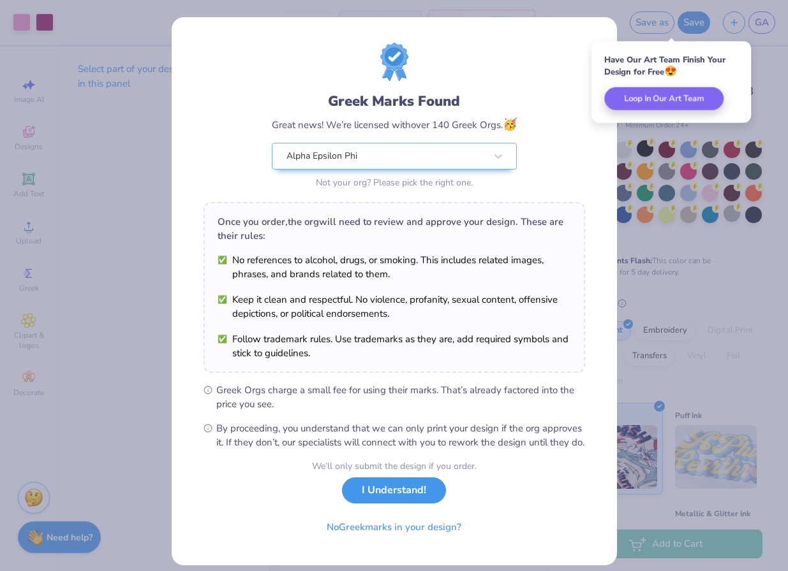
click at [403, 504] on button "I Understand!" at bounding box center [394, 491] width 104 height 26
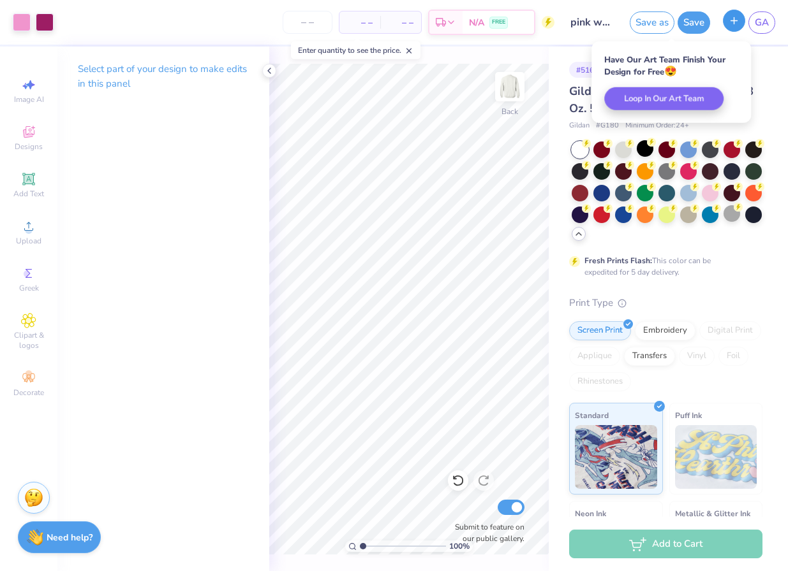
click at [733, 22] on icon "button" at bounding box center [733, 20] width 11 height 11
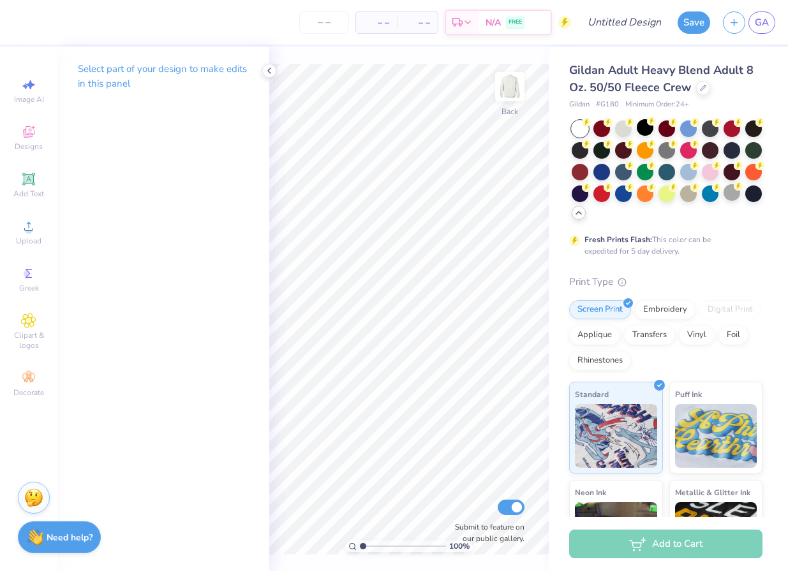
click at [21, 117] on div "Image AI Designs Add Text Upload Greek Clipart & logos Decorate" at bounding box center [28, 237] width 45 height 331
click at [23, 130] on icon at bounding box center [28, 131] width 15 height 15
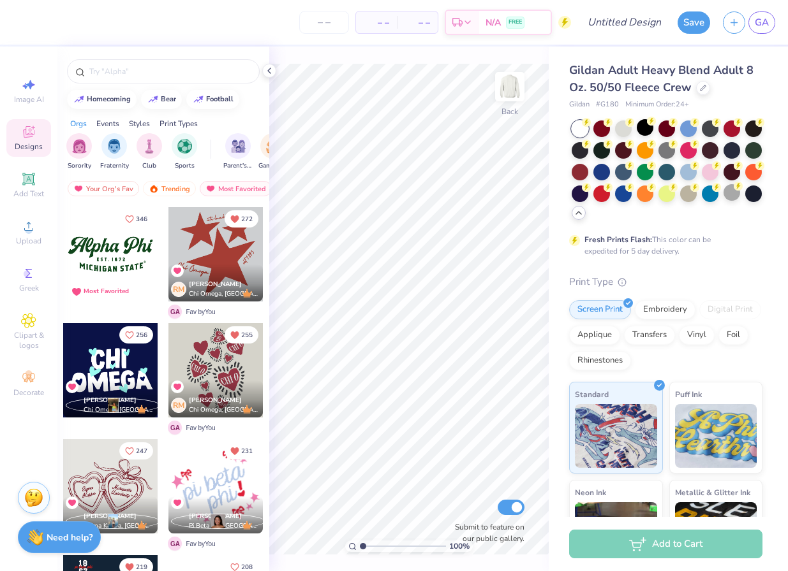
click at [226, 252] on div at bounding box center [215, 254] width 94 height 94
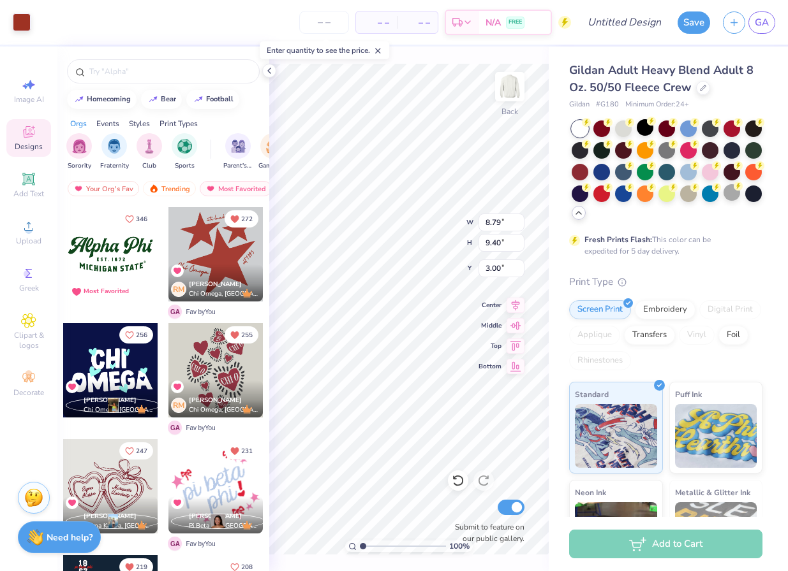
type input "2.48"
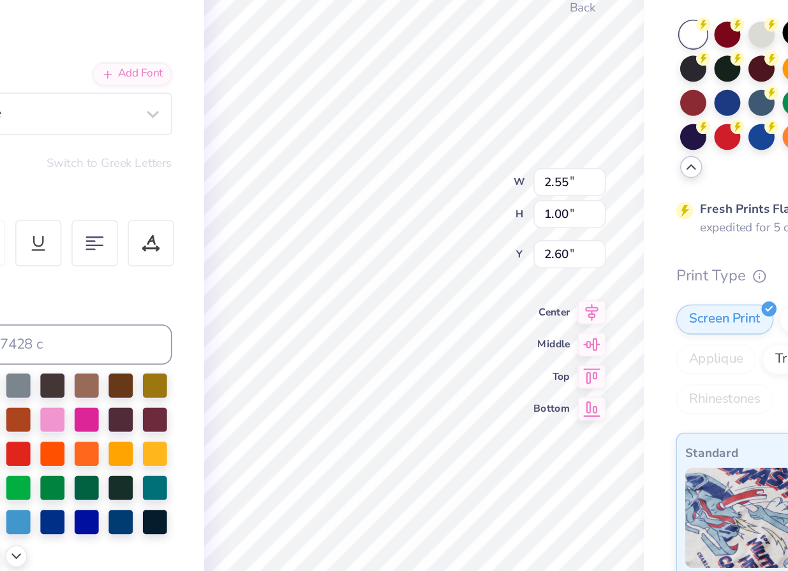
type textarea "i"
type textarea "Many Heart One Purpose"
type input "1.64"
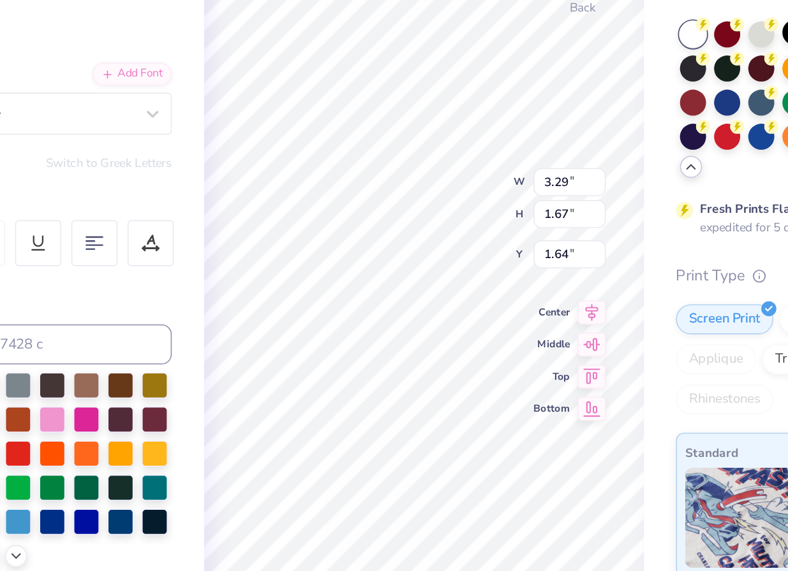
click at [260, 227] on div "Personalized Names Personalized Numbers Text Tool Add Font Font HolidayFree Swi…" at bounding box center [163, 309] width 212 height 525
type textarea "Aephi"
type textarea "est 1909"
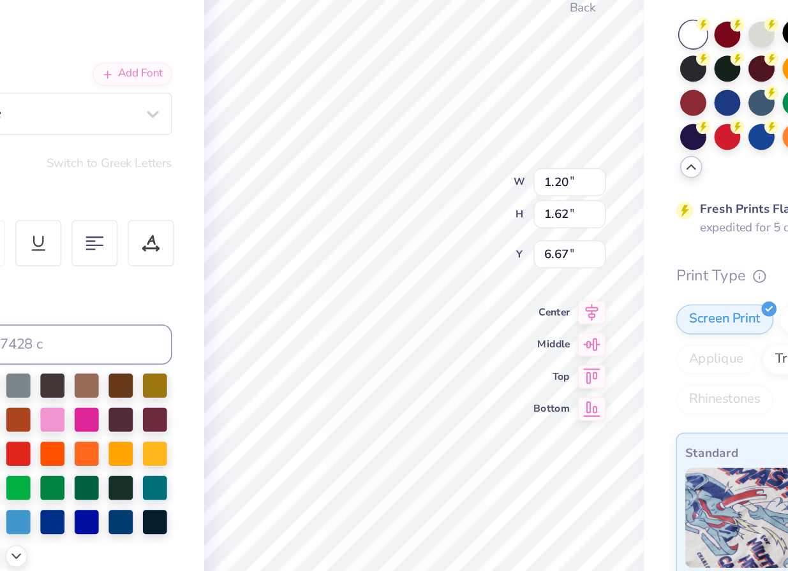
scroll to position [0, 1]
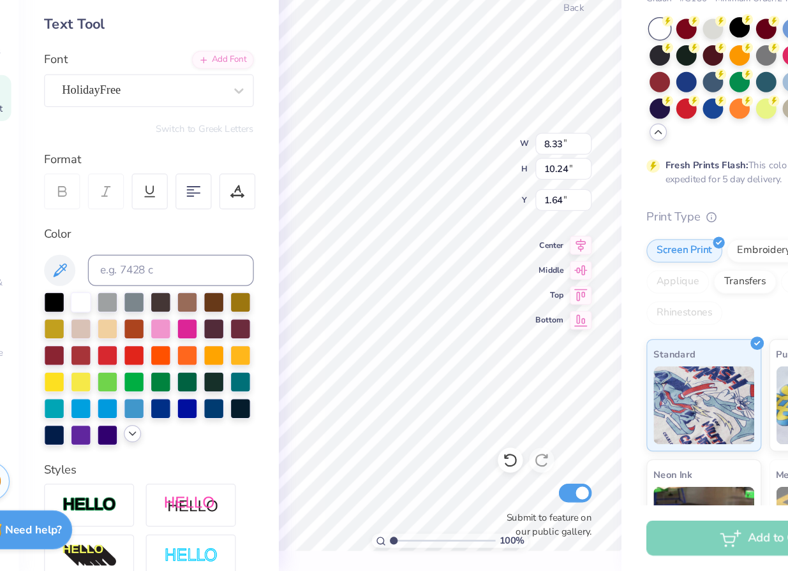
click at [148, 457] on icon at bounding box center [150, 459] width 10 height 10
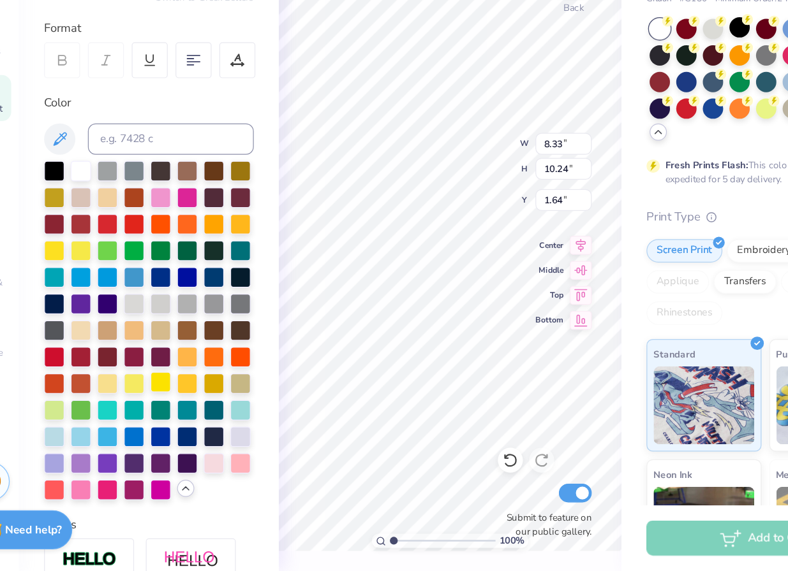
scroll to position [129, 0]
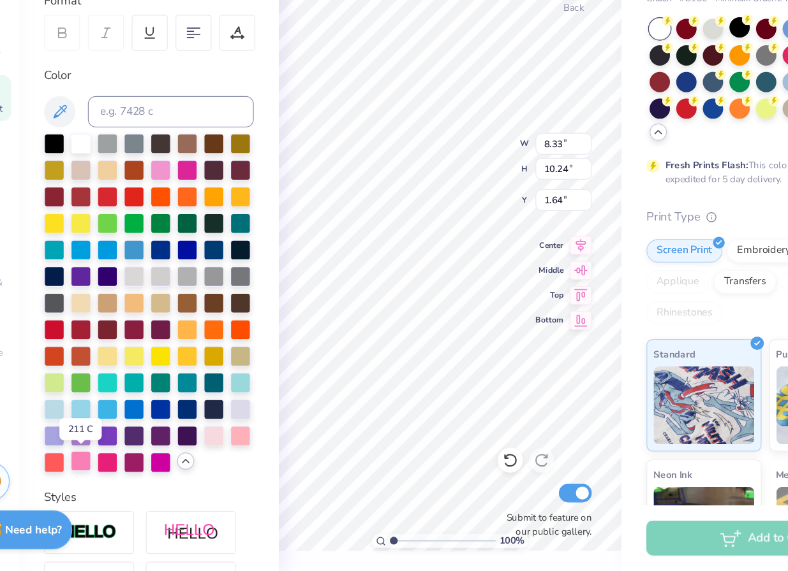
click at [108, 479] on div at bounding box center [107, 481] width 17 height 17
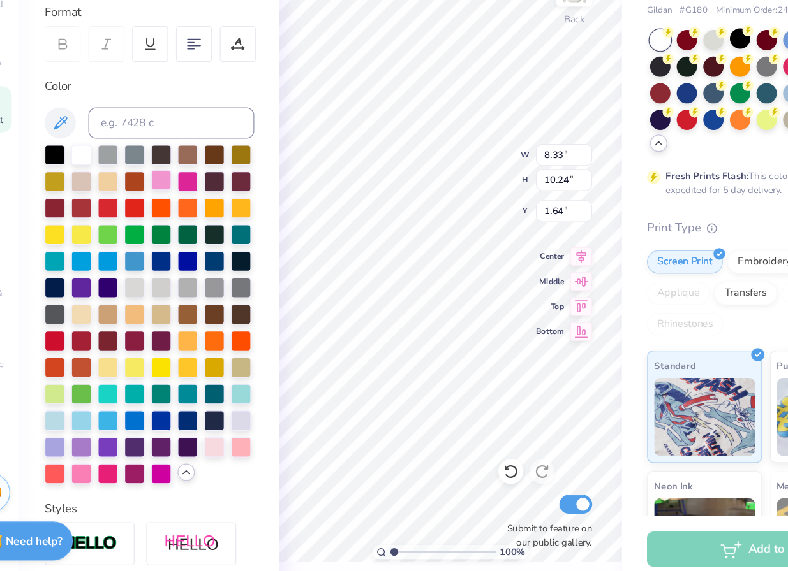
click at [173, 242] on div at bounding box center [173, 243] width 17 height 17
click at [109, 484] on div at bounding box center [107, 481] width 17 height 17
click at [104, 482] on div at bounding box center [107, 481] width 17 height 17
click at [173, 240] on div at bounding box center [173, 243] width 17 height 17
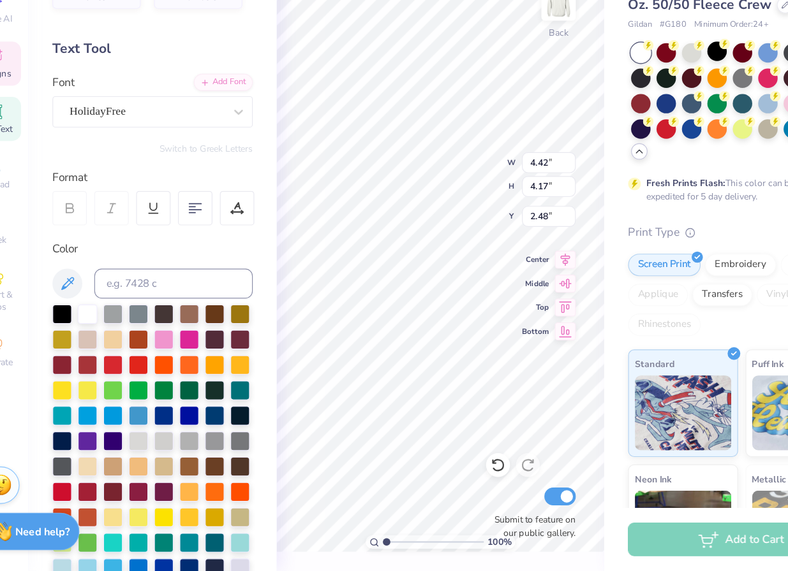
scroll to position [0, 0]
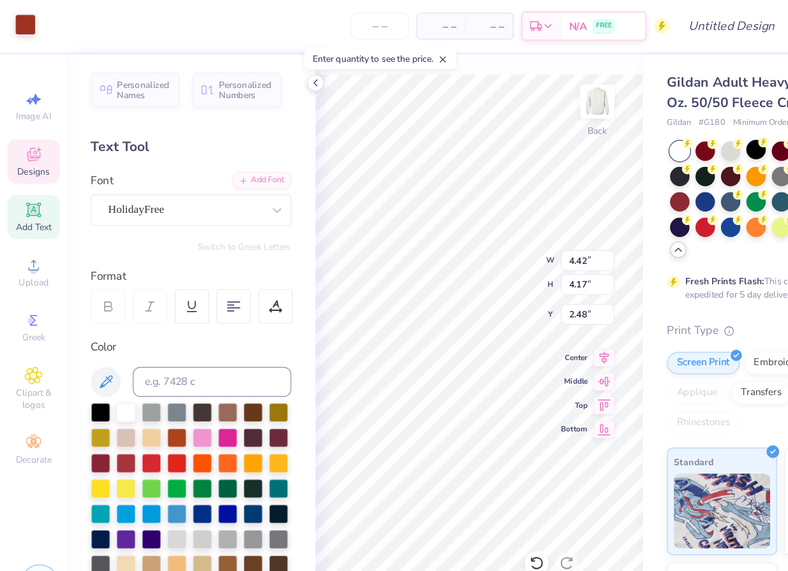
click at [20, 30] on div at bounding box center [22, 21] width 18 height 18
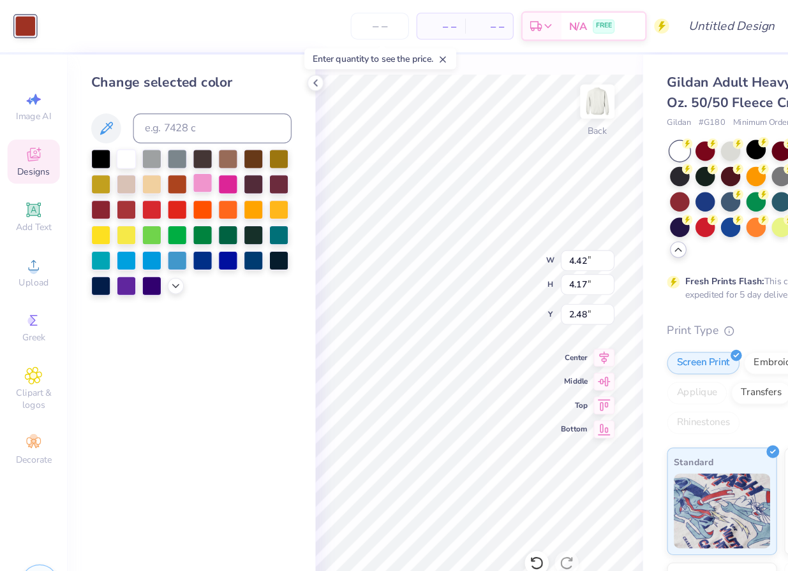
click at [174, 158] on div at bounding box center [173, 156] width 17 height 17
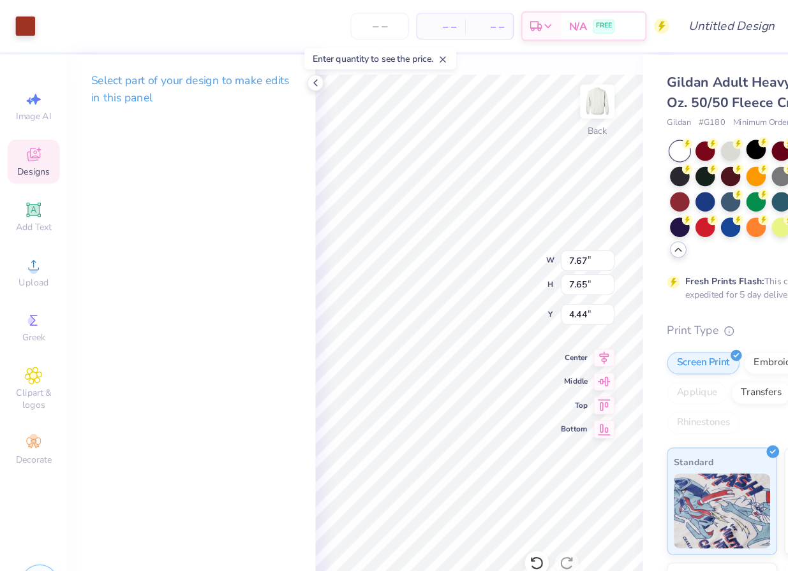
type input "4.44"
click at [22, 22] on div at bounding box center [22, 21] width 18 height 18
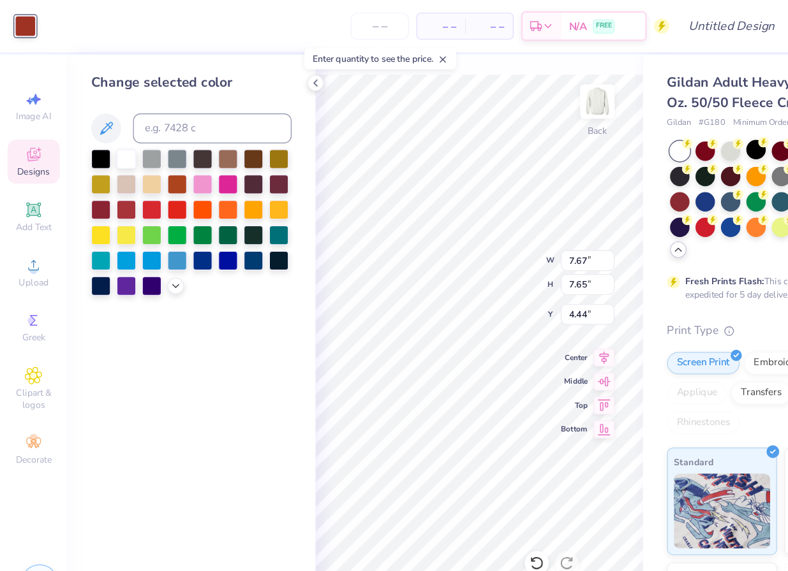
click at [150, 236] on div at bounding box center [163, 190] width 171 height 125
click at [149, 242] on icon at bounding box center [150, 243] width 10 height 10
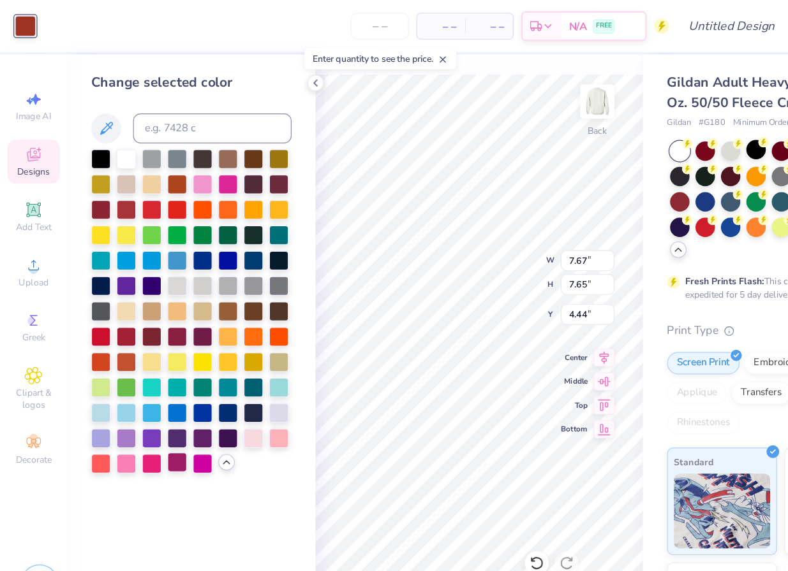
click at [151, 395] on div at bounding box center [151, 395] width 17 height 17
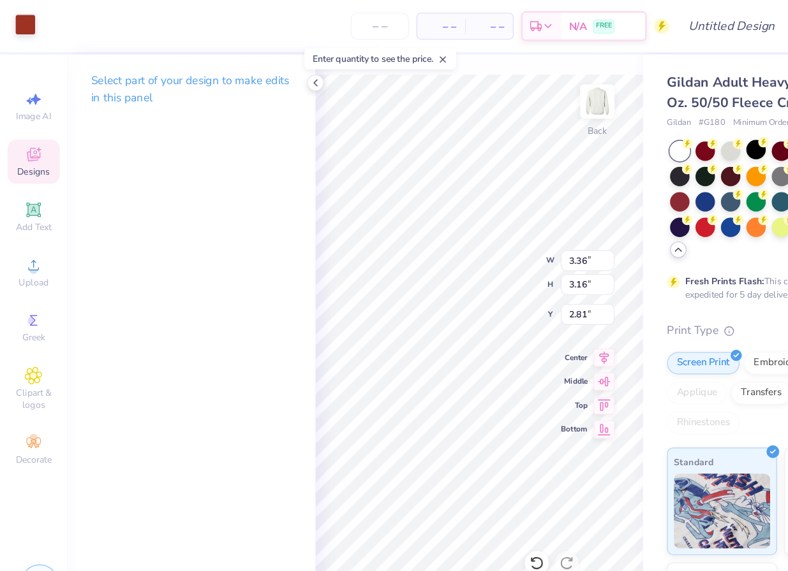
click at [25, 24] on div at bounding box center [22, 21] width 18 height 18
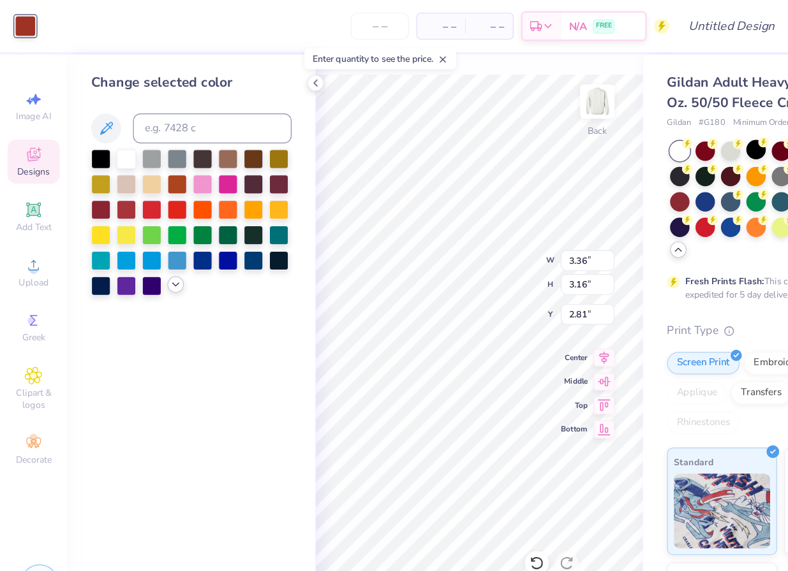
click at [146, 243] on icon at bounding box center [150, 243] width 10 height 10
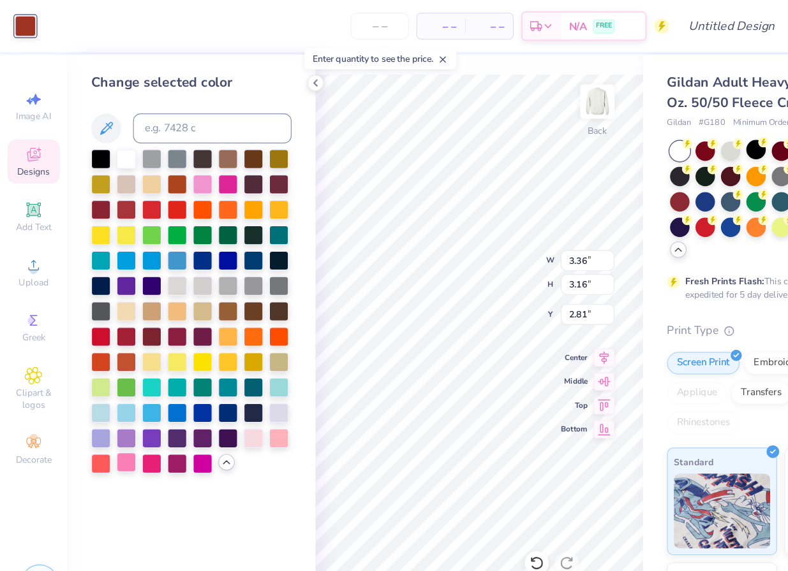
click at [106, 397] on div at bounding box center [107, 395] width 17 height 17
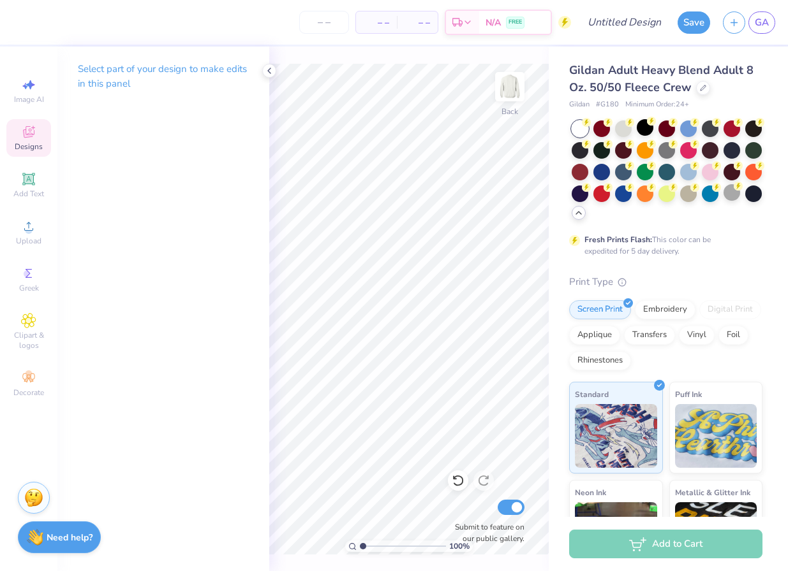
click at [32, 138] on icon at bounding box center [28, 131] width 15 height 15
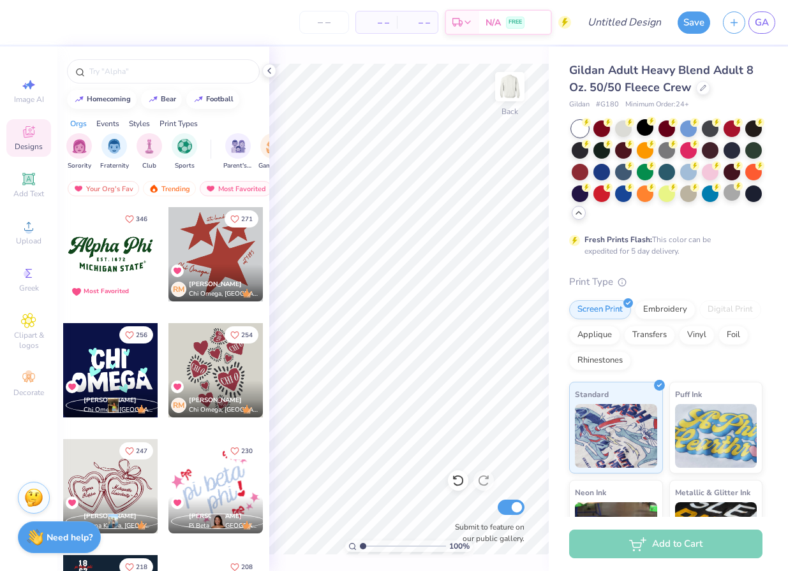
scroll to position [84, 0]
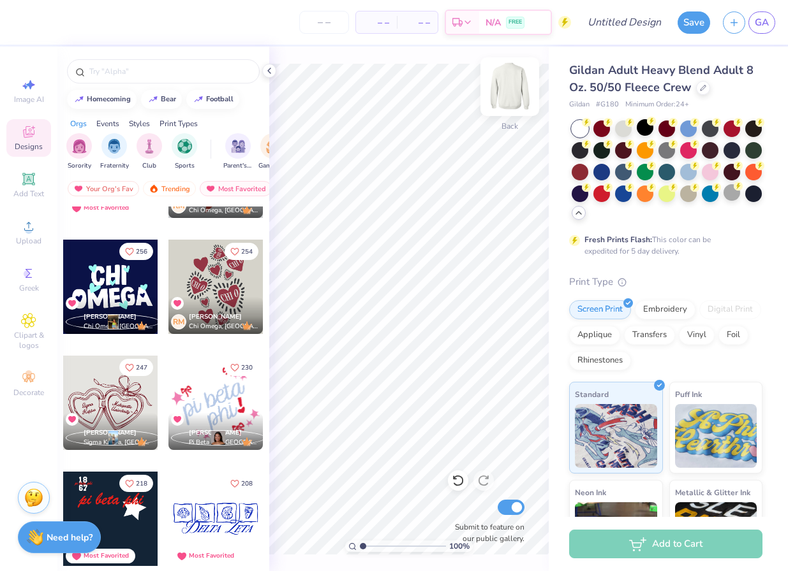
click at [507, 92] on img at bounding box center [509, 86] width 51 height 51
click at [221, 284] on div at bounding box center [215, 287] width 94 height 94
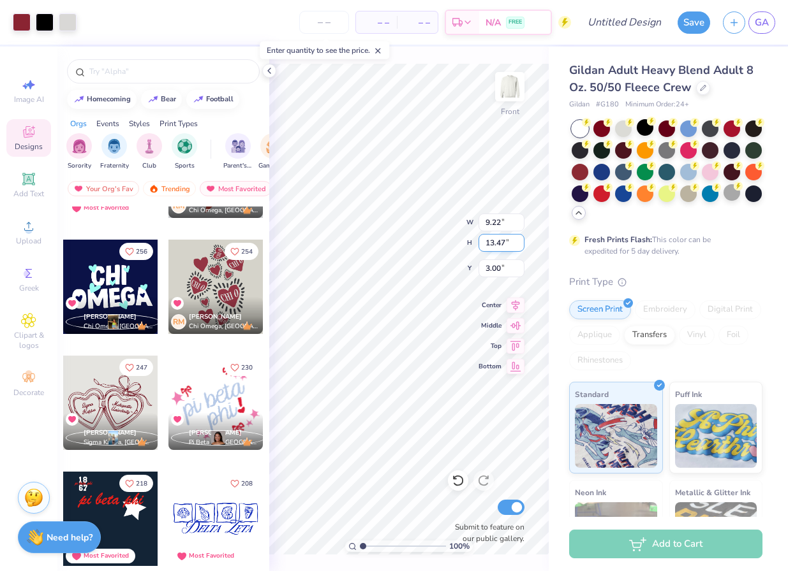
type input "9.22"
type input "13.47"
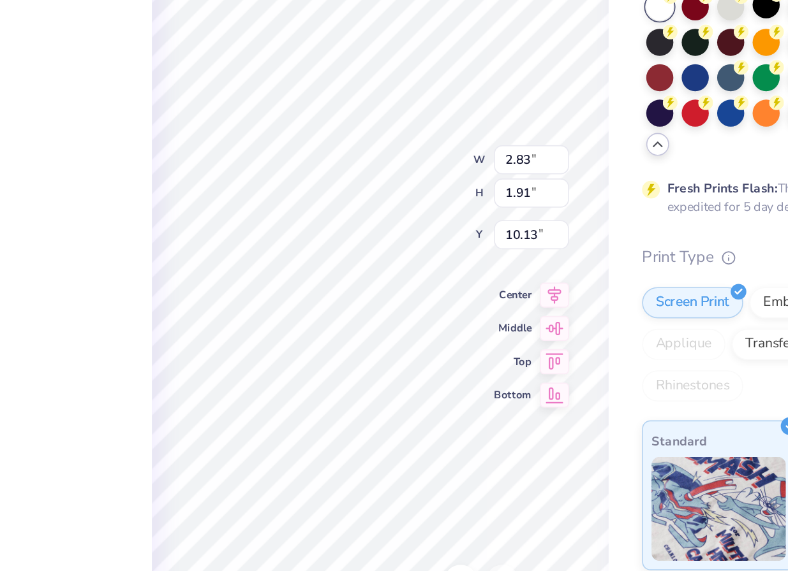
type input "2.83"
type input "1.91"
type input "10.13"
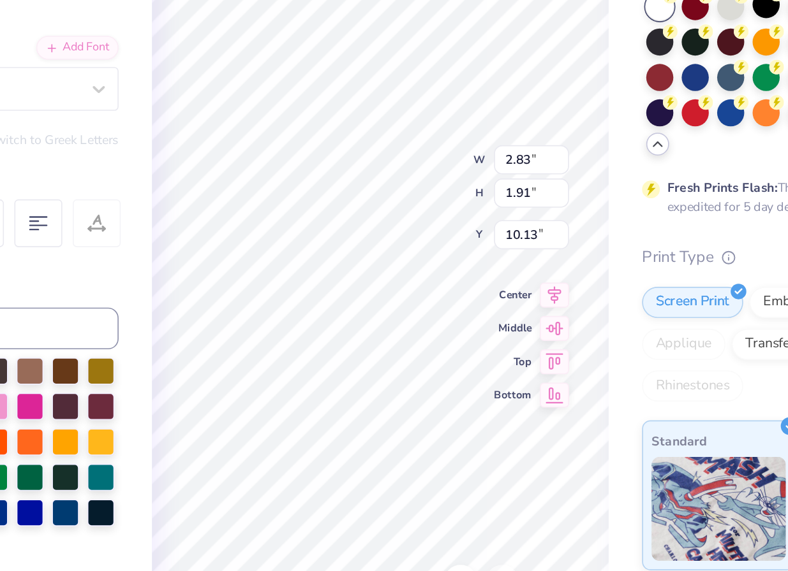
scroll to position [0, 0]
type textarea "C"
type textarea "AEOHI"
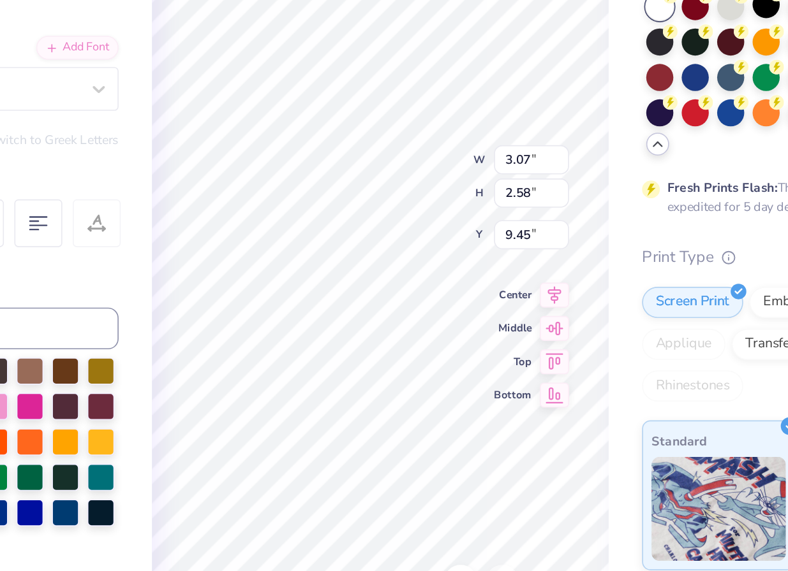
type textarea "AEPHI"
type input "9.60"
type textarea "AEPHI"
type input "1.31"
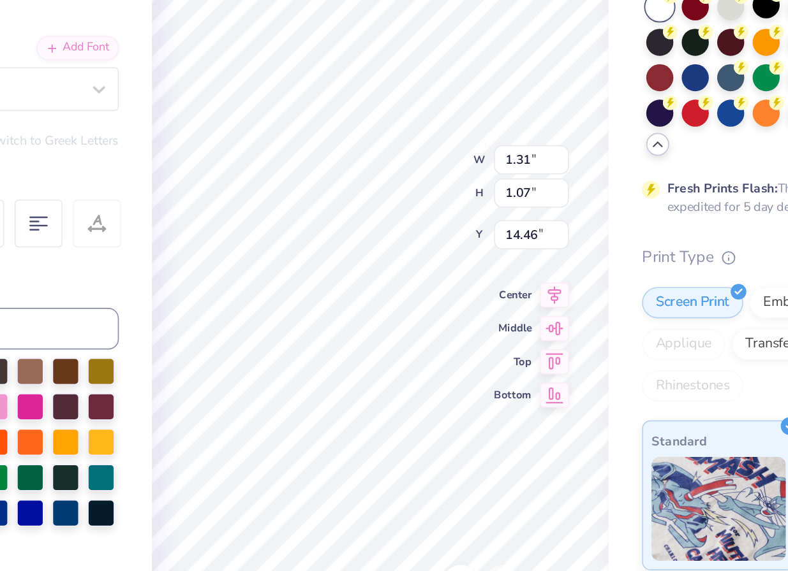
type input "1.07"
type input "14.46"
type textarea "C"
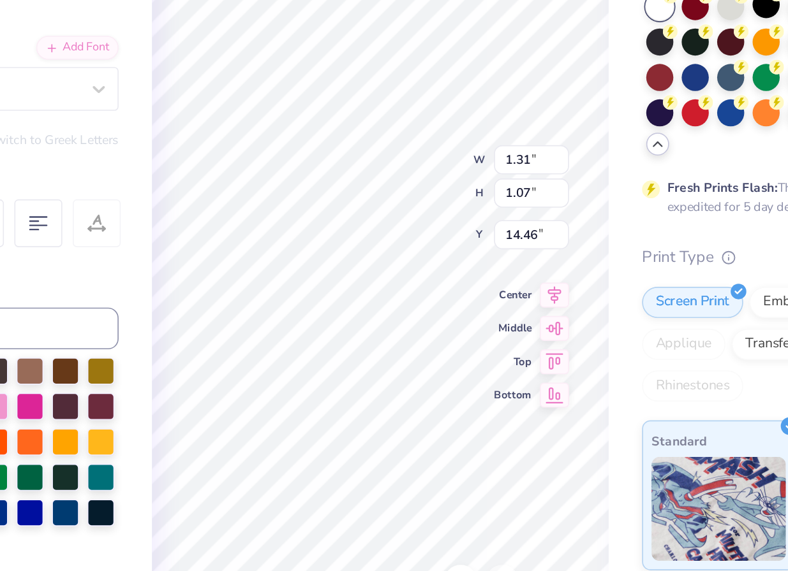
type textarea "AEPHI"
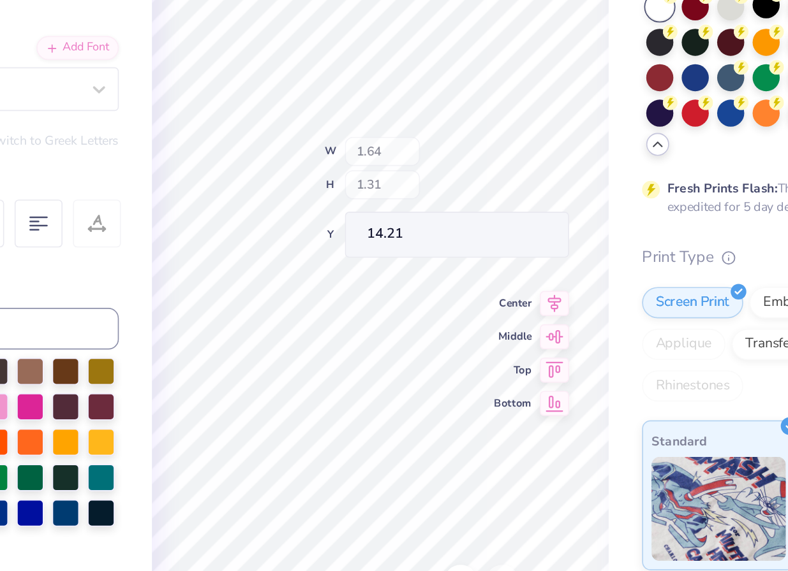
type input "14.39"
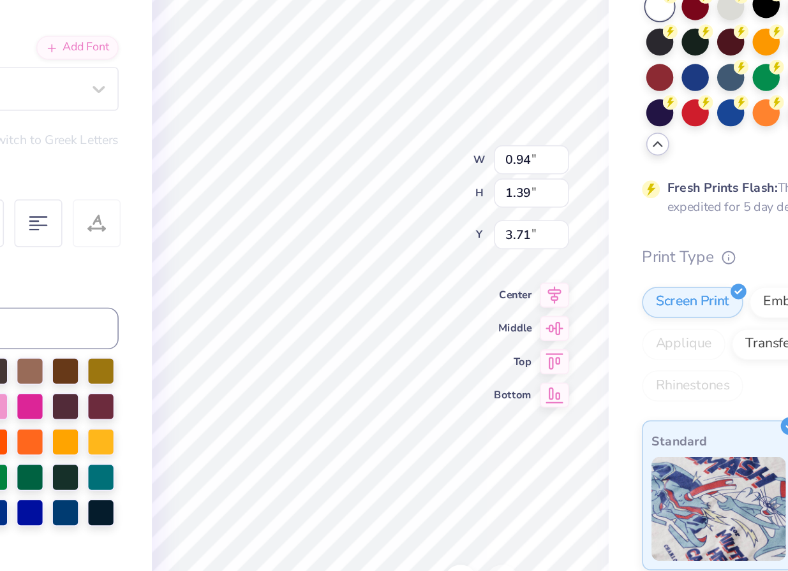
scroll to position [0, 0]
type textarea "C"
type textarea "AEPHI"
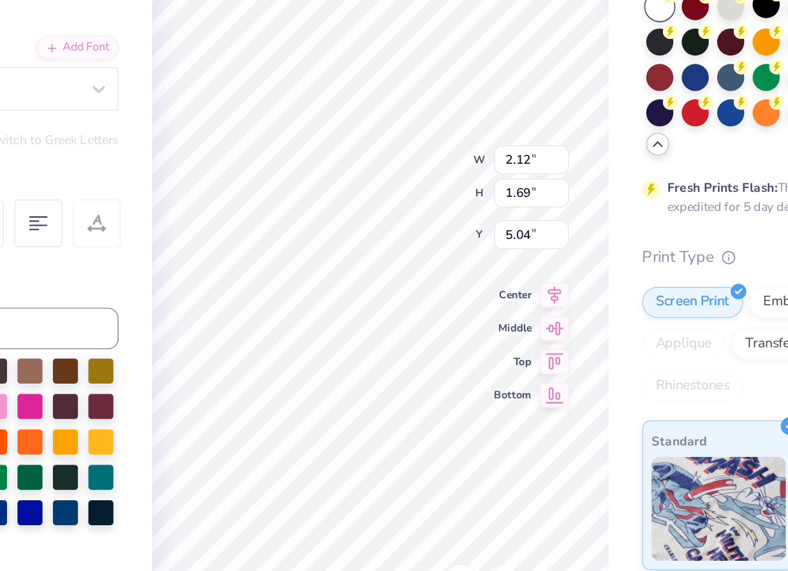
type textarea "C"
type textarea "AEPHI"
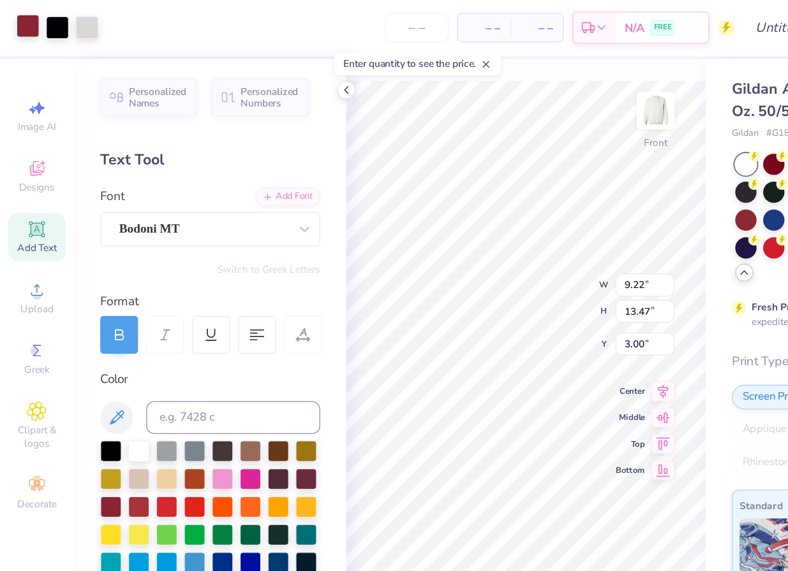
click at [20, 23] on div at bounding box center [22, 21] width 18 height 18
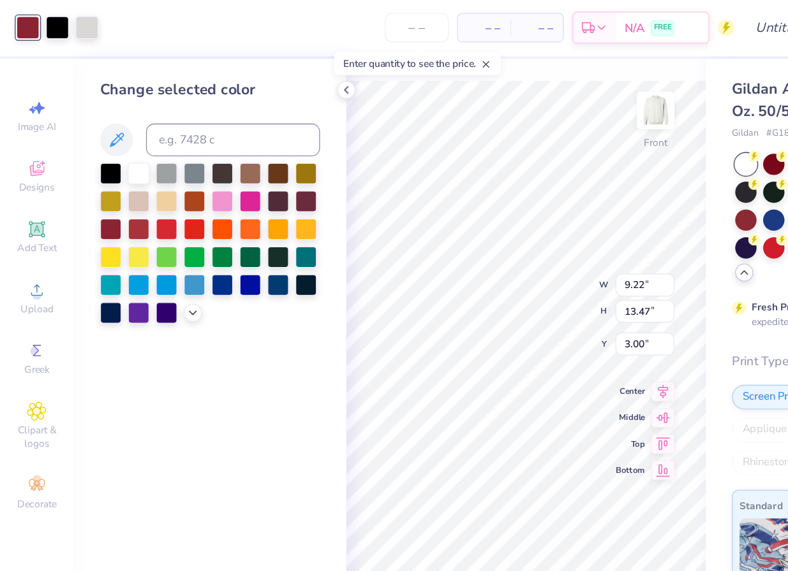
click at [151, 249] on div at bounding box center [150, 244] width 14 height 14
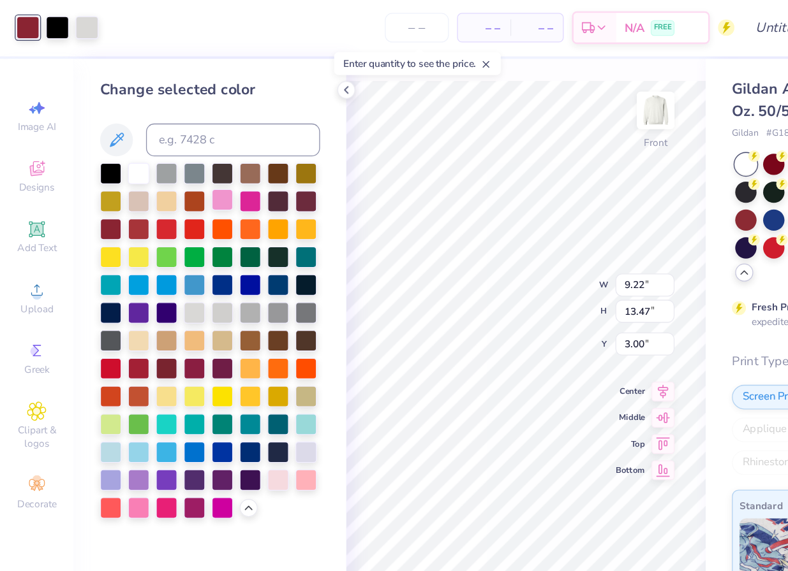
click at [166, 154] on div at bounding box center [173, 156] width 17 height 17
click at [107, 395] on div at bounding box center [107, 395] width 17 height 17
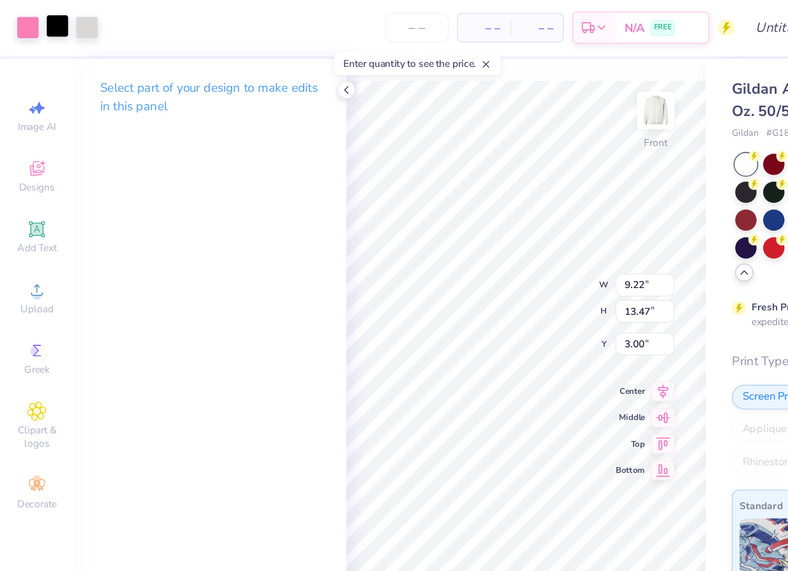
click at [52, 27] on div at bounding box center [45, 21] width 18 height 18
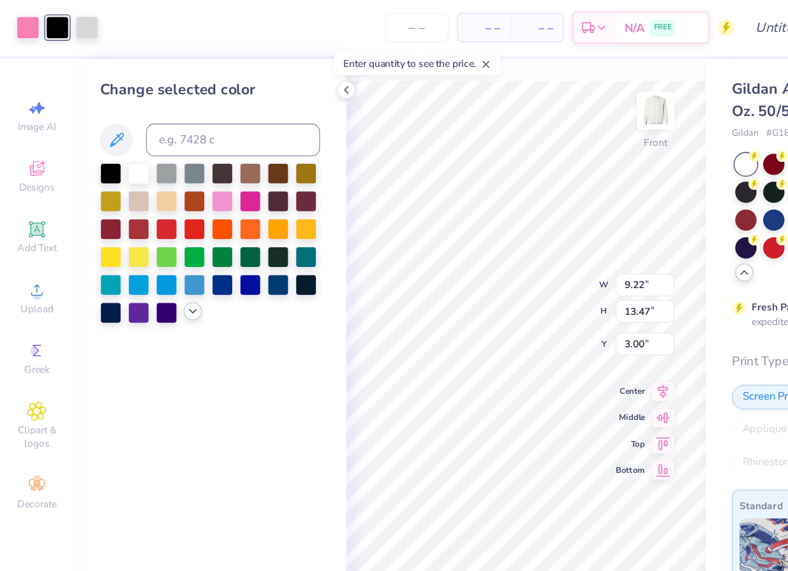
click at [145, 245] on icon at bounding box center [150, 243] width 10 height 10
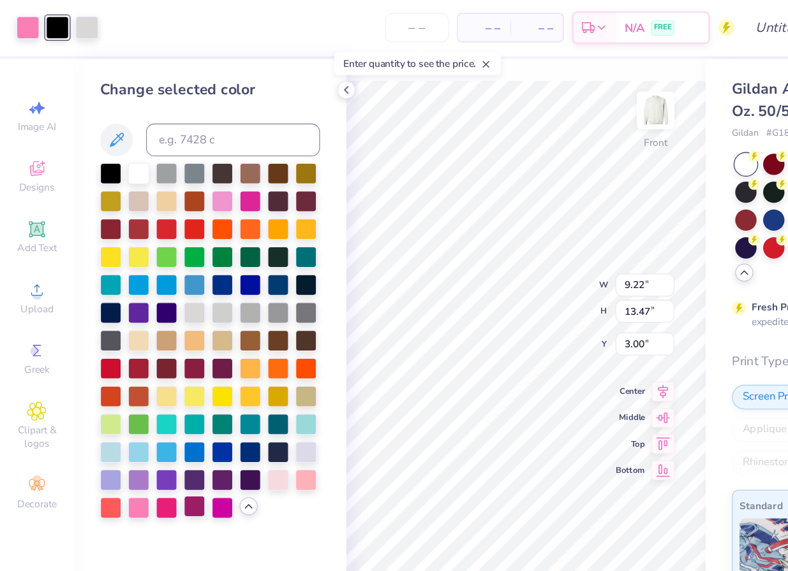
click at [149, 396] on div at bounding box center [151, 395] width 17 height 17
click at [216, 372] on div at bounding box center [216, 373] width 17 height 17
click at [173, 149] on div at bounding box center [173, 156] width 17 height 17
click at [149, 395] on div at bounding box center [151, 395] width 17 height 17
click at [26, 26] on div at bounding box center [22, 21] width 18 height 18
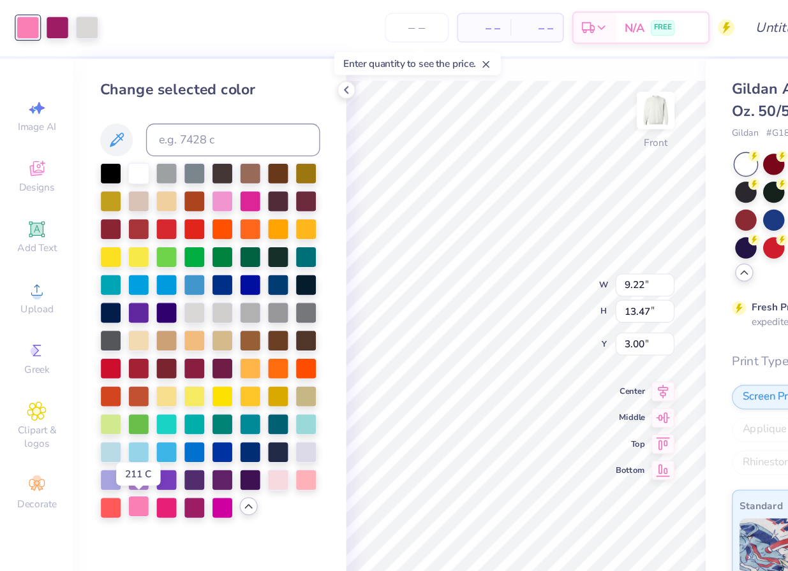
click at [101, 396] on div at bounding box center [107, 395] width 17 height 17
click at [170, 154] on div at bounding box center [173, 156] width 17 height 17
click at [65, 16] on div at bounding box center [68, 21] width 18 height 18
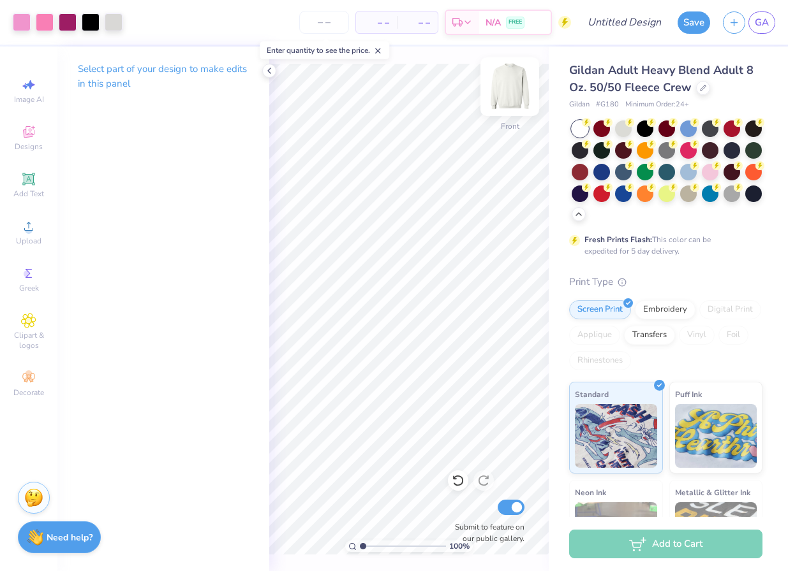
click at [512, 84] on img at bounding box center [509, 86] width 51 height 51
click at [29, 140] on div "Designs" at bounding box center [28, 138] width 45 height 38
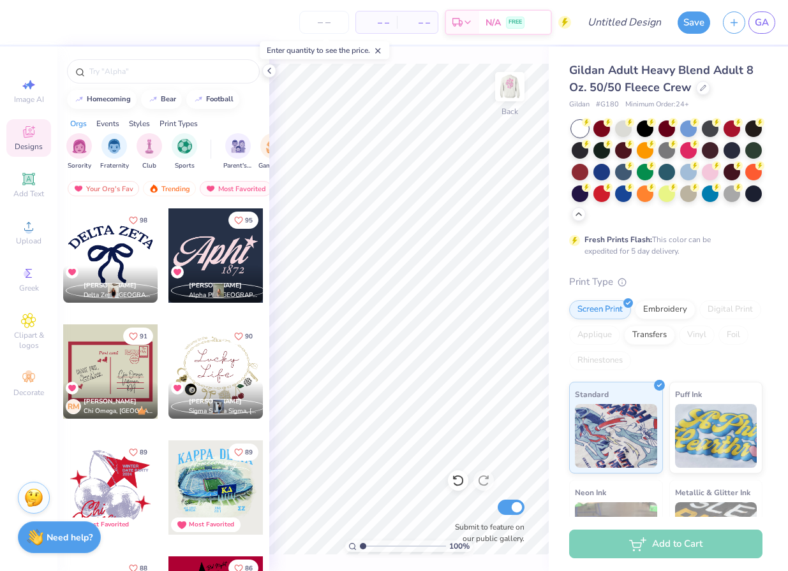
scroll to position [1609, 0]
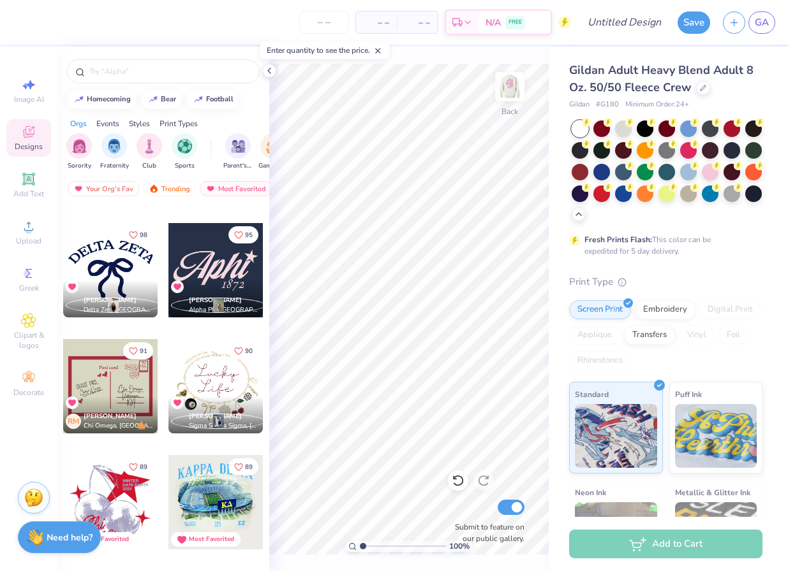
click at [106, 281] on div "[PERSON_NAME] Delta Zeta, [GEOGRAPHIC_DATA]" at bounding box center [110, 299] width 94 height 37
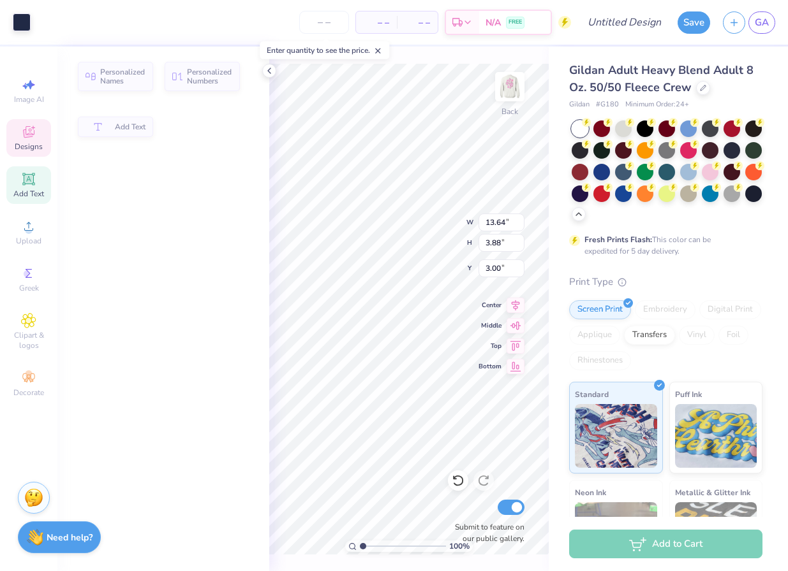
type input "3.88"
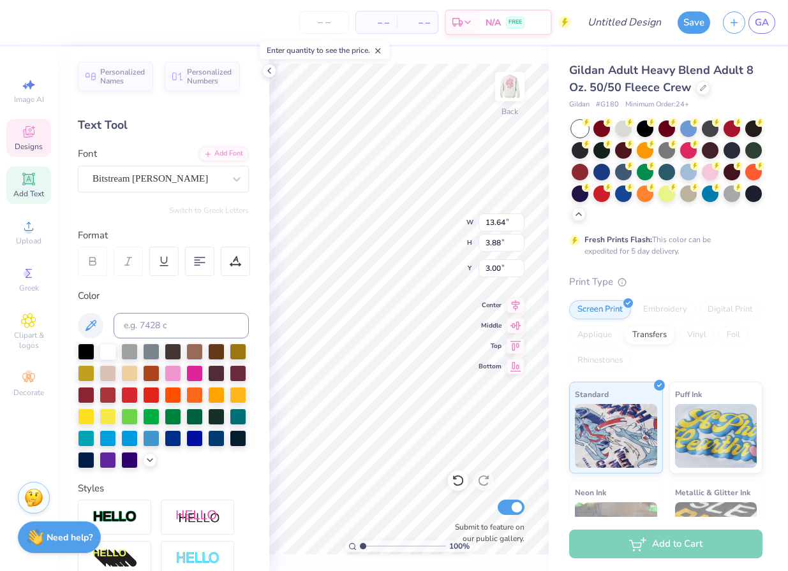
scroll to position [0, 2]
click at [254, 183] on div "– – Per Item – – Total Est. Delivery N/A FREE Design Title Save GA Image AI Des…" at bounding box center [394, 285] width 788 height 571
type textarea "ALPHA EPSILON PHI"
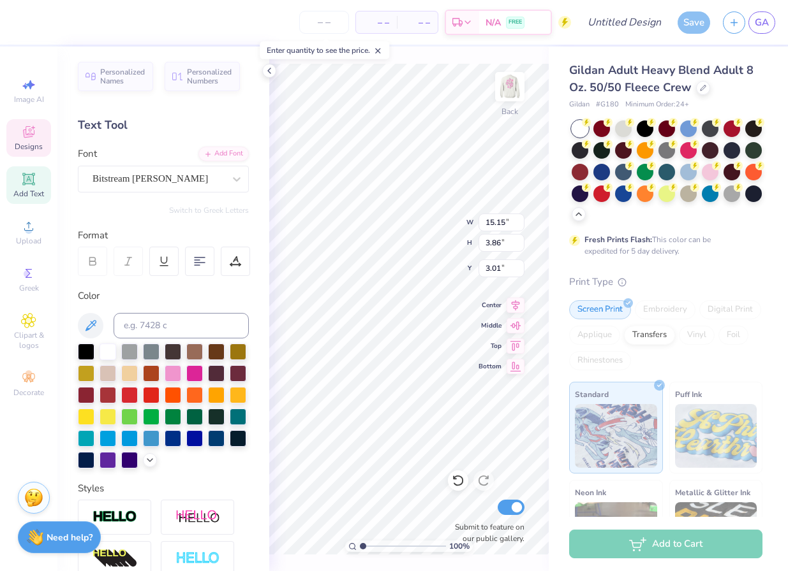
type input "3.00"
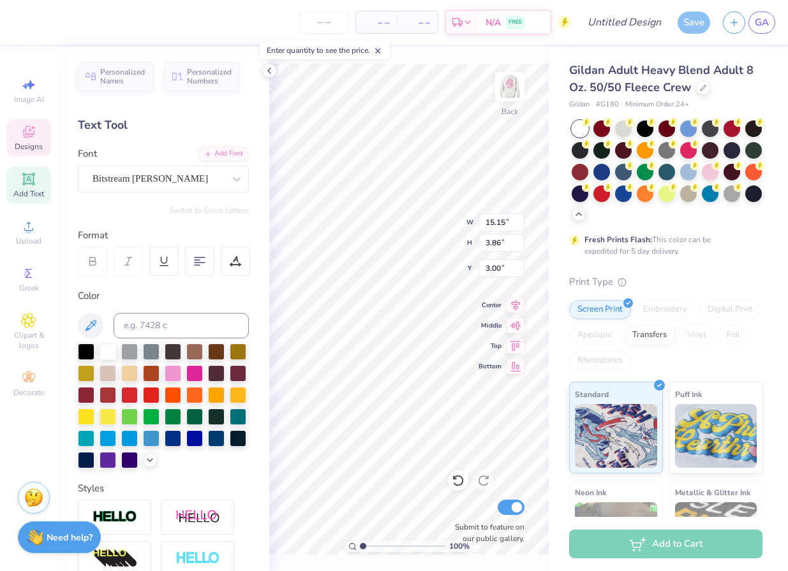
type input "13.26"
type input "3.38"
type input "5.63"
type input "5.28"
type input "5.11"
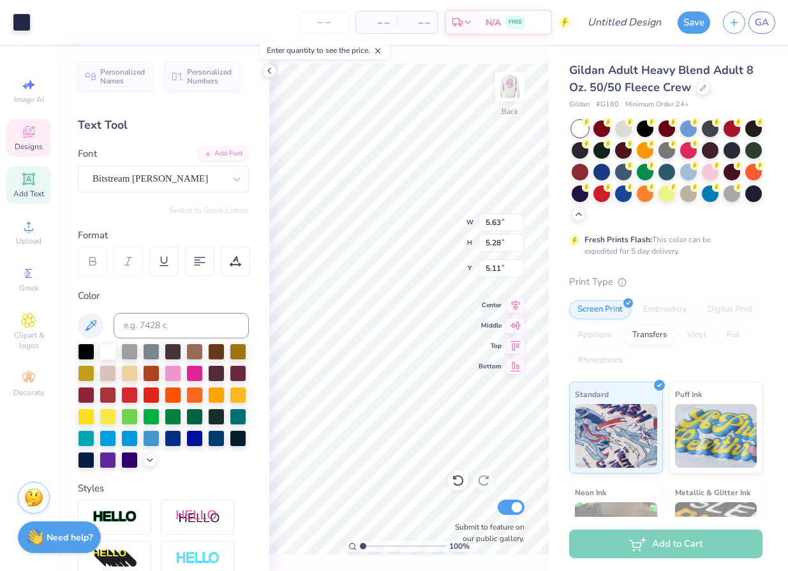
type input "4.19"
type input "3.93"
click at [519, 300] on icon at bounding box center [515, 303] width 18 height 15
type input "13.26"
type input "3.38"
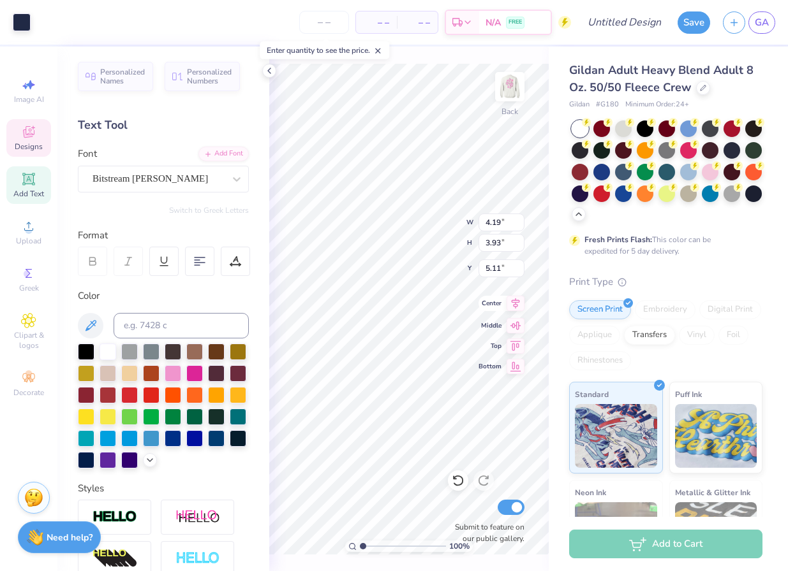
type input "3.00"
click at [516, 306] on icon at bounding box center [516, 303] width 8 height 11
click at [177, 377] on div at bounding box center [173, 372] width 17 height 17
click at [151, 450] on div at bounding box center [163, 406] width 171 height 125
click at [96, 327] on icon at bounding box center [90, 325] width 15 height 15
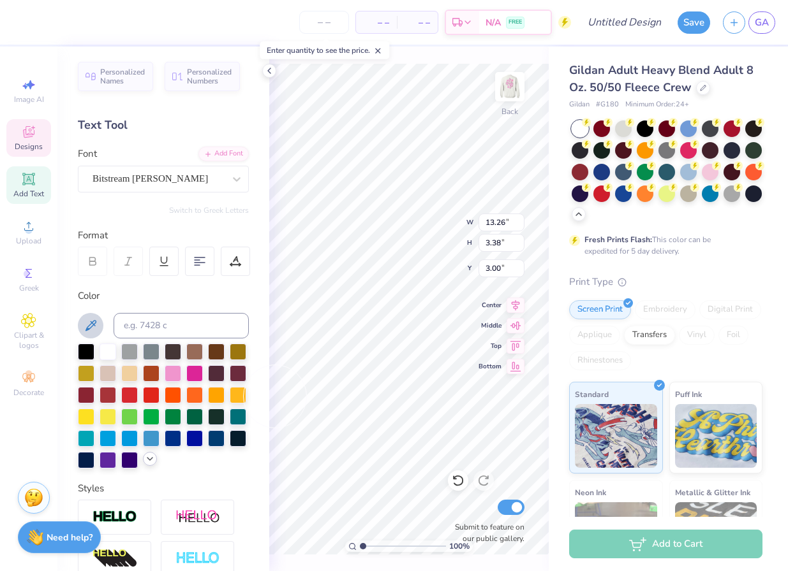
click at [148, 466] on div at bounding box center [163, 406] width 171 height 125
click at [152, 456] on icon at bounding box center [150, 459] width 10 height 10
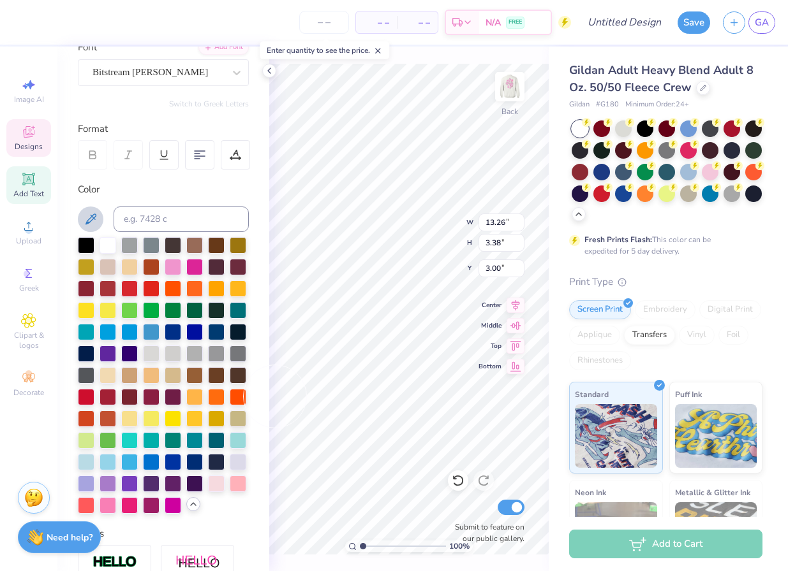
scroll to position [124, 0]
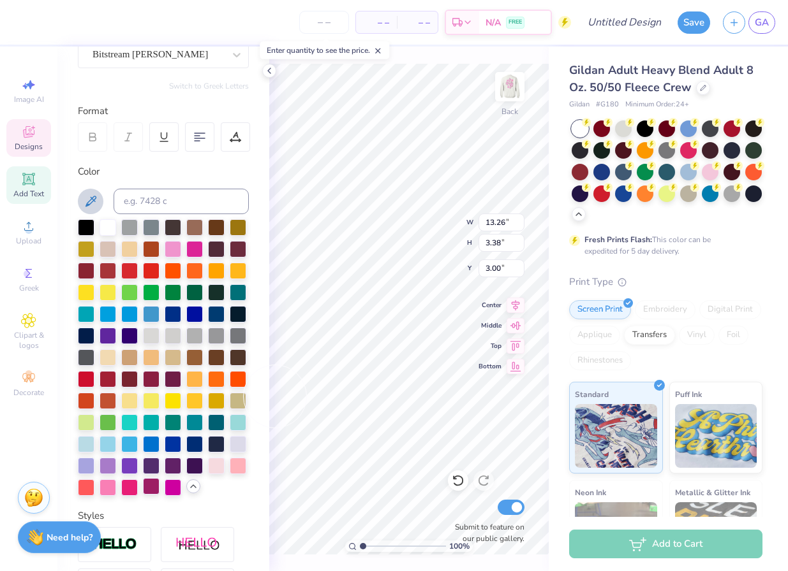
click at [150, 488] on div at bounding box center [151, 486] width 17 height 17
click at [108, 485] on div at bounding box center [107, 486] width 17 height 17
type input "12.17"
type input "1.20"
type input "4.10"
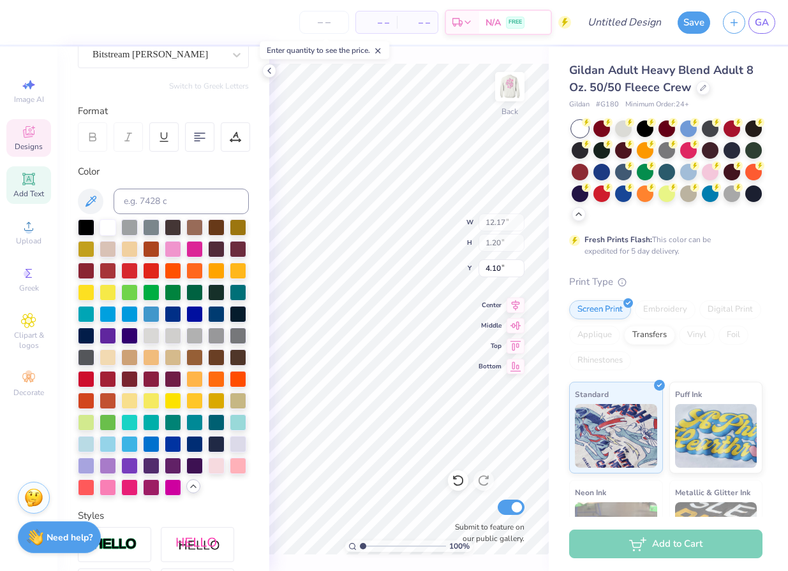
click at [156, 175] on div "Color" at bounding box center [163, 172] width 171 height 15
type input "4.19"
type input "3.93"
type input "5.13"
click at [17, 15] on div at bounding box center [22, 21] width 18 height 18
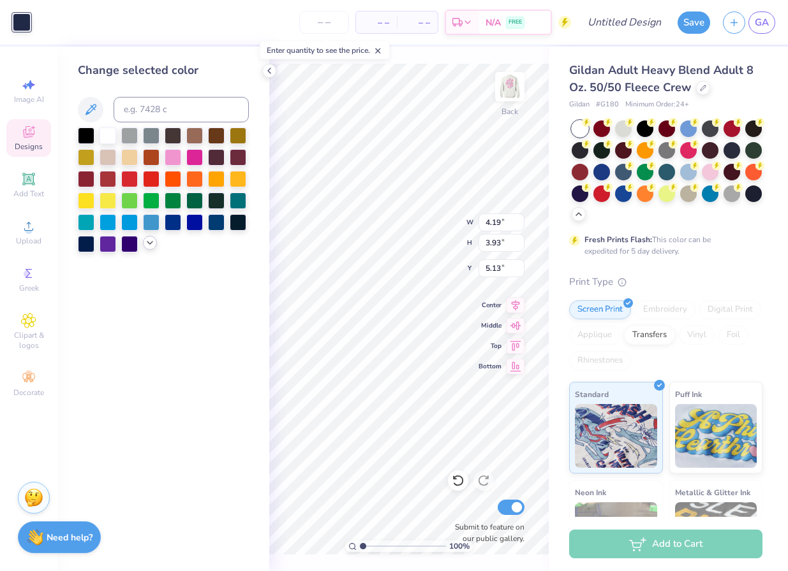
click at [144, 244] on div at bounding box center [150, 243] width 14 height 14
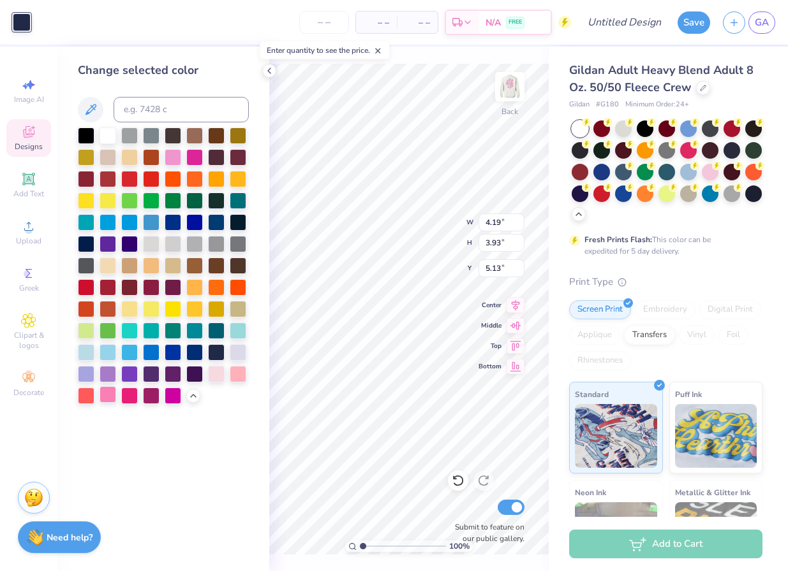
click at [110, 395] on div at bounding box center [107, 395] width 17 height 17
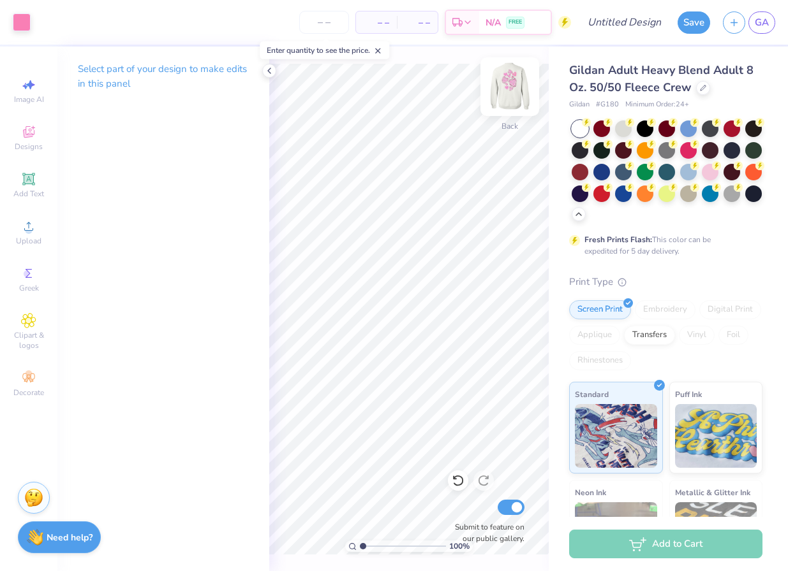
click at [502, 94] on img at bounding box center [509, 86] width 51 height 51
type input "4.38"
click at [16, 15] on div at bounding box center [22, 21] width 18 height 18
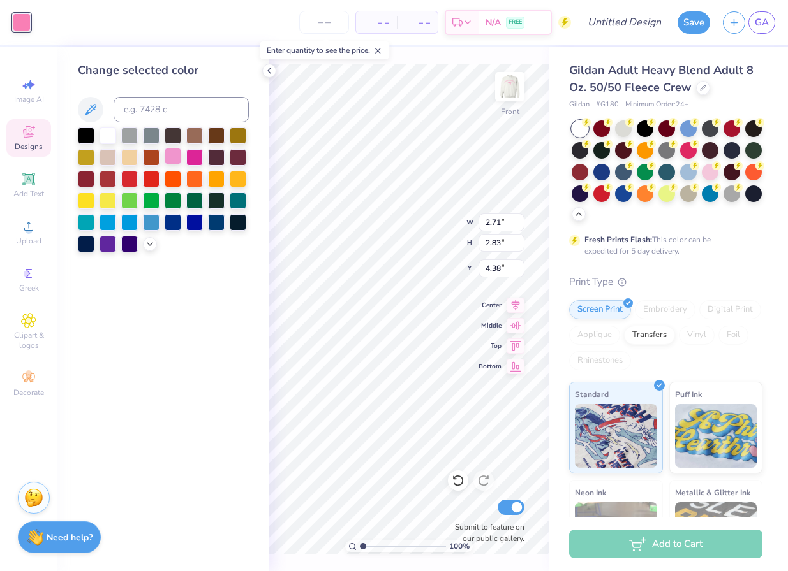
click at [166, 163] on div at bounding box center [173, 156] width 17 height 17
type input "2.40"
type input "2.26"
type input "4.65"
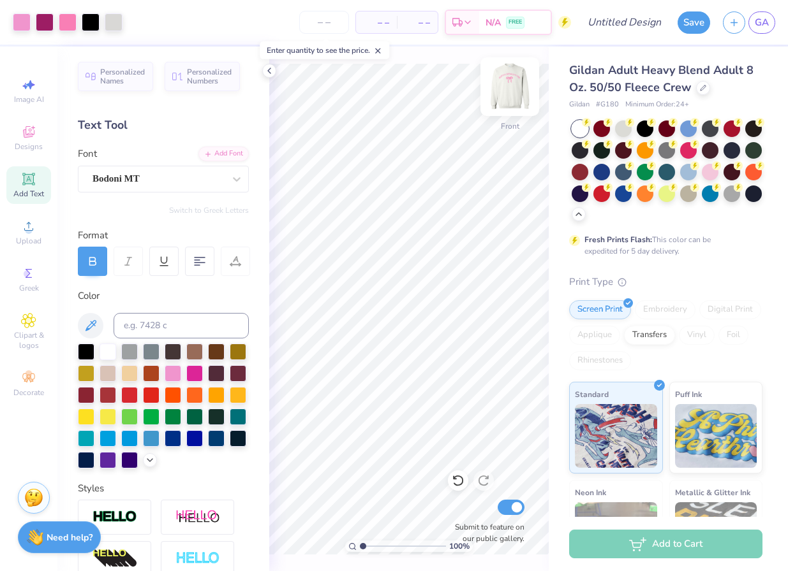
click at [510, 85] on img at bounding box center [509, 86] width 51 height 51
click at [518, 87] on img at bounding box center [509, 86] width 51 height 51
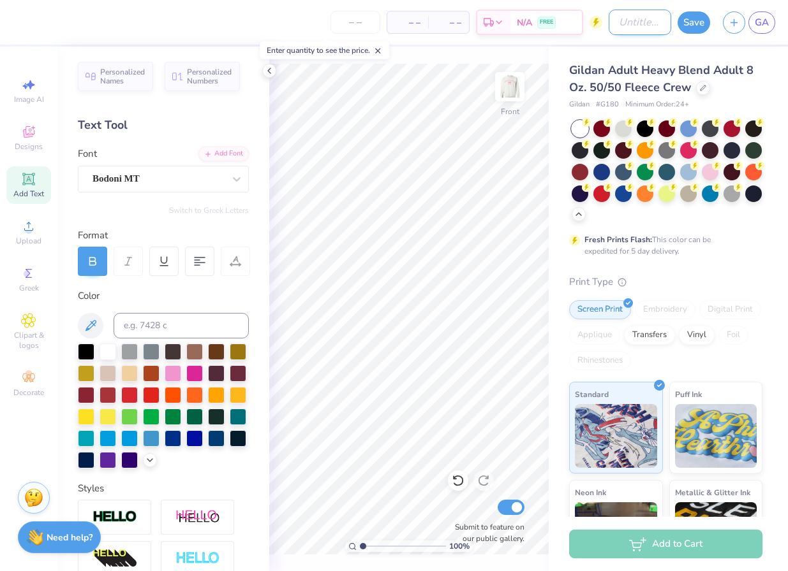
click at [644, 24] on input "Design Title" at bounding box center [639, 23] width 63 height 26
type input "["
type input "pink week"
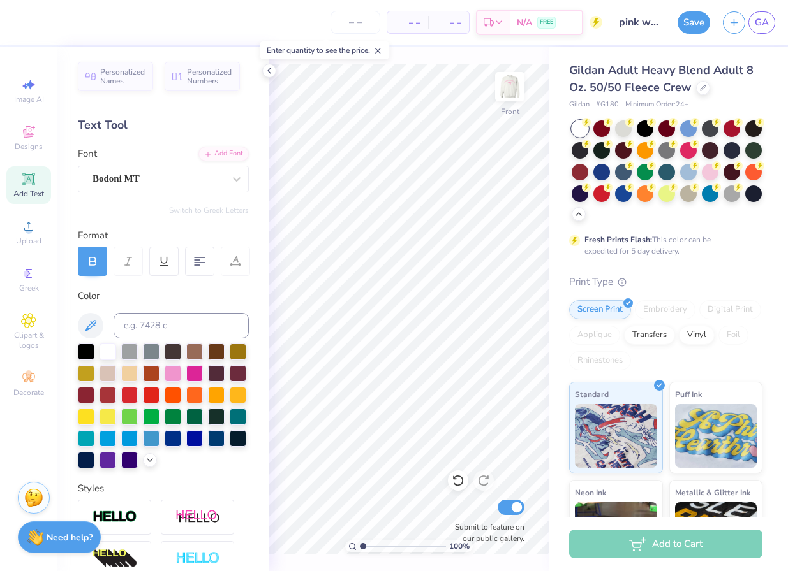
click at [702, 33] on div "Save GA" at bounding box center [732, 22] width 110 height 45
click at [695, 27] on button "Save" at bounding box center [693, 21] width 33 height 22
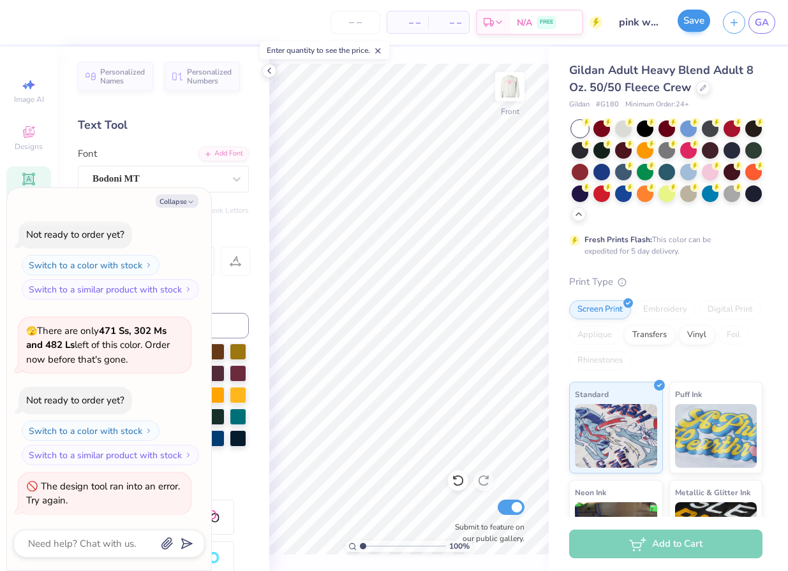
scroll to position [353, 0]
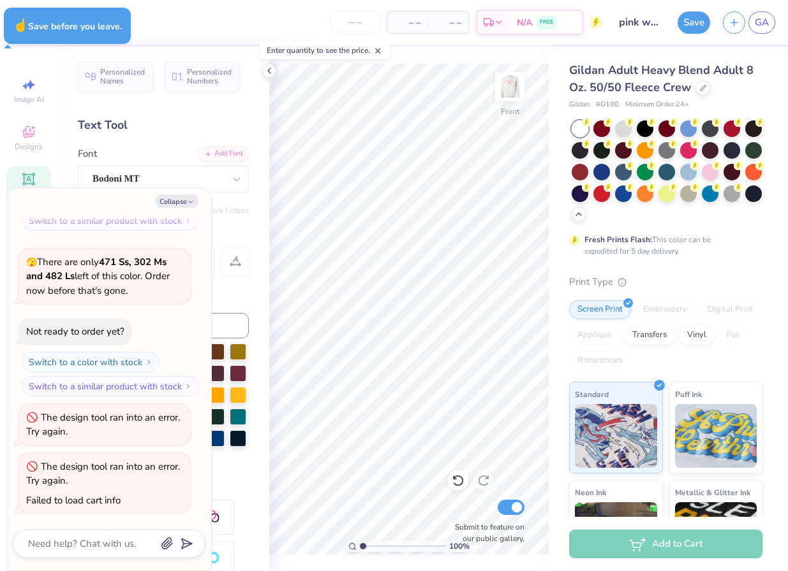
type textarea "x"
